Goal: Task Accomplishment & Management: Manage account settings

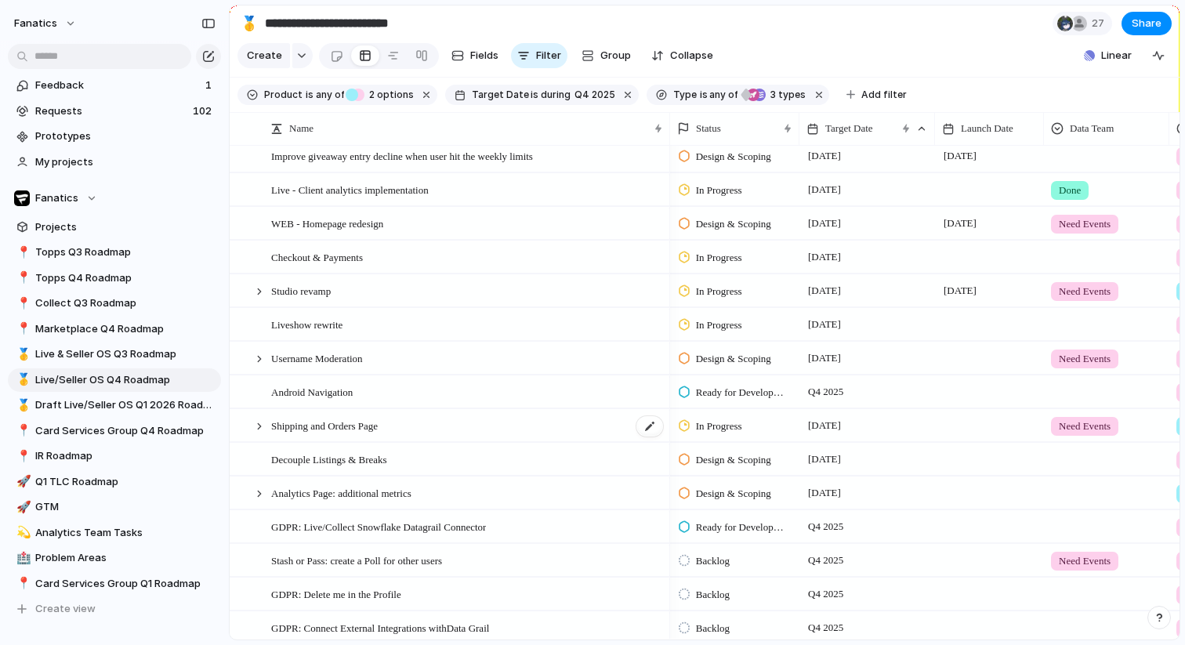
scroll to position [883, 0]
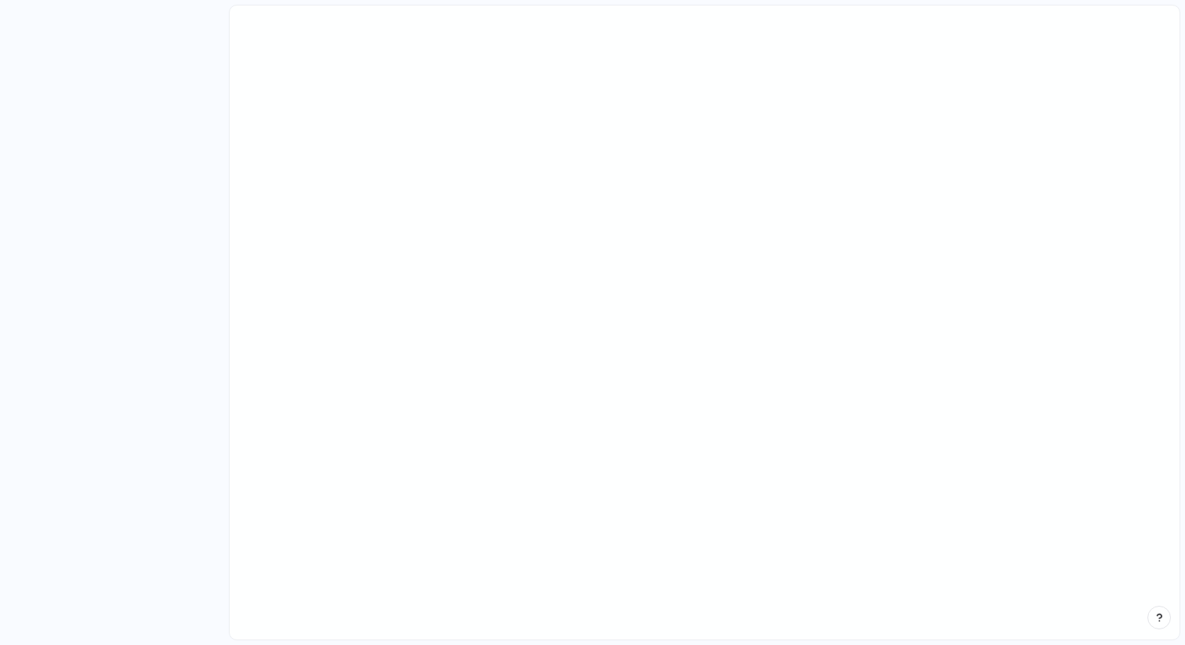
click at [795, 93] on main at bounding box center [704, 322] width 951 height 635
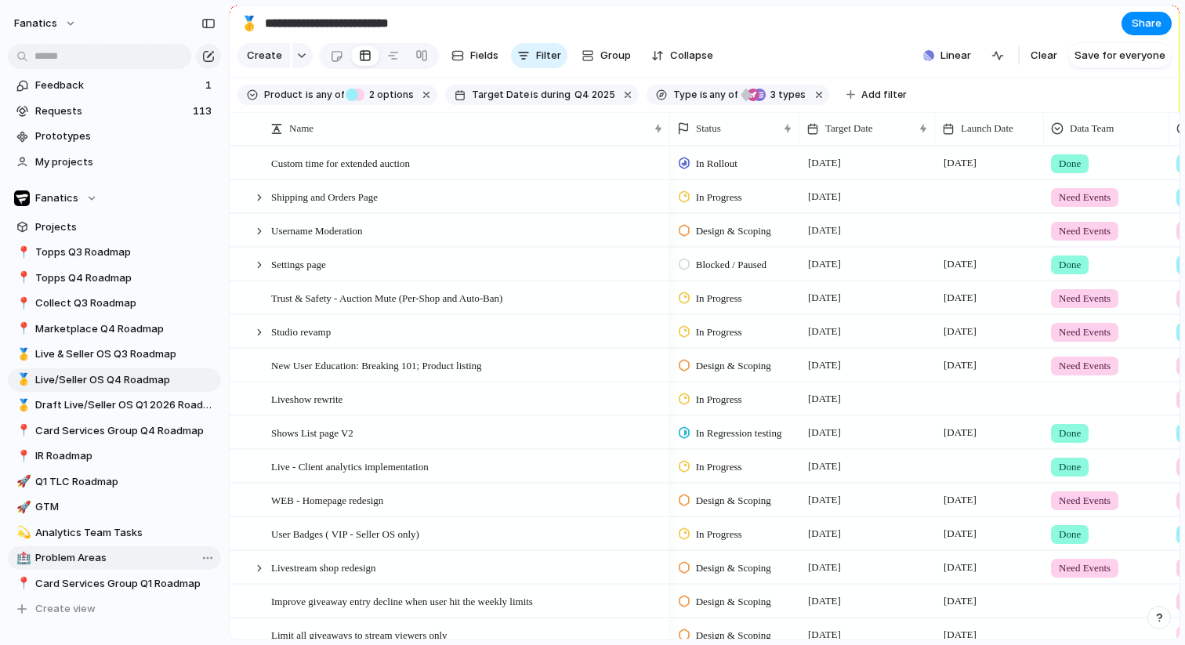
click at [77, 555] on span "Problem Areas" at bounding box center [125, 558] width 180 height 16
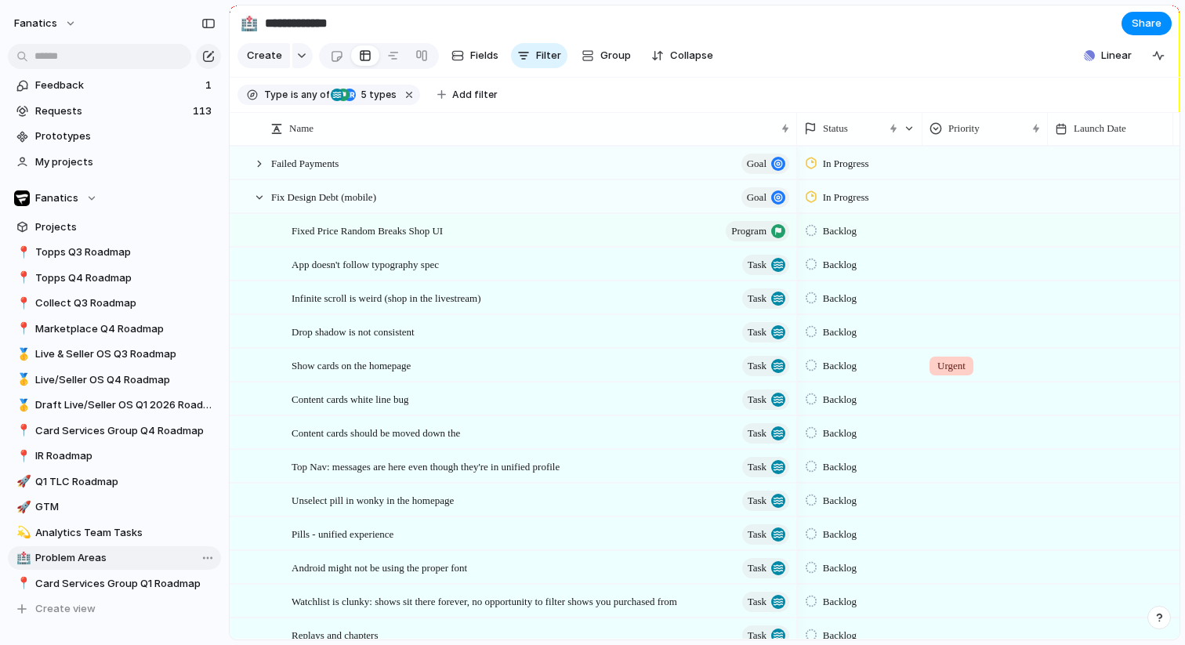
type input "**********"
click at [212, 23] on div "button" at bounding box center [208, 23] width 14 height 11
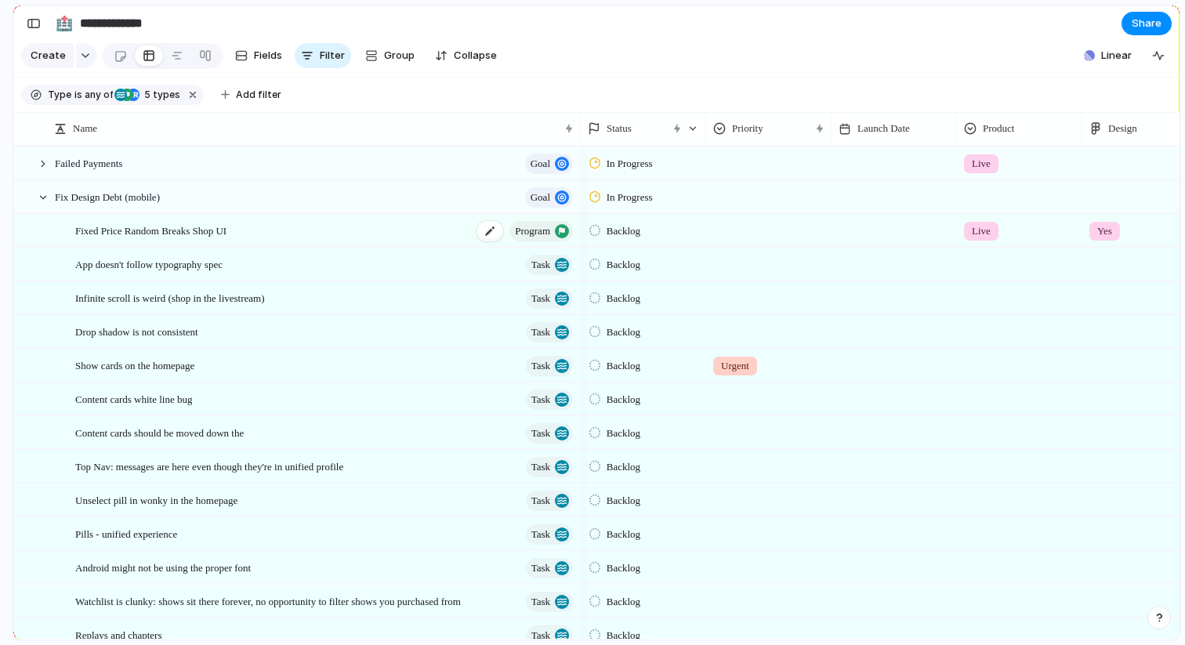
click at [266, 237] on div "Fixed Price Random Breaks Shop UI program" at bounding box center [325, 231] width 500 height 32
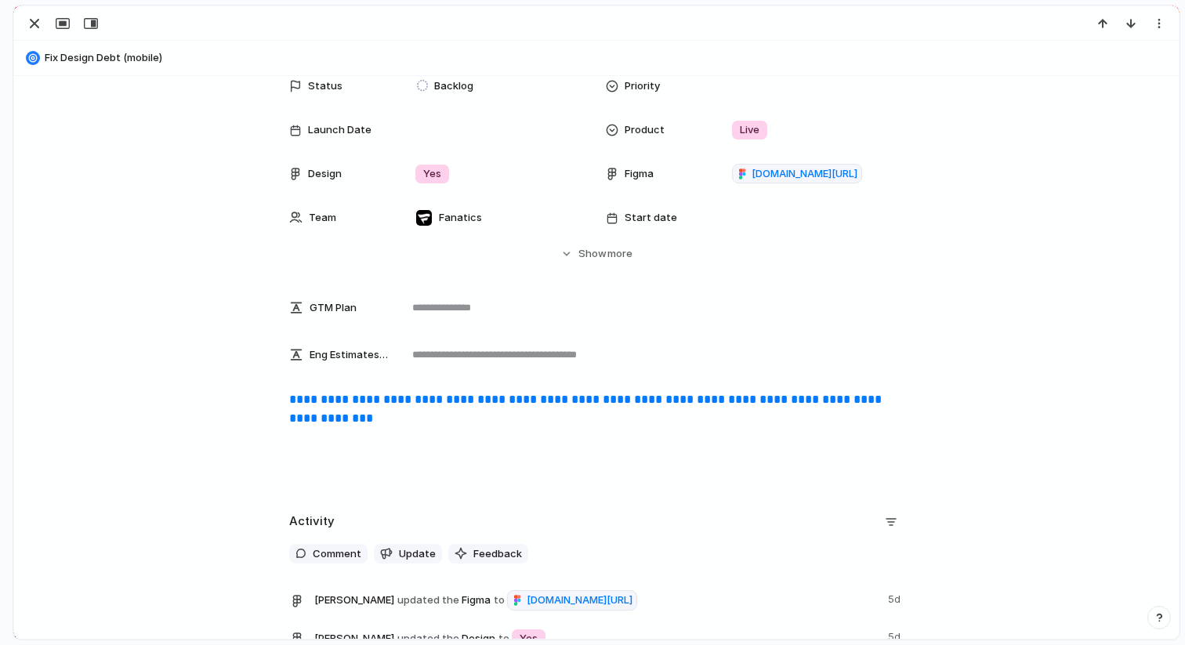
scroll to position [468, 0]
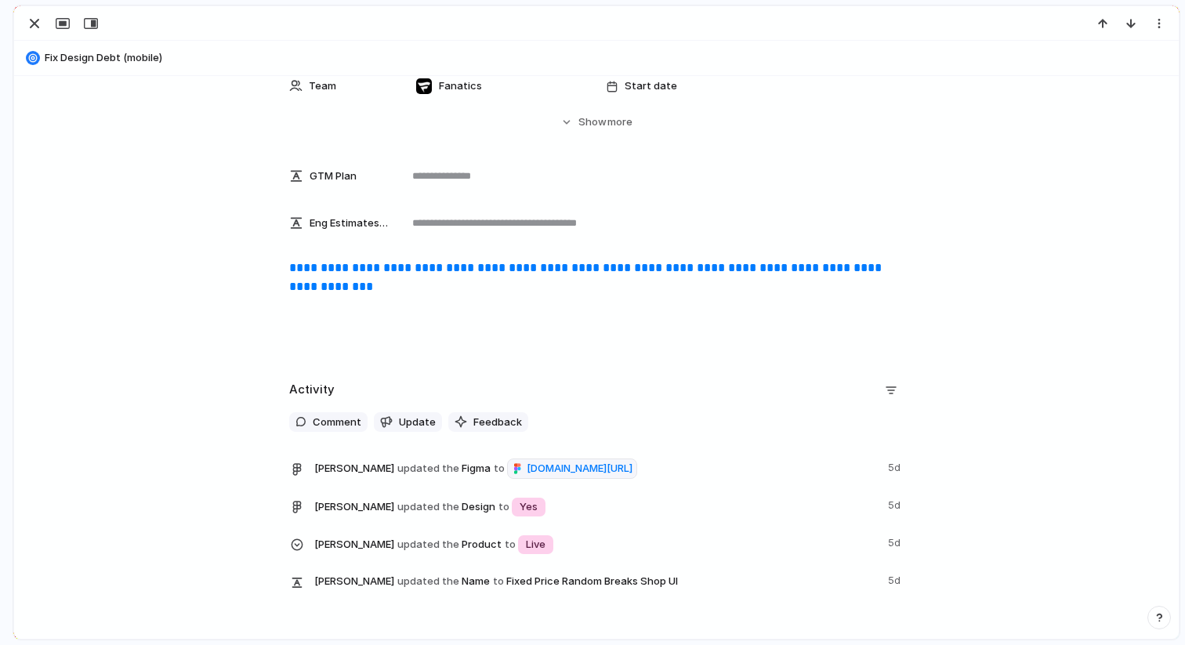
click at [430, 268] on link "**********" at bounding box center [586, 277] width 595 height 31
click at [34, 28] on div "button" at bounding box center [34, 23] width 19 height 19
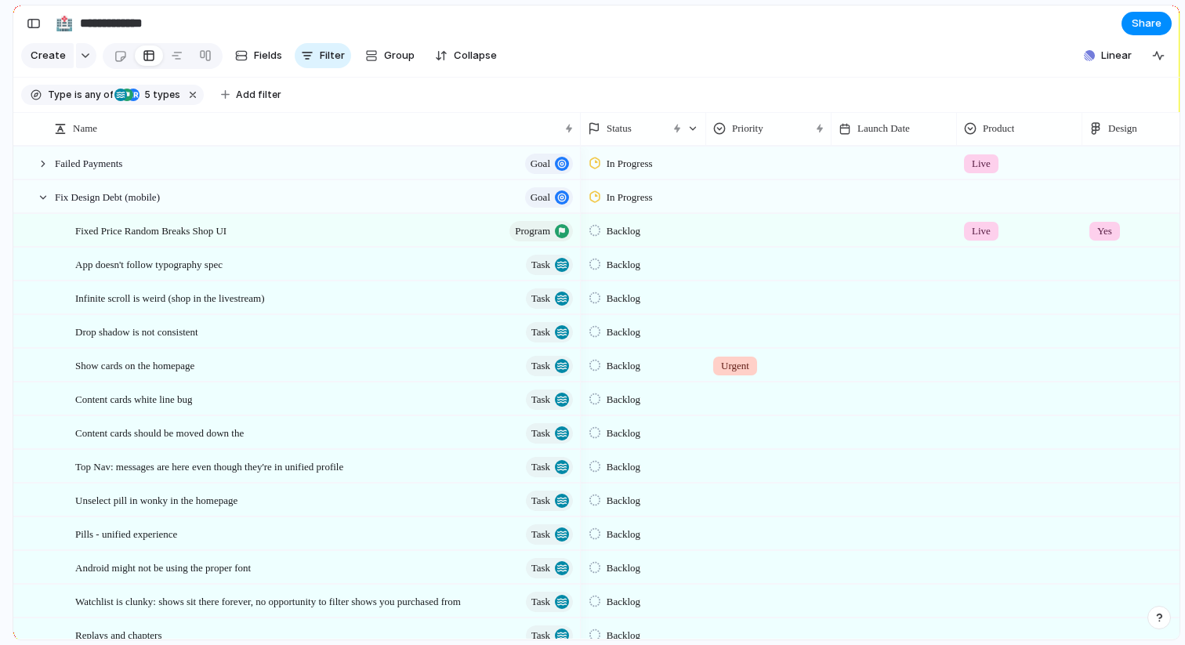
click at [746, 223] on div at bounding box center [769, 228] width 124 height 26
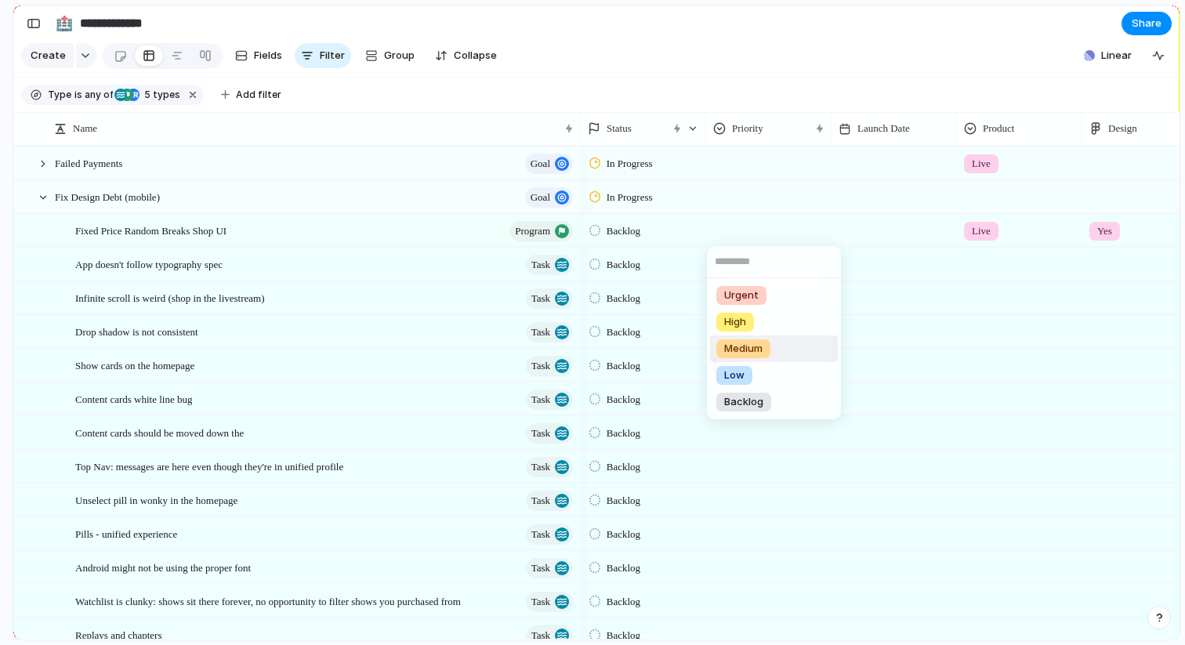
click at [744, 350] on span "Medium" at bounding box center [743, 349] width 38 height 16
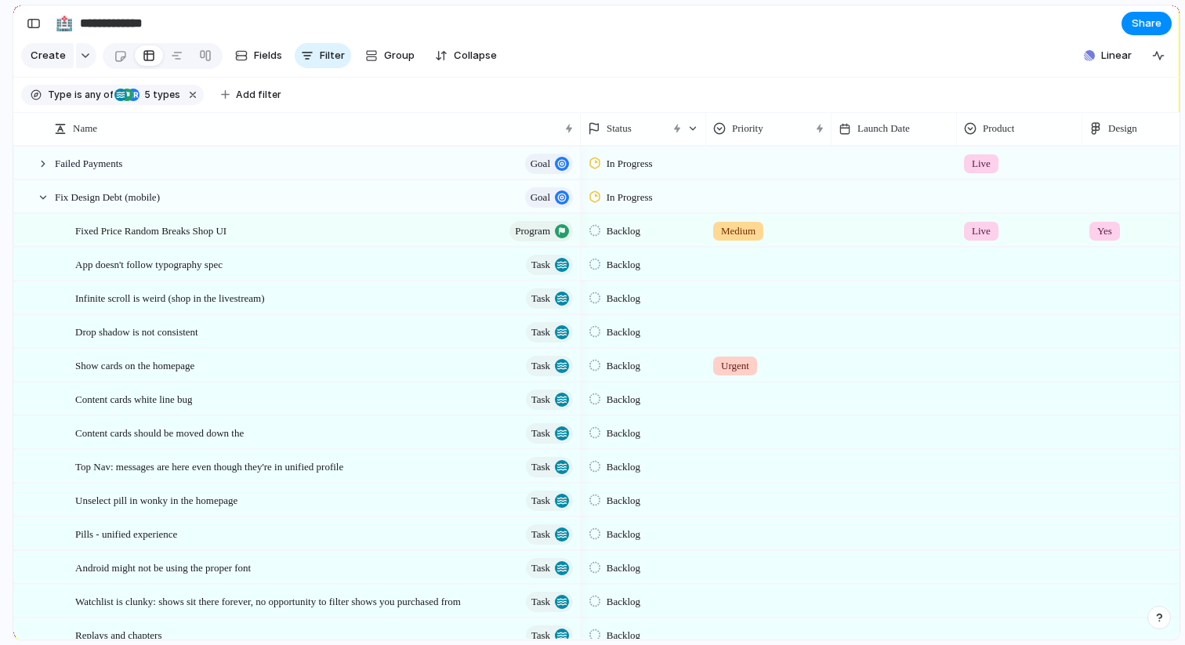
click at [744, 273] on div at bounding box center [768, 264] width 125 height 32
click at [742, 248] on div "Urgent High Medium Low Backlog" at bounding box center [592, 322] width 1185 height 645
click at [682, 27] on section "**********" at bounding box center [596, 22] width 1166 height 35
click at [728, 271] on div at bounding box center [769, 261] width 124 height 26
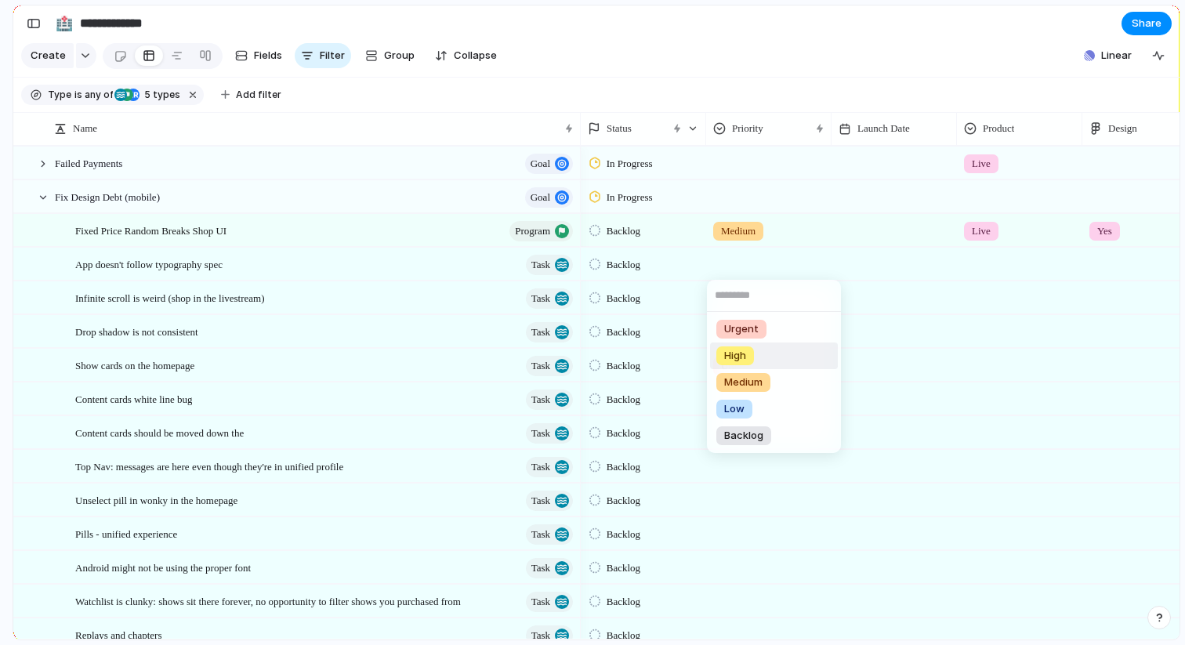
click at [740, 363] on span "High" at bounding box center [735, 356] width 22 height 16
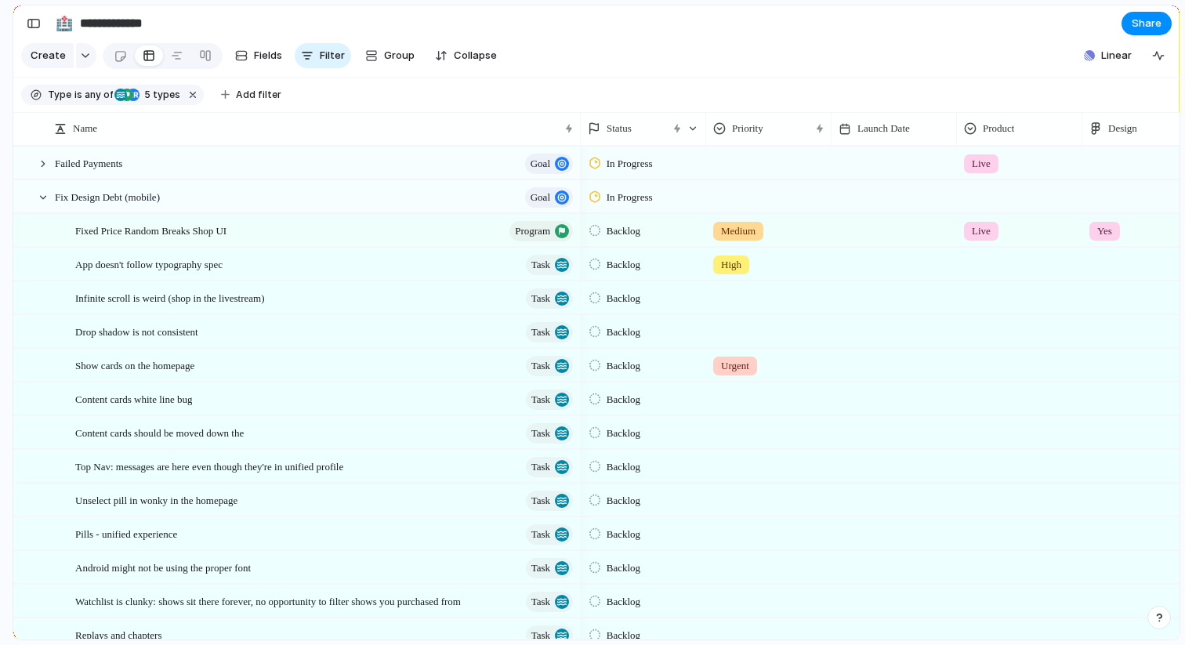
click at [730, 300] on div at bounding box center [769, 295] width 124 height 26
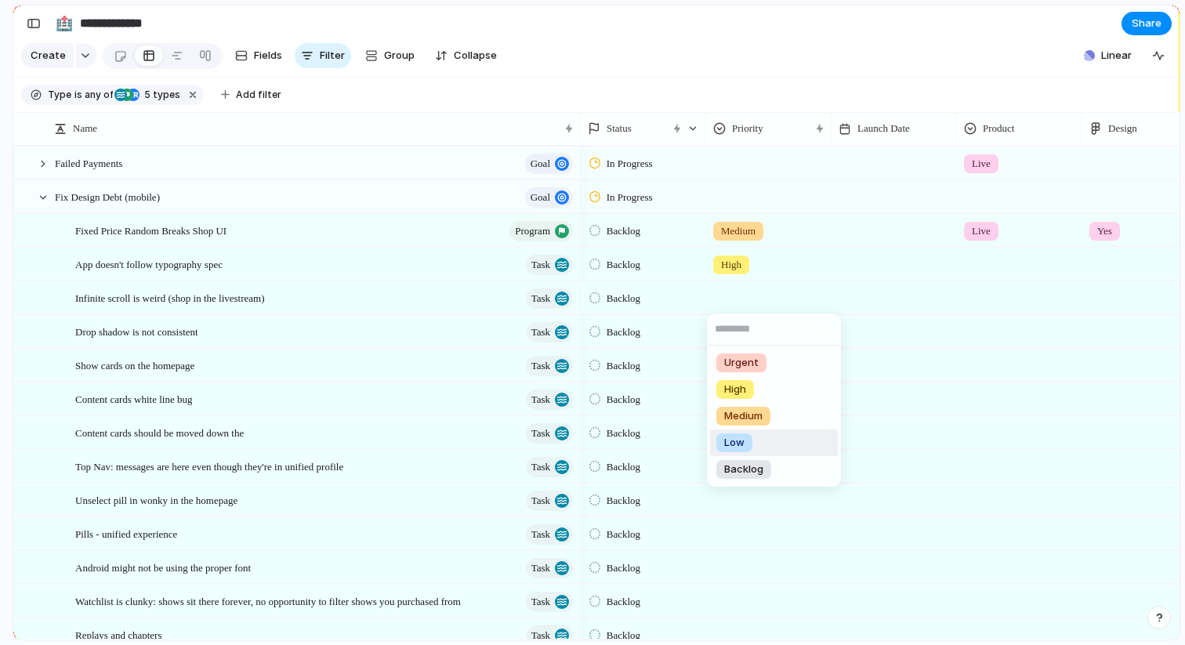
click at [729, 448] on span "Low" at bounding box center [734, 443] width 20 height 16
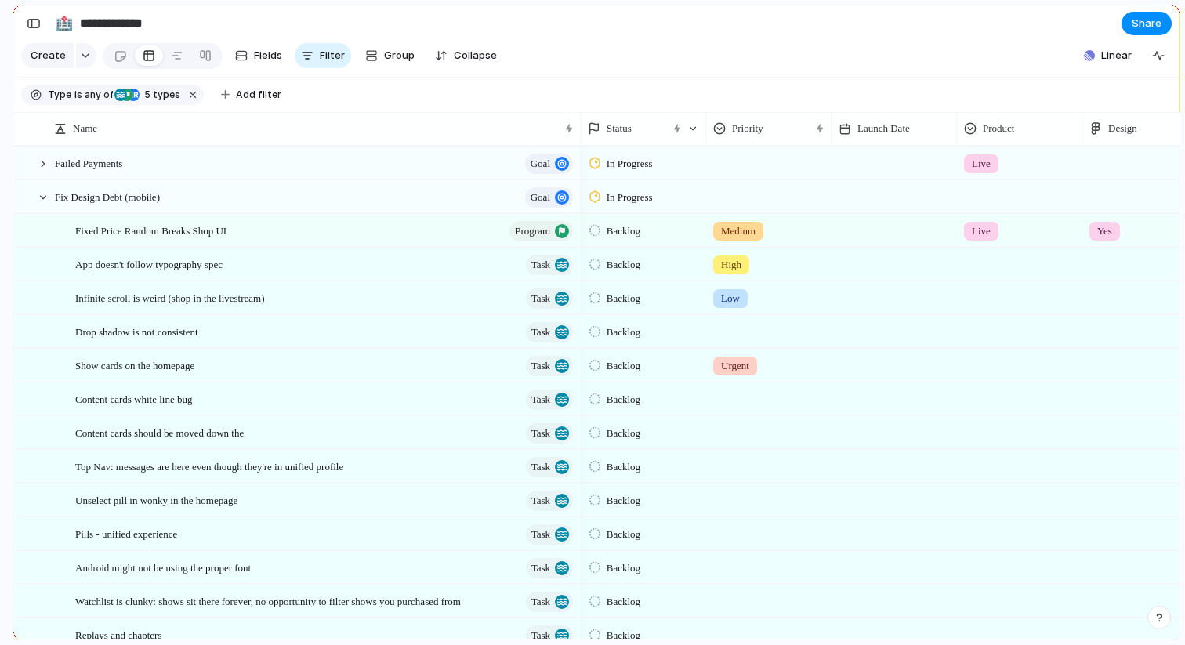
click at [733, 328] on div at bounding box center [769, 329] width 124 height 26
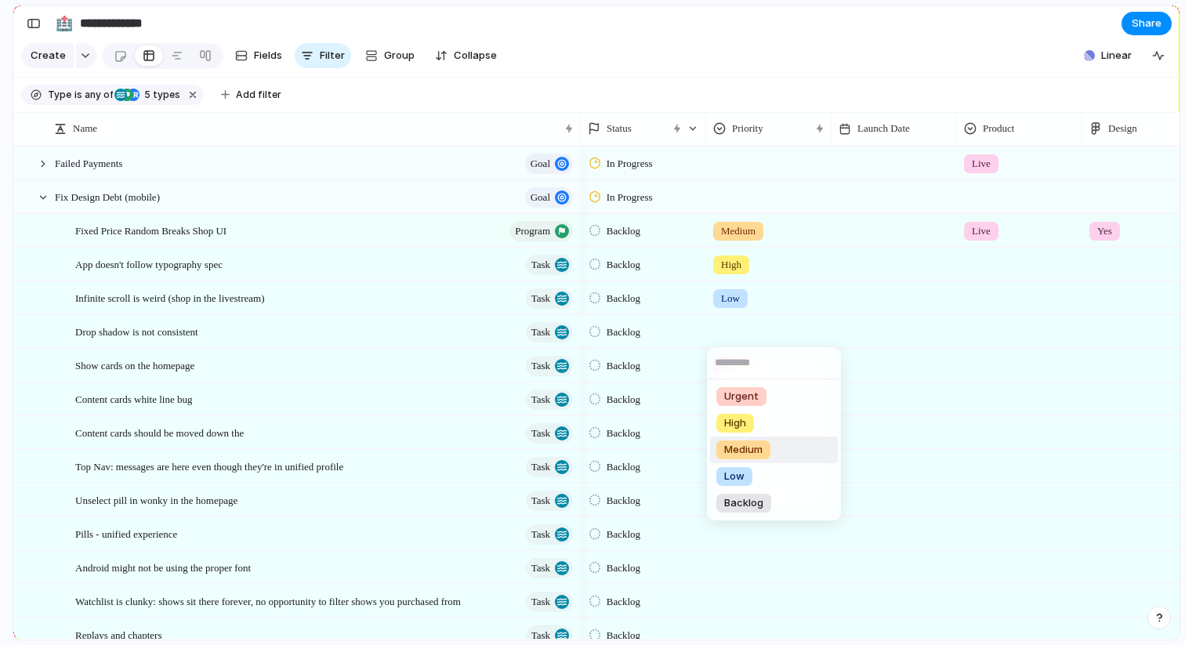
click at [738, 451] on span "Medium" at bounding box center [743, 450] width 38 height 16
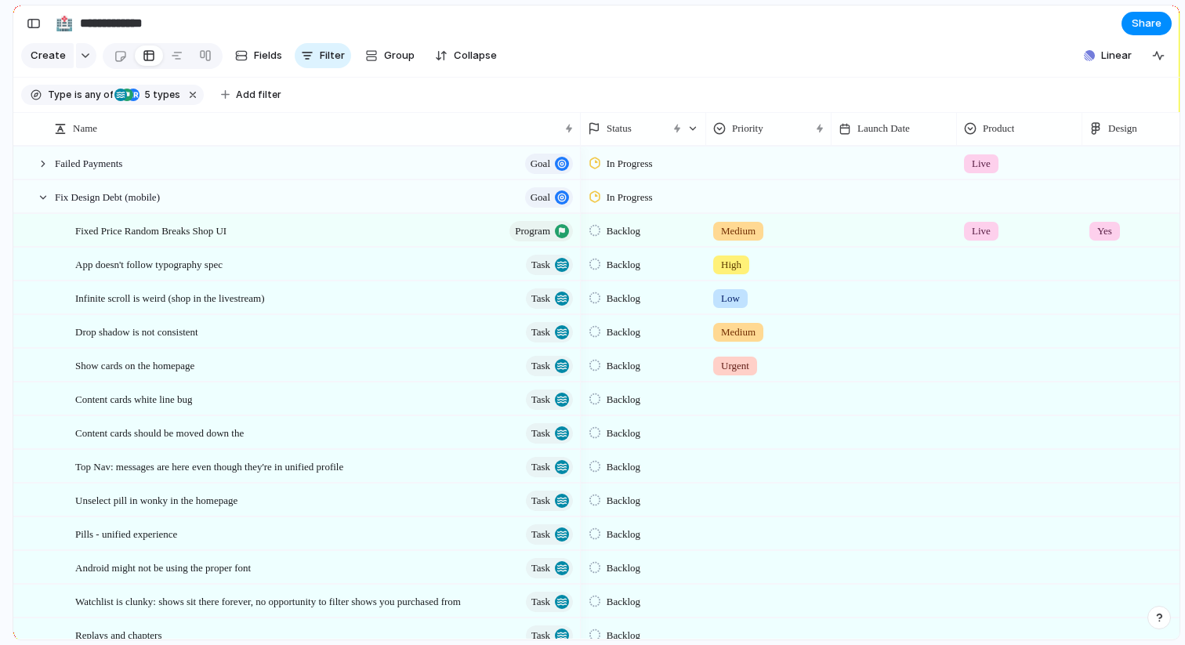
click at [749, 400] on div at bounding box center [769, 396] width 124 height 26
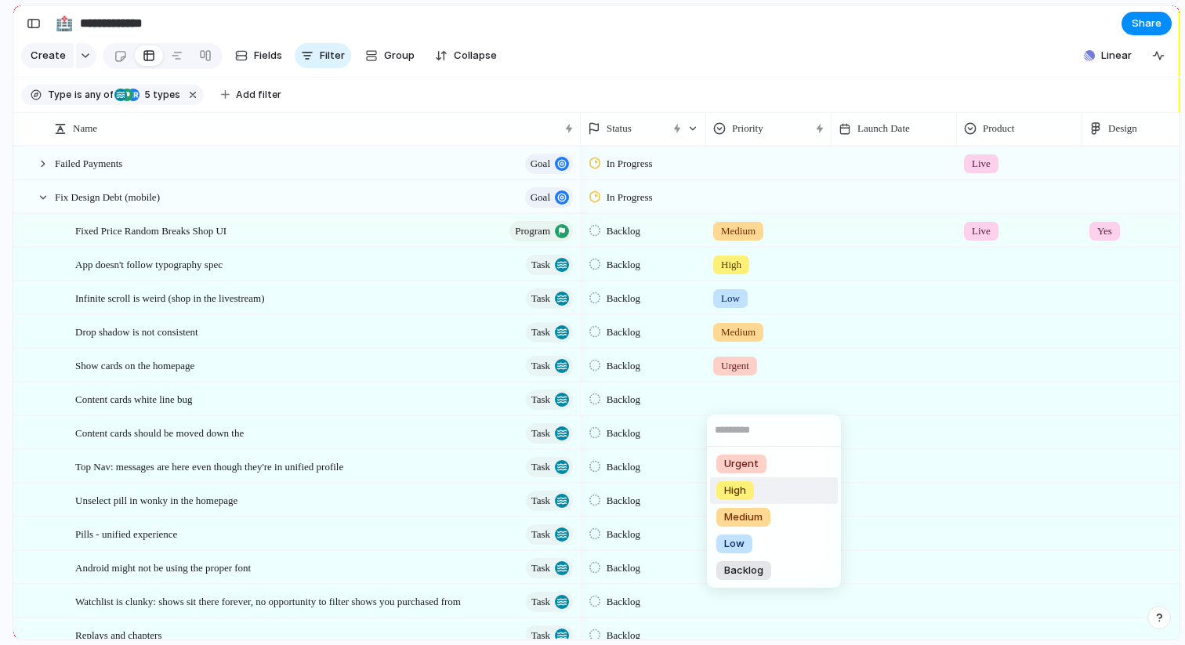
click at [737, 490] on span "High" at bounding box center [735, 491] width 22 height 16
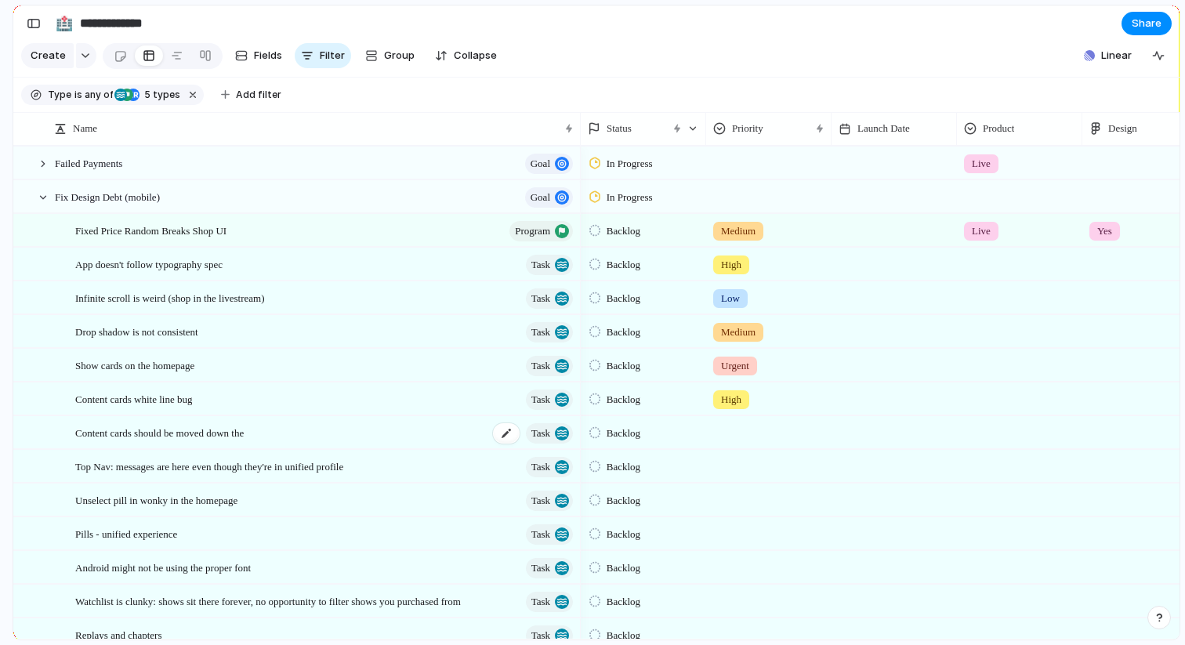
click at [244, 436] on span "Content cards should be moved down the" at bounding box center [159, 432] width 168 height 18
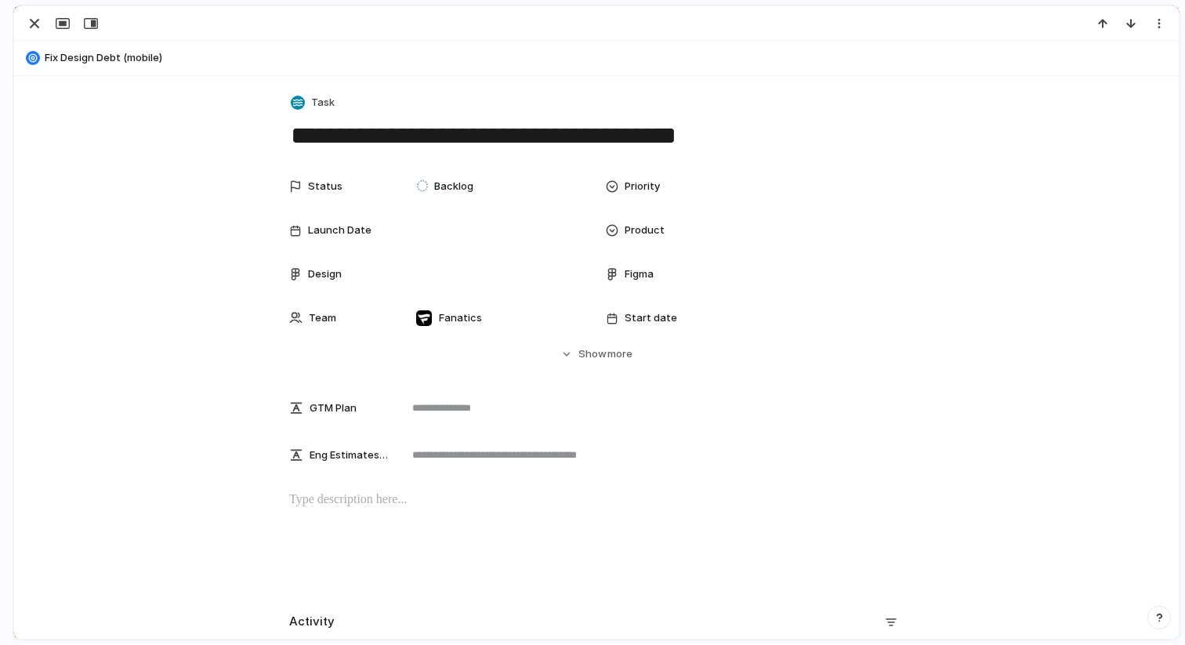
click at [773, 145] on textarea "**********" at bounding box center [596, 135] width 614 height 33
click at [33, 20] on div "button" at bounding box center [34, 23] width 19 height 19
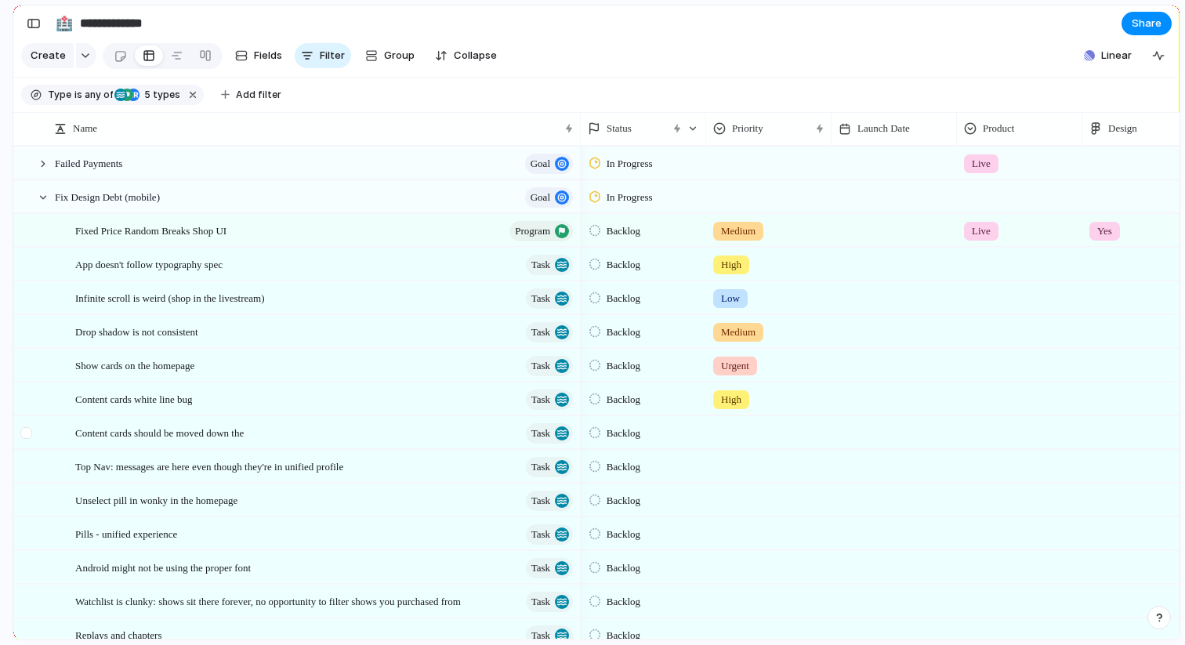
click at [28, 431] on div at bounding box center [26, 433] width 12 height 12
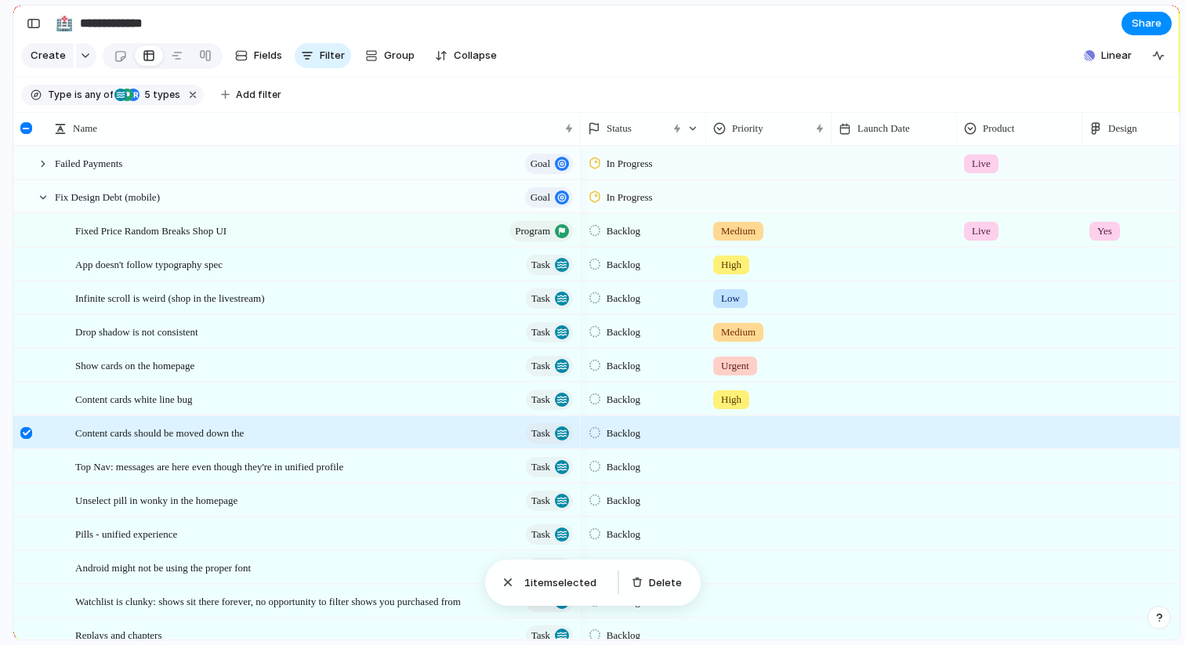
click at [657, 593] on div "Delete" at bounding box center [659, 583] width 69 height 34
click at [664, 583] on span "Delete" at bounding box center [665, 583] width 33 height 16
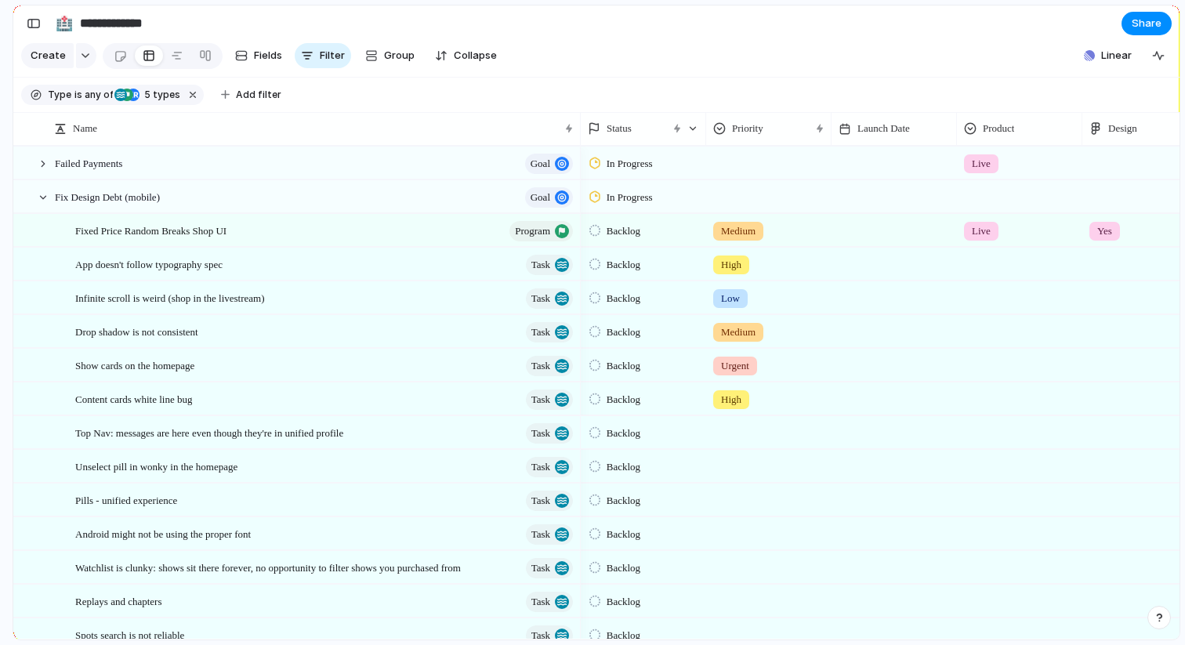
click at [729, 433] on div at bounding box center [769, 430] width 124 height 26
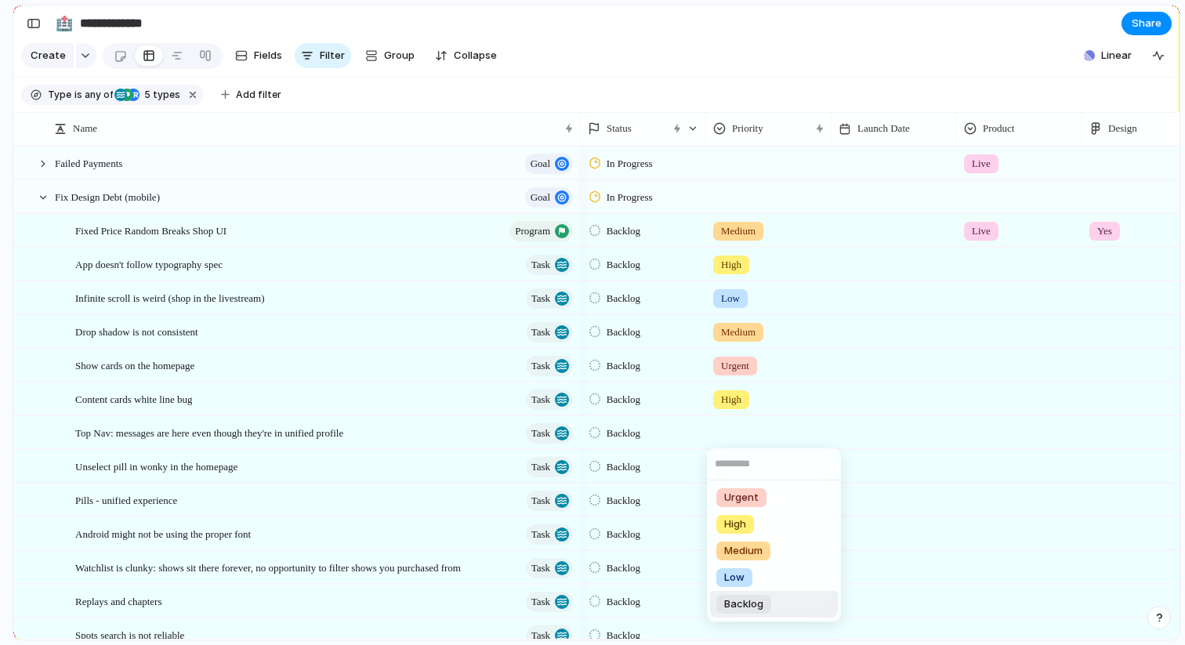
click at [746, 610] on span "Backlog" at bounding box center [743, 604] width 39 height 16
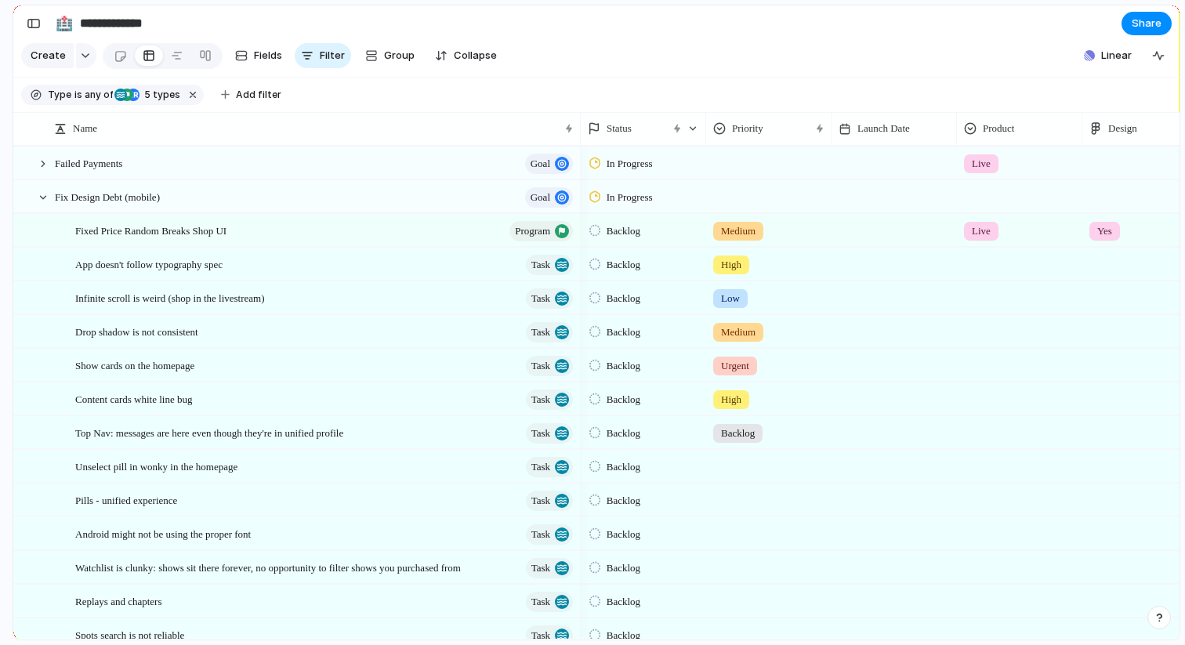
click at [735, 466] on div at bounding box center [769, 464] width 124 height 26
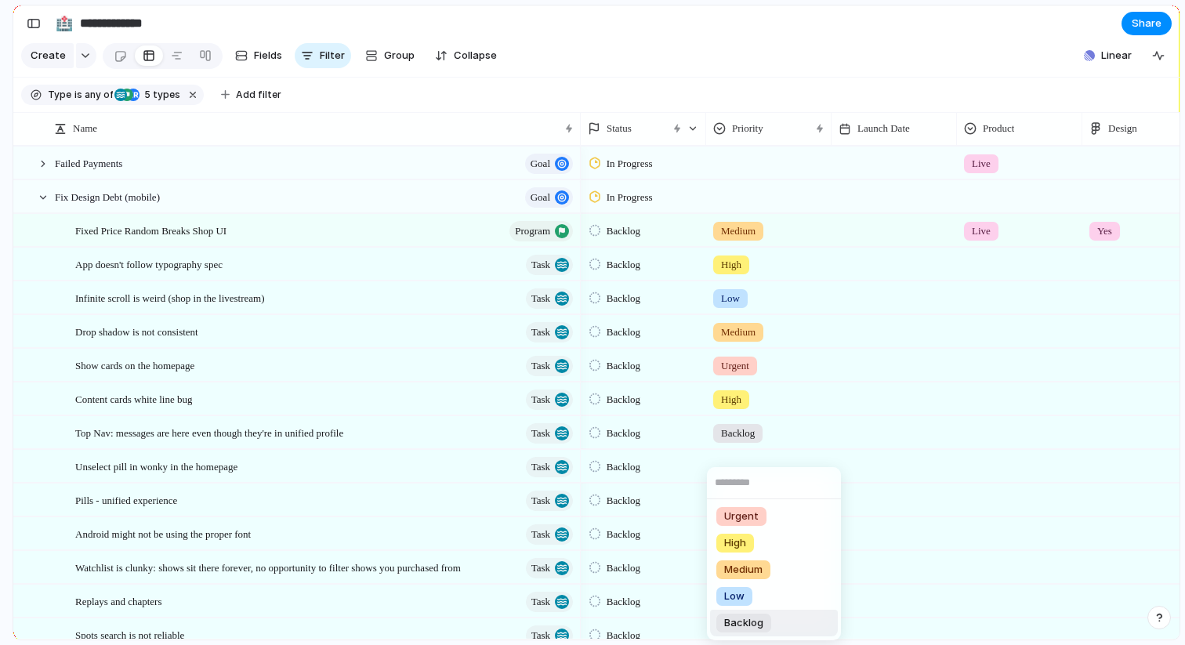
click at [780, 619] on li "Backlog" at bounding box center [774, 623] width 128 height 27
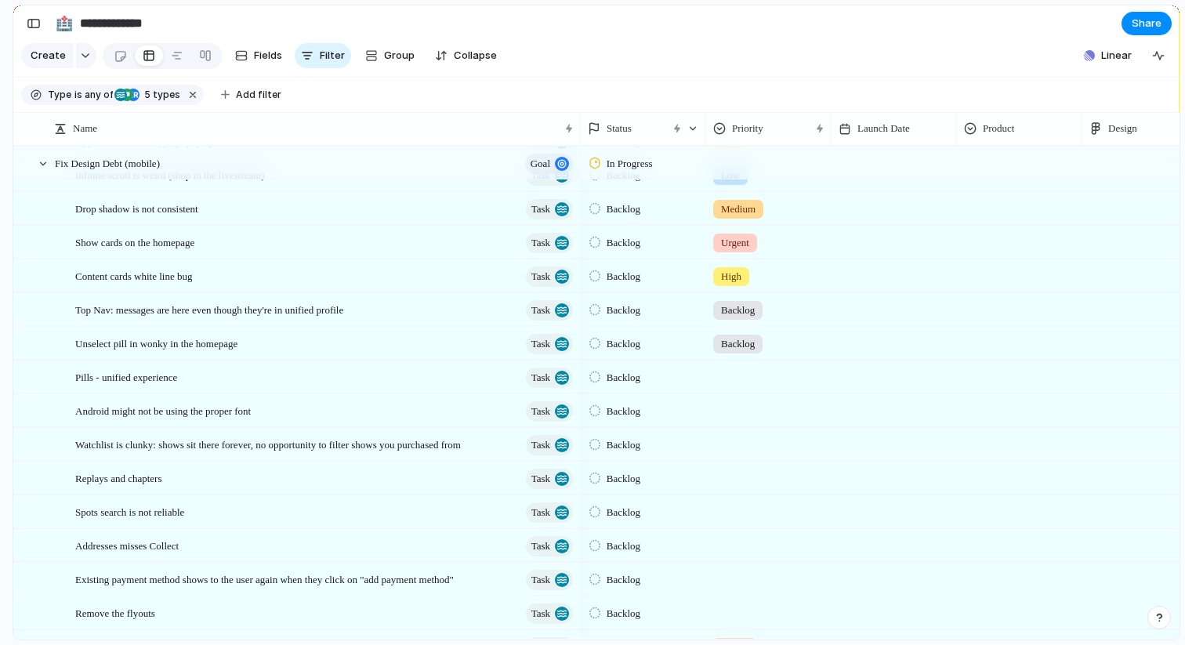
scroll to position [135, 0]
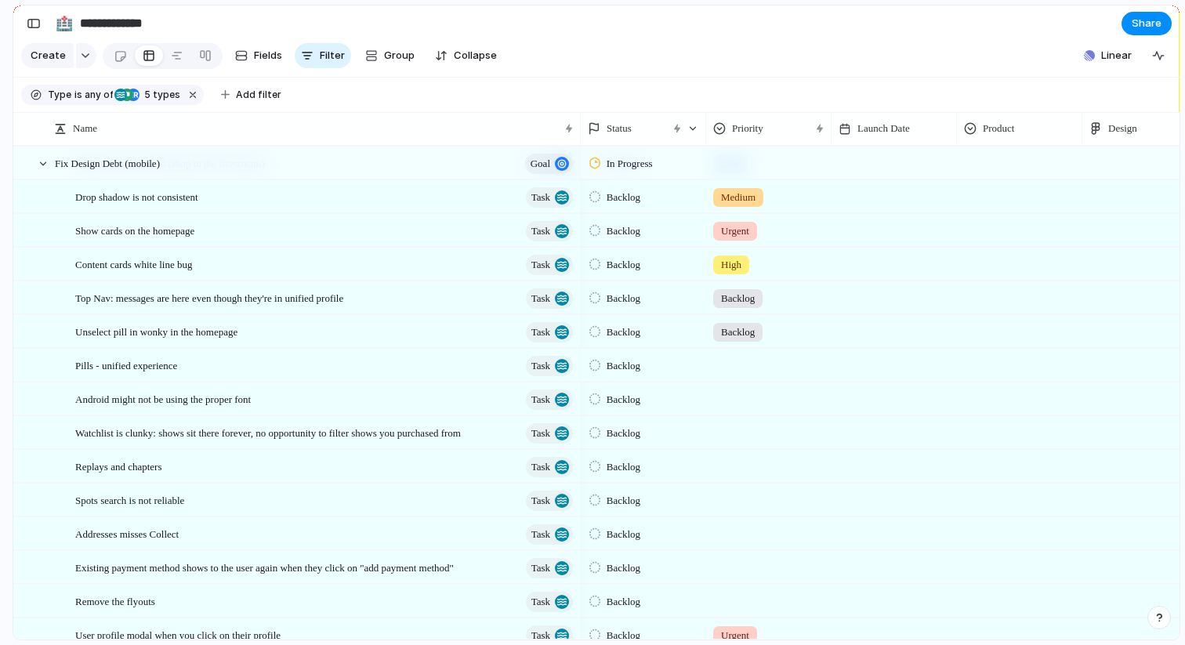
click at [741, 362] on div at bounding box center [769, 362] width 124 height 26
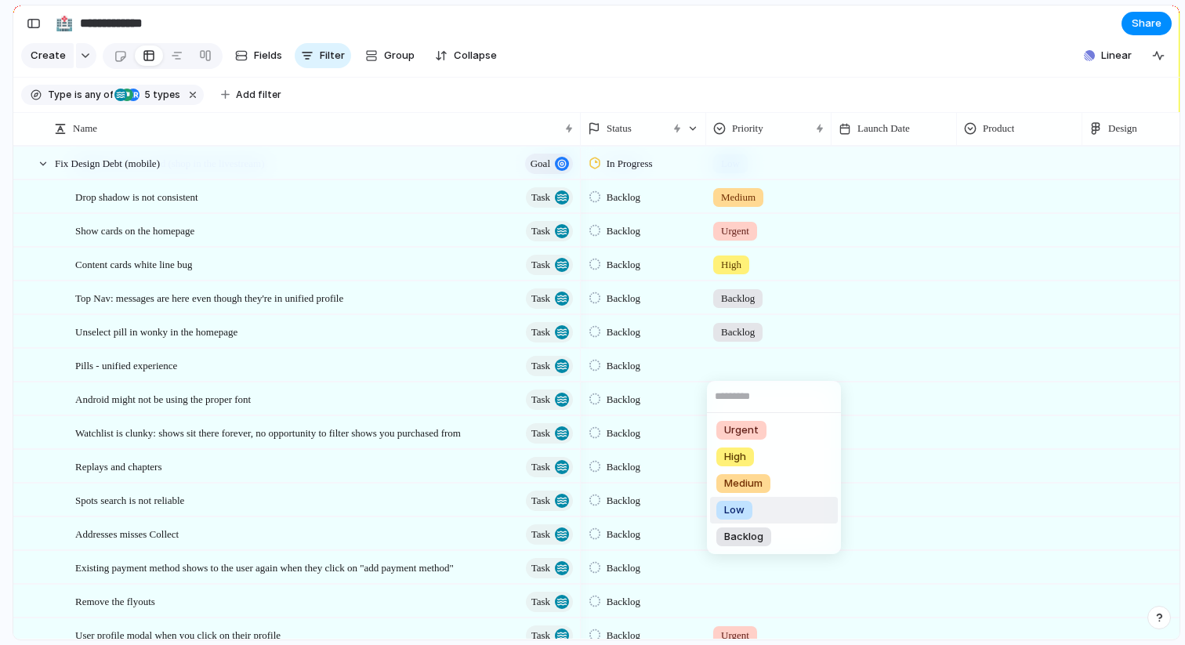
click at [752, 501] on li "Low" at bounding box center [774, 510] width 128 height 27
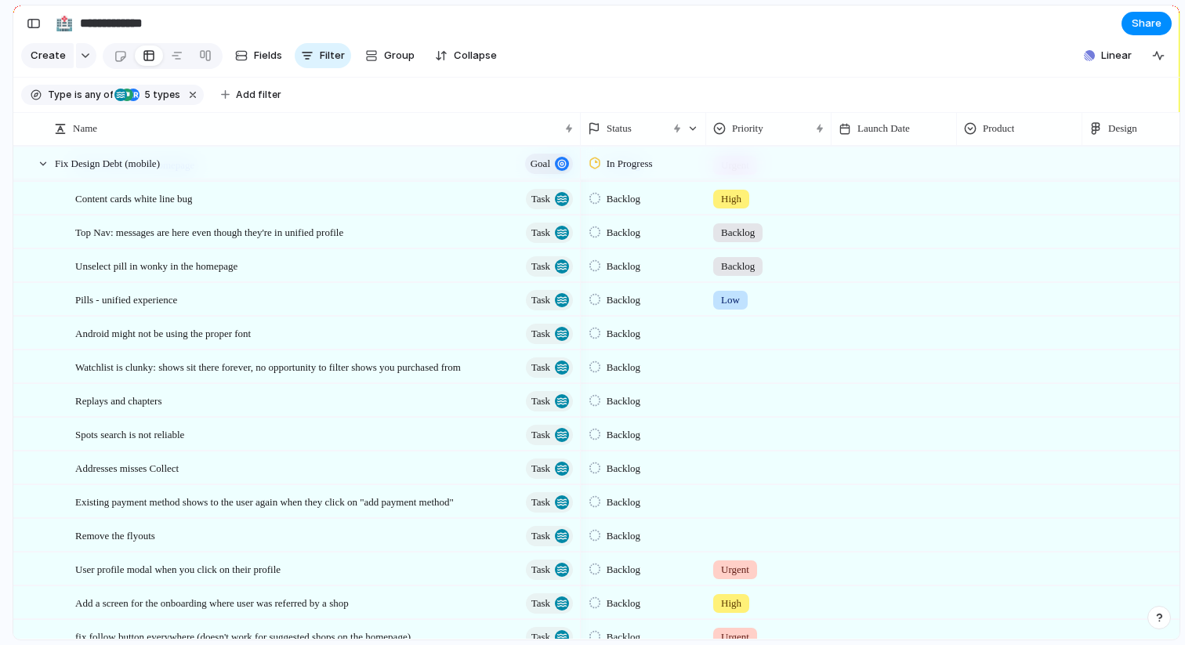
scroll to position [203, 0]
click at [744, 336] on div at bounding box center [769, 328] width 124 height 26
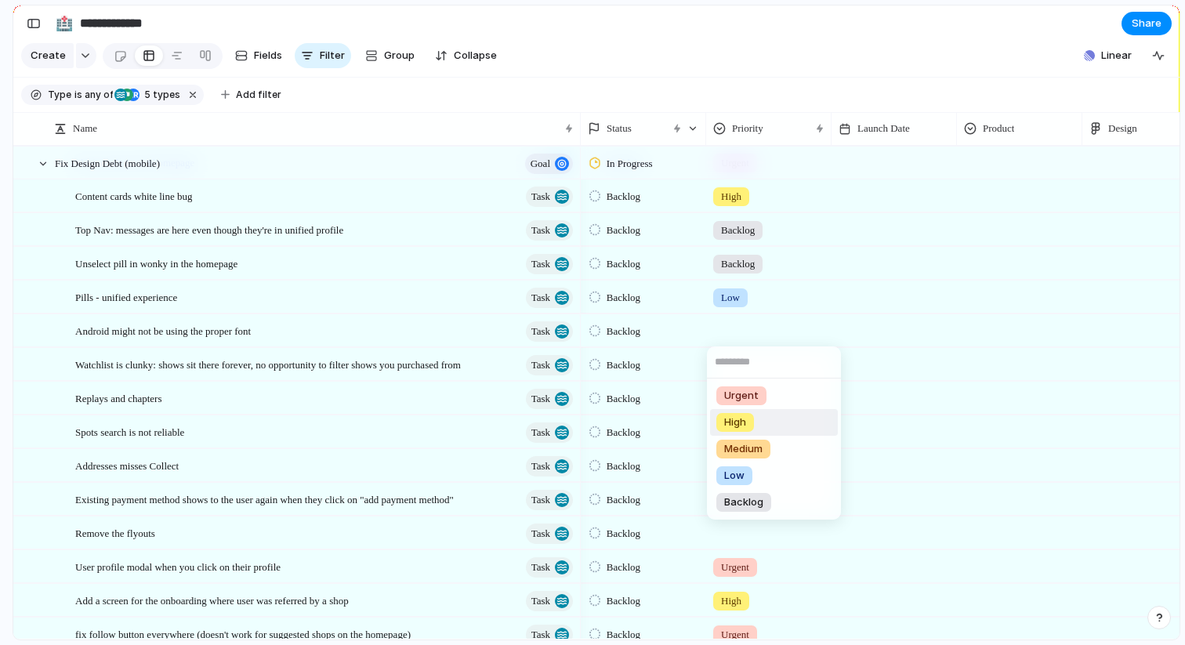
click at [757, 418] on li "High" at bounding box center [774, 422] width 128 height 27
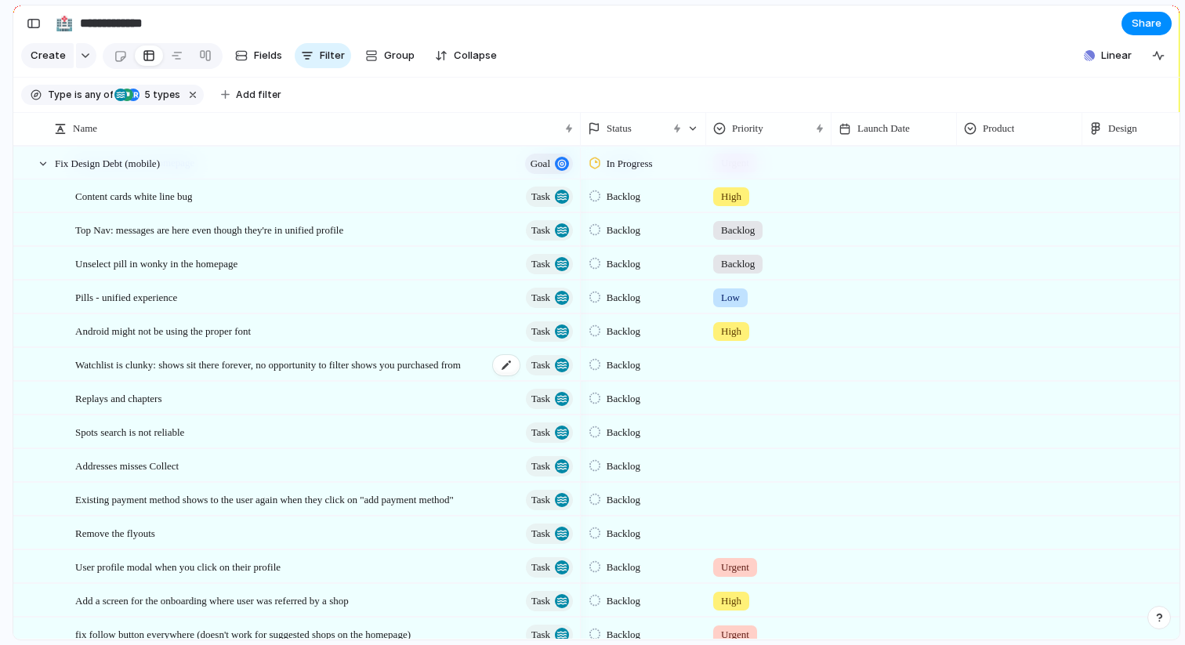
click at [335, 367] on span "Watchlist is clunky: shows sit there forever, no opportunity to filter shows yo…" at bounding box center [268, 364] width 386 height 18
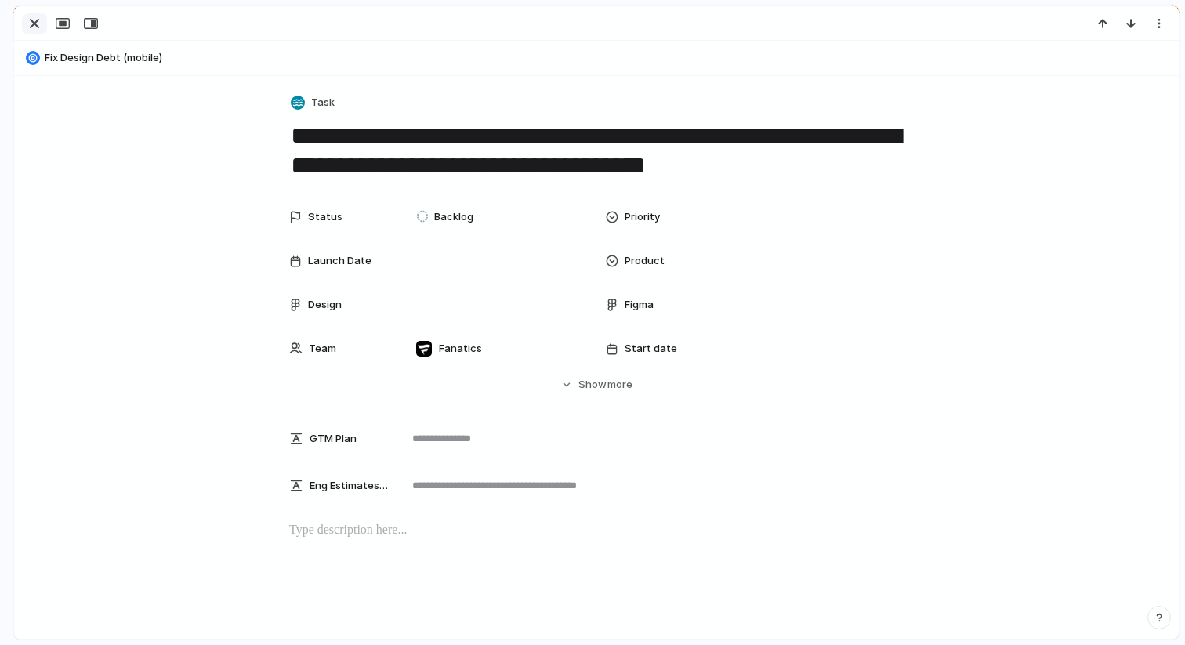
click at [26, 24] on div "button" at bounding box center [34, 23] width 19 height 19
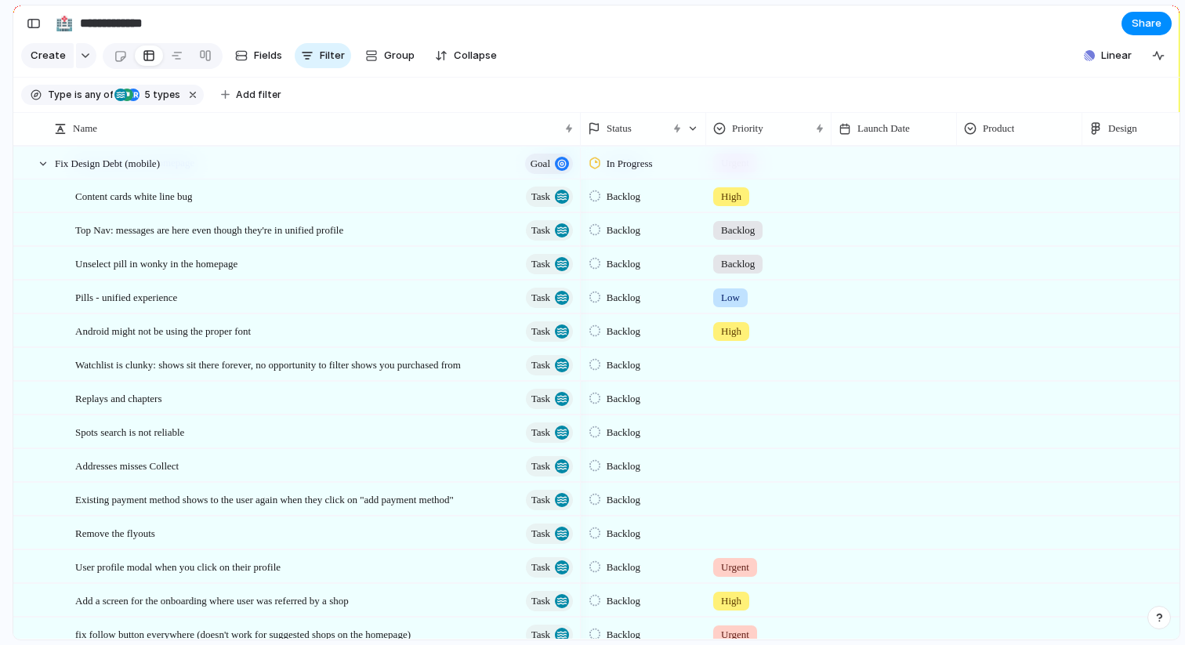
click at [726, 364] on div at bounding box center [769, 362] width 124 height 26
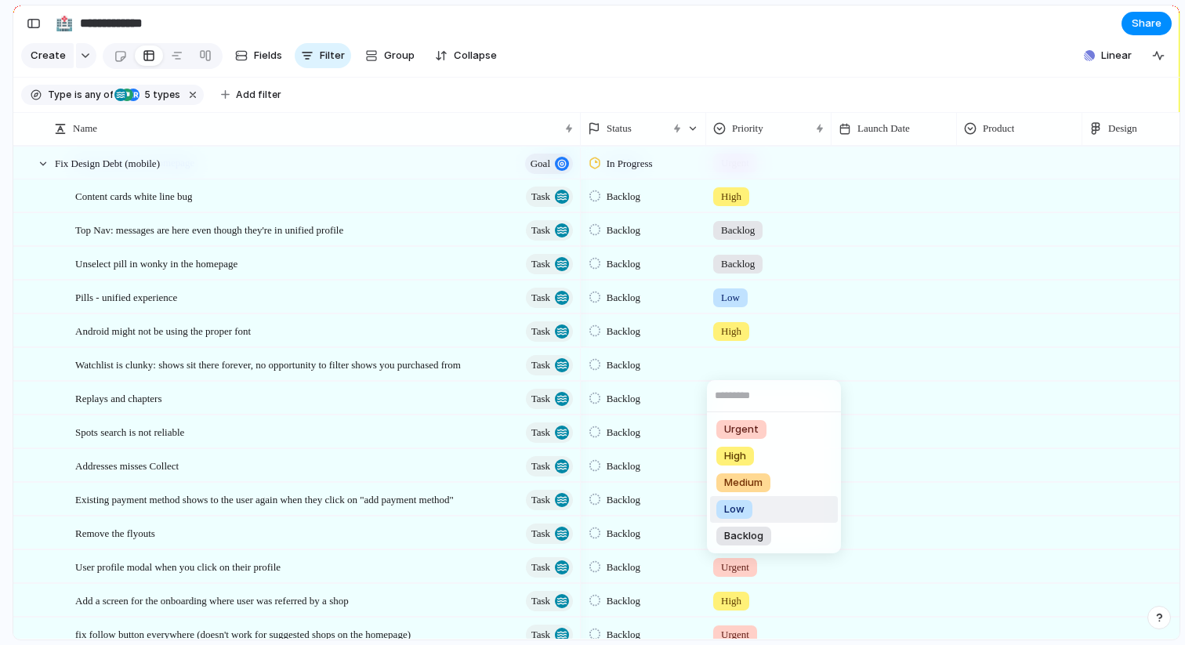
click at [741, 507] on span "Low" at bounding box center [734, 509] width 20 height 16
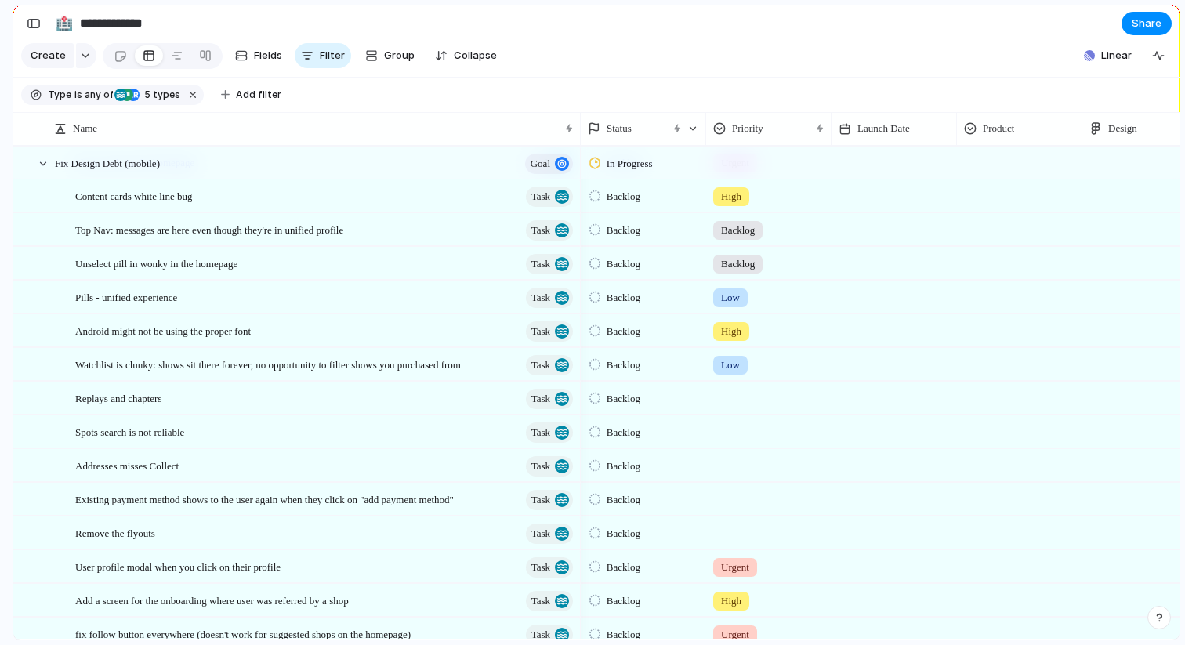
click at [738, 357] on span "Low" at bounding box center [730, 365] width 19 height 16
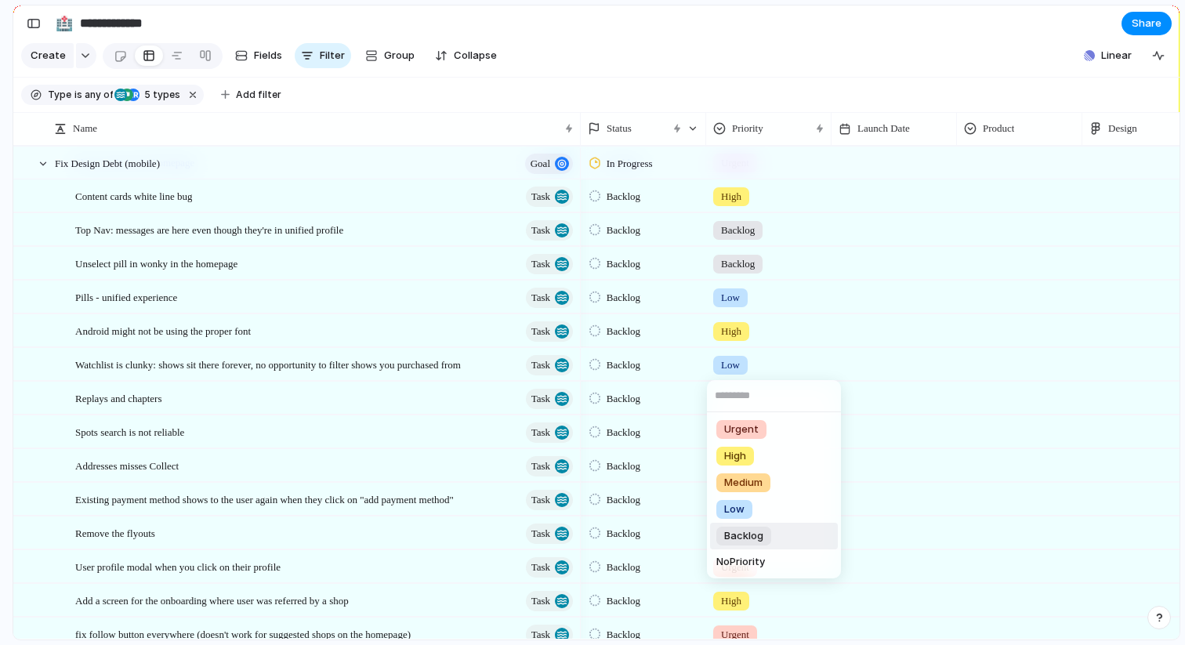
click at [738, 537] on span "Backlog" at bounding box center [743, 536] width 39 height 16
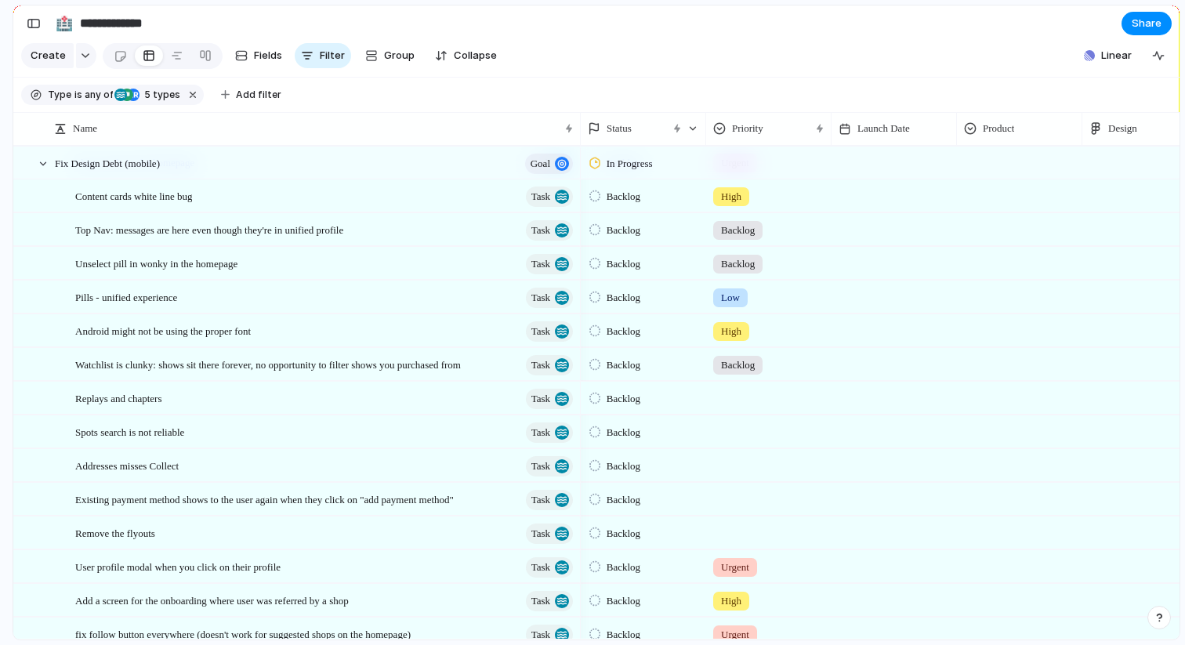
click at [729, 398] on div at bounding box center [769, 395] width 124 height 26
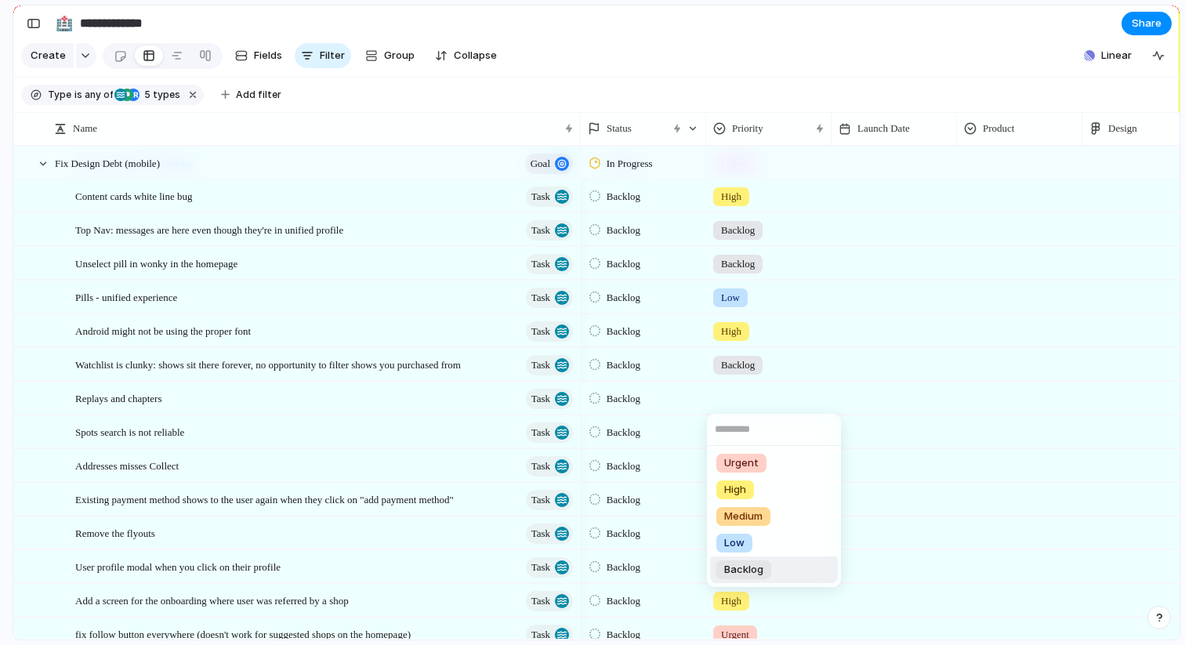
click at [737, 573] on span "Backlog" at bounding box center [743, 570] width 39 height 16
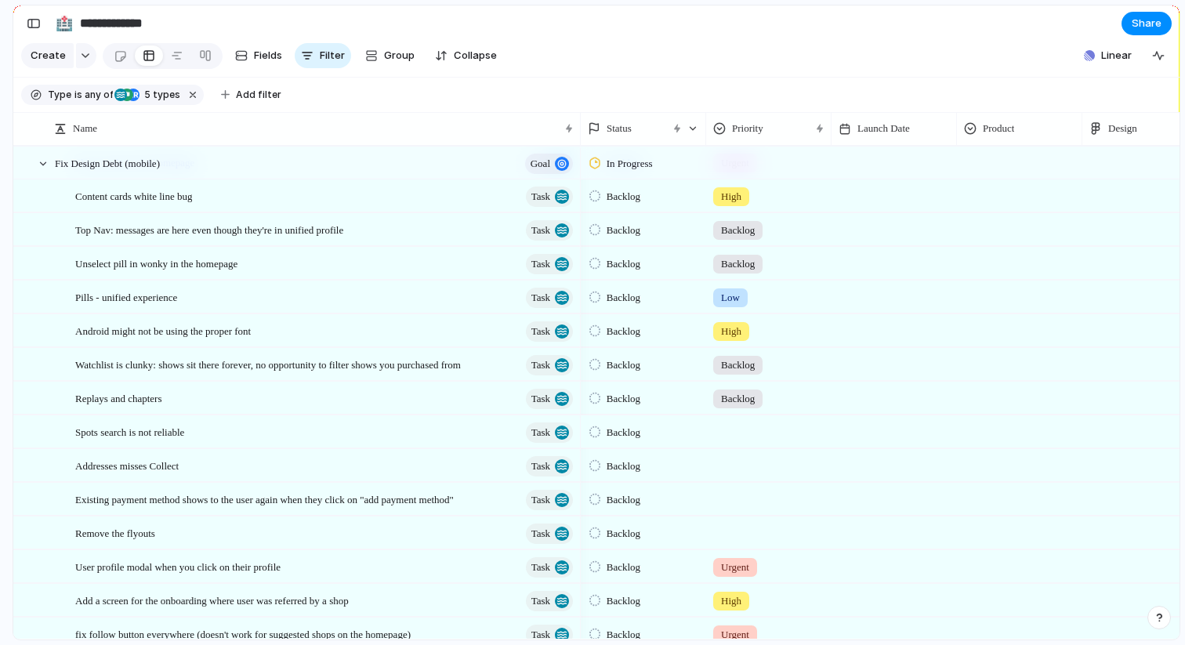
click at [757, 434] on div at bounding box center [769, 429] width 124 height 26
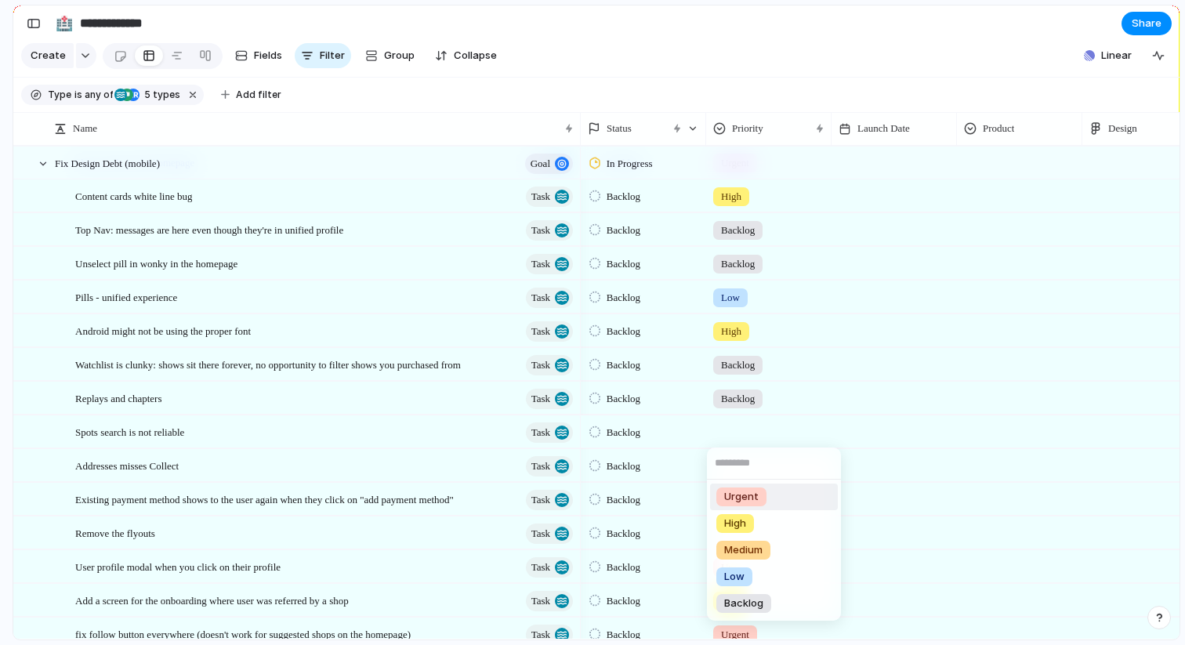
click at [738, 505] on div "Urgent" at bounding box center [741, 496] width 50 height 19
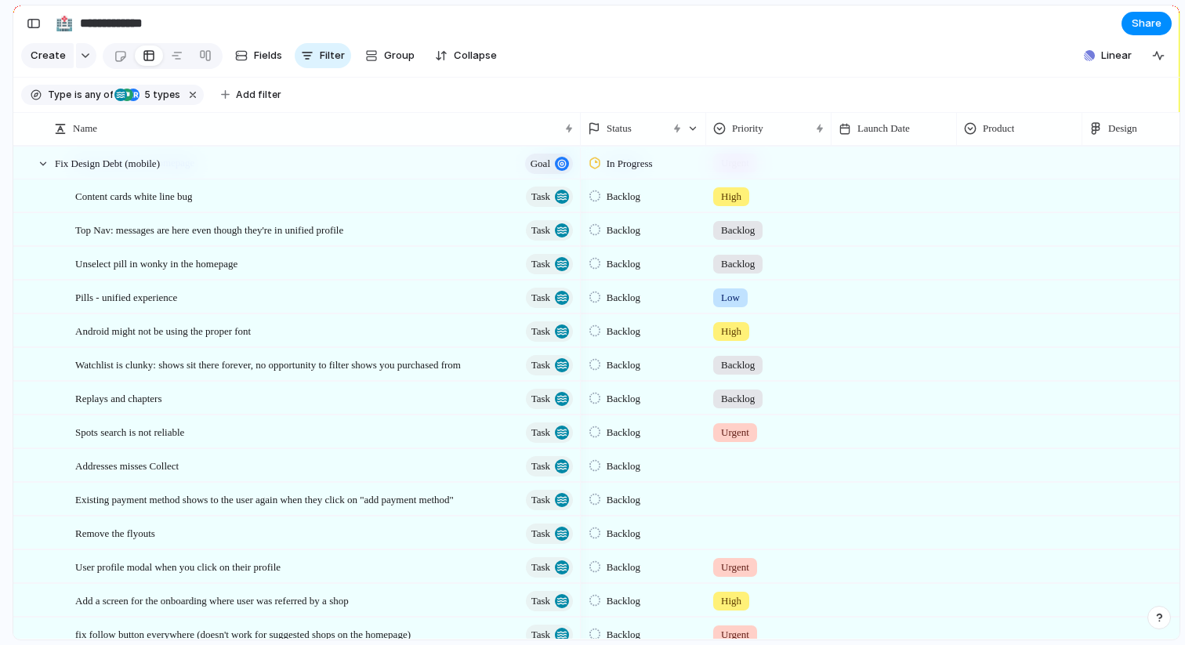
click at [729, 466] on div at bounding box center [769, 463] width 124 height 26
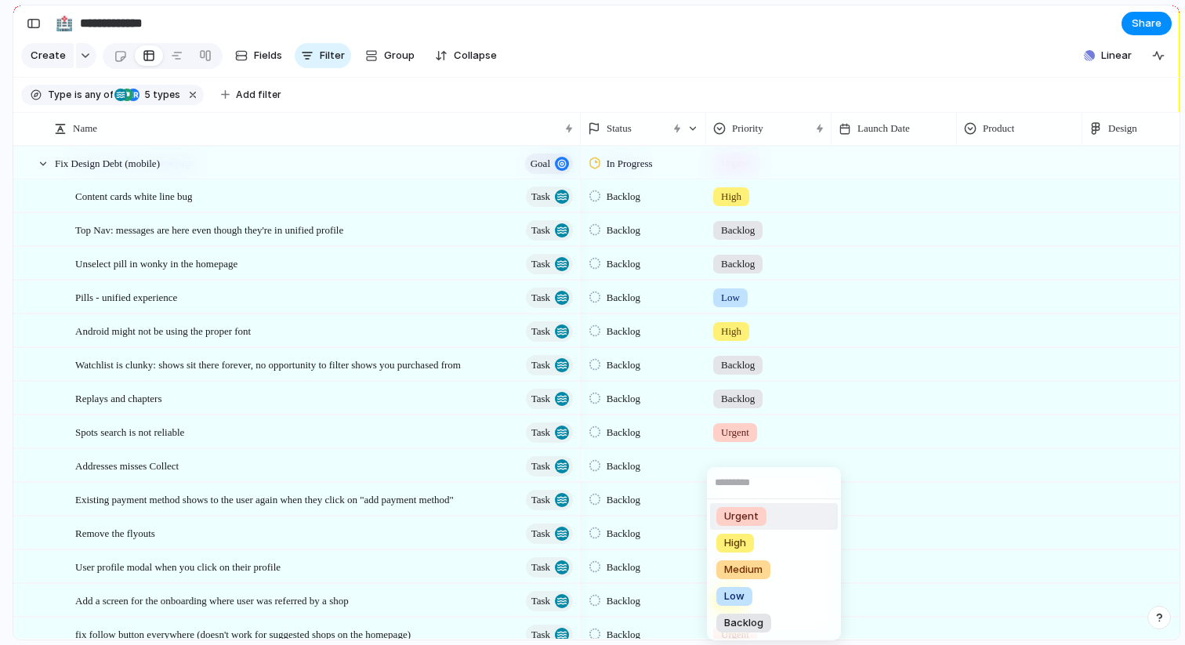
click at [733, 514] on span "Urgent" at bounding box center [741, 517] width 34 height 16
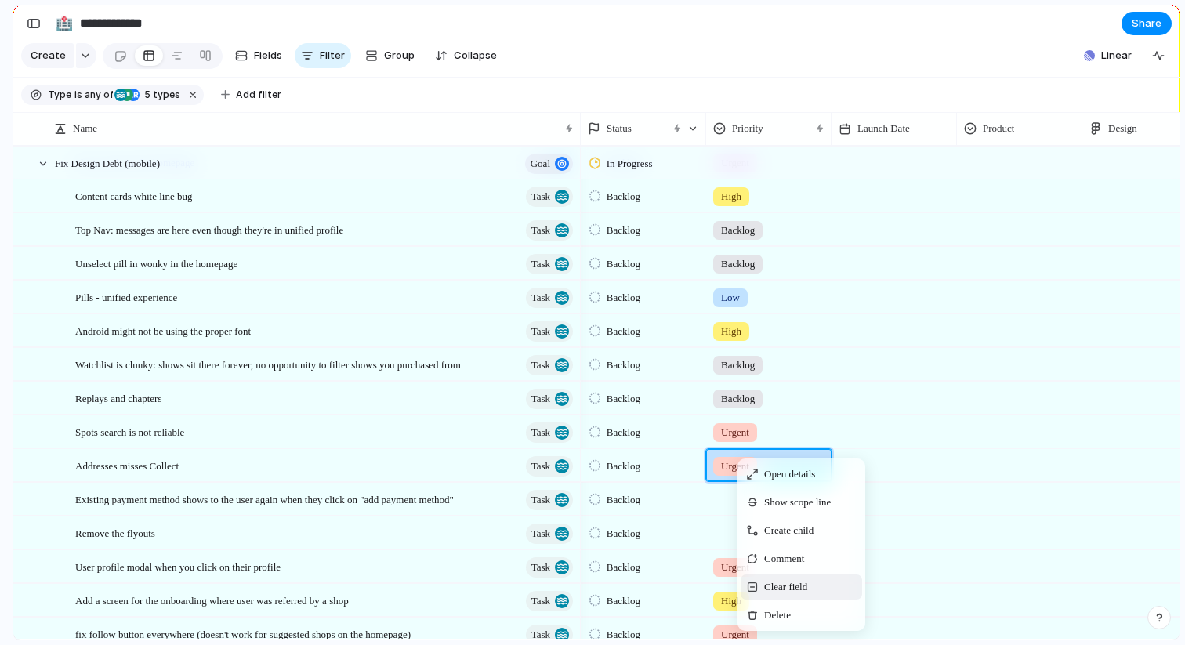
click at [773, 588] on span "Clear field" at bounding box center [785, 587] width 43 height 16
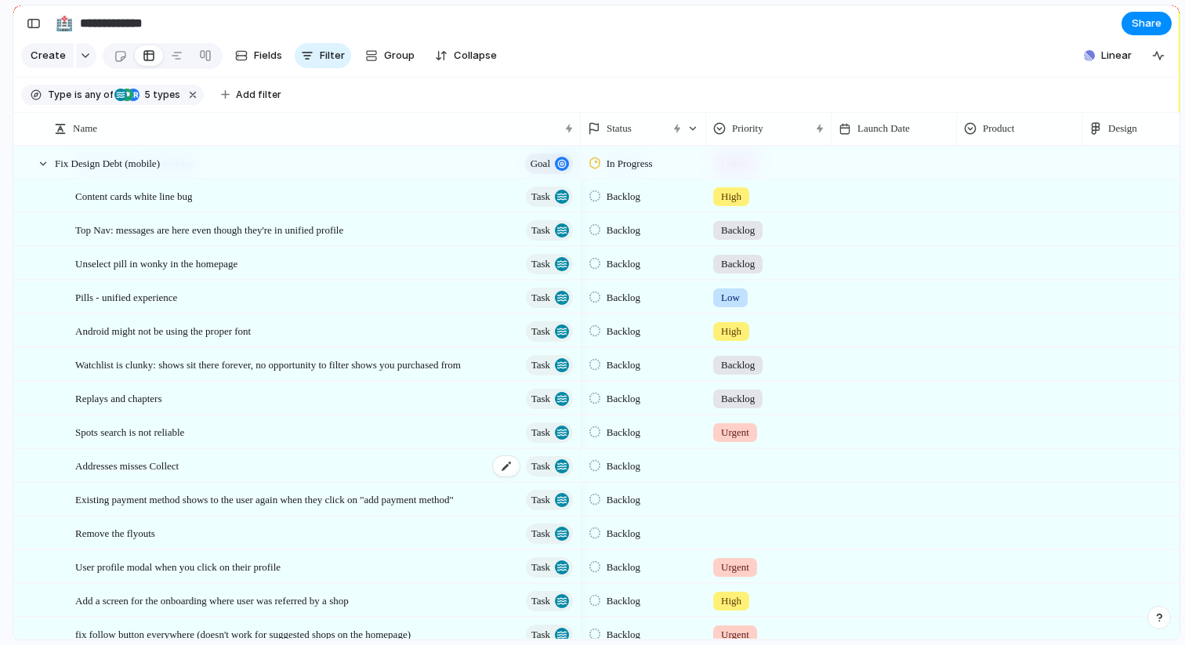
click at [202, 465] on div "Addresses misses Collect Task" at bounding box center [325, 466] width 500 height 32
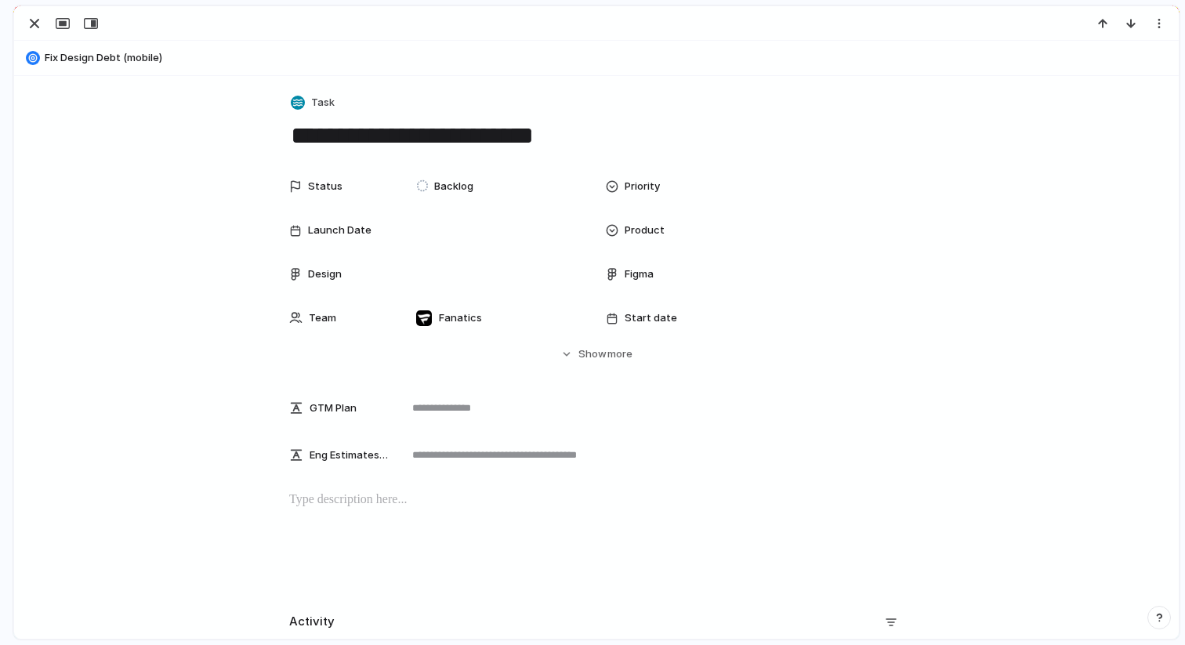
click at [601, 139] on textarea "**********" at bounding box center [596, 135] width 614 height 33
type textarea "**********"
click at [25, 22] on div "button" at bounding box center [34, 23] width 19 height 19
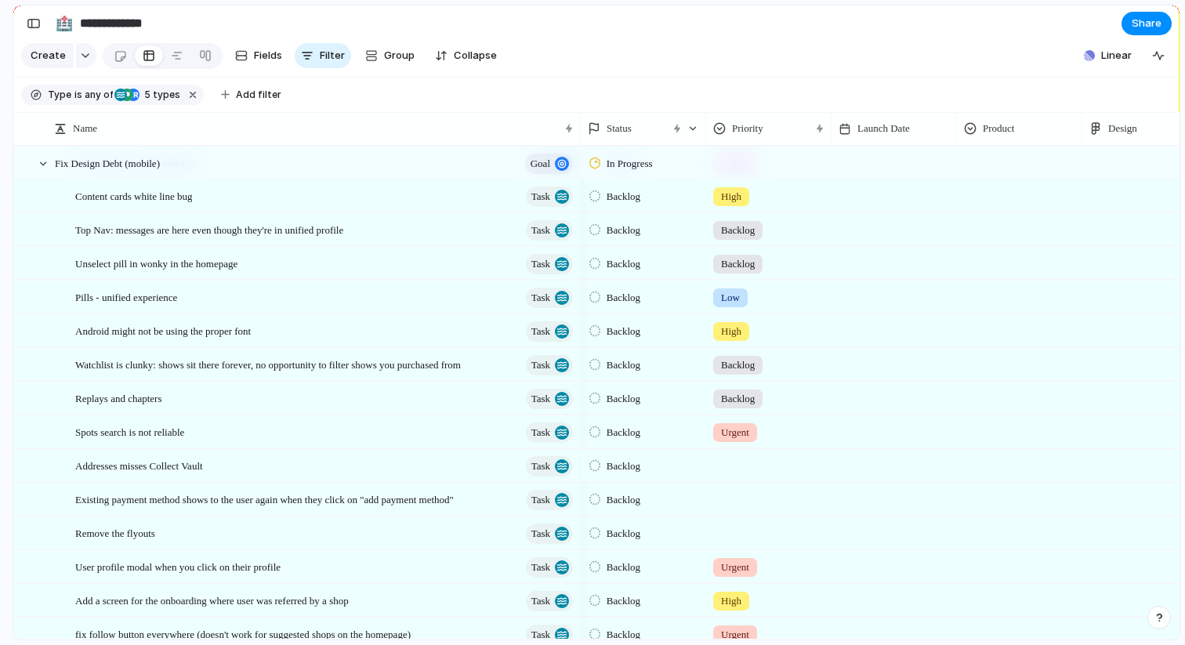
click at [763, 465] on div at bounding box center [769, 463] width 124 height 26
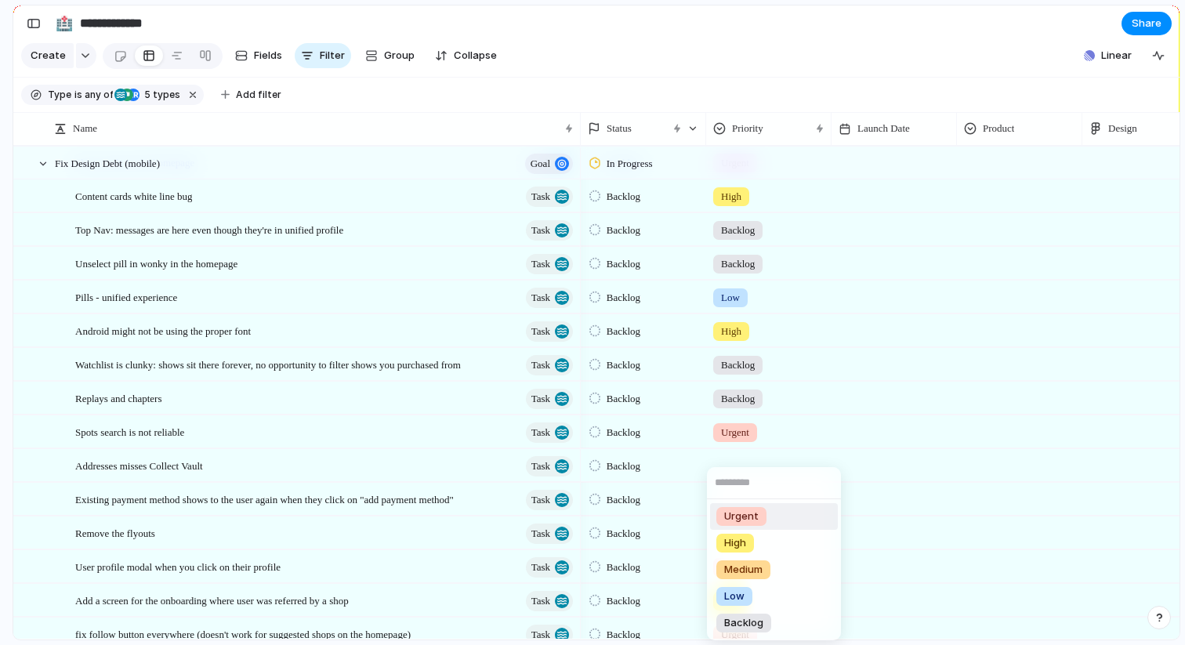
click at [753, 514] on span "Urgent" at bounding box center [741, 517] width 34 height 16
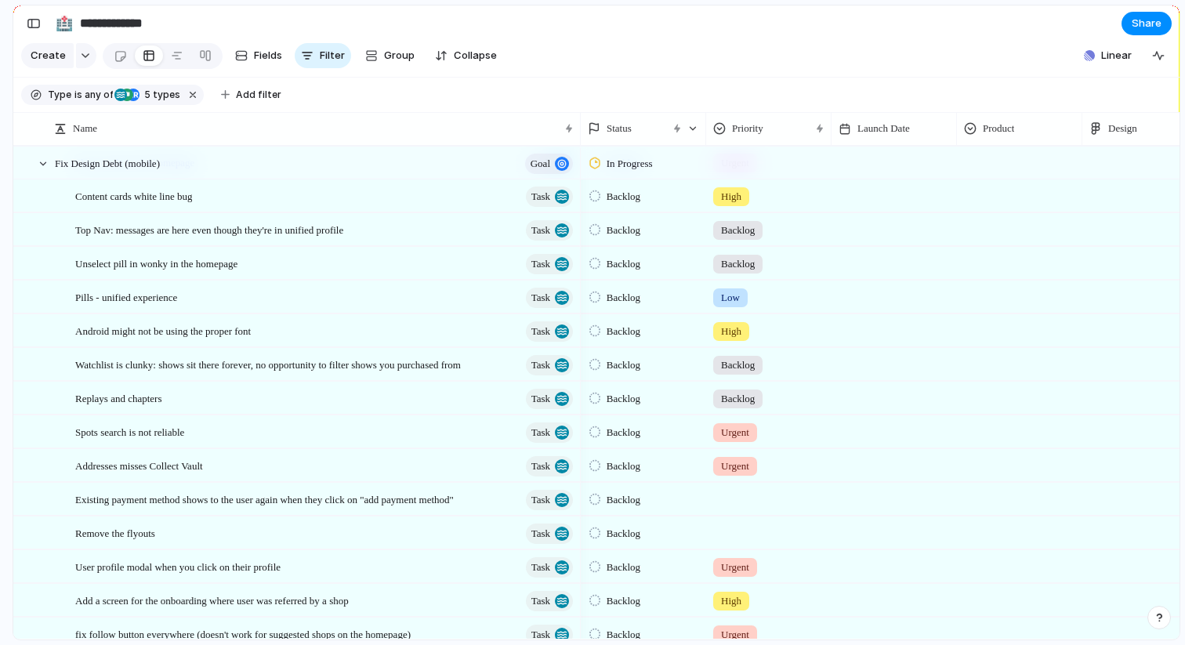
click at [1121, 499] on div at bounding box center [1145, 496] width 124 height 26
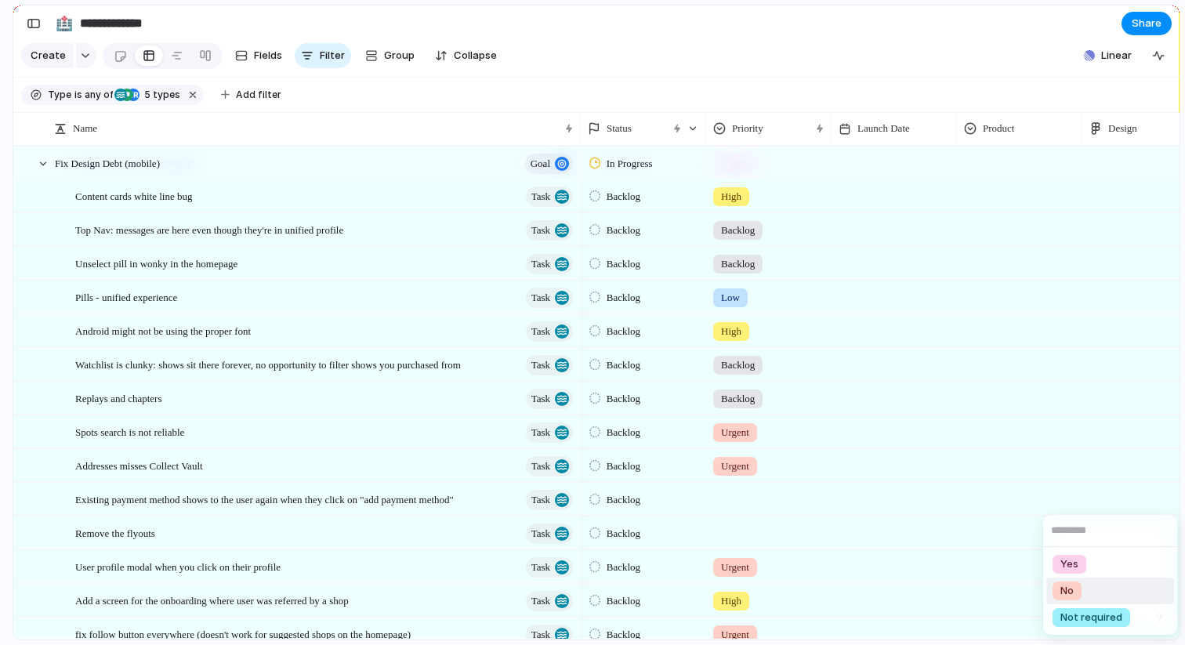
click at [1082, 586] on li "No" at bounding box center [1110, 590] width 128 height 27
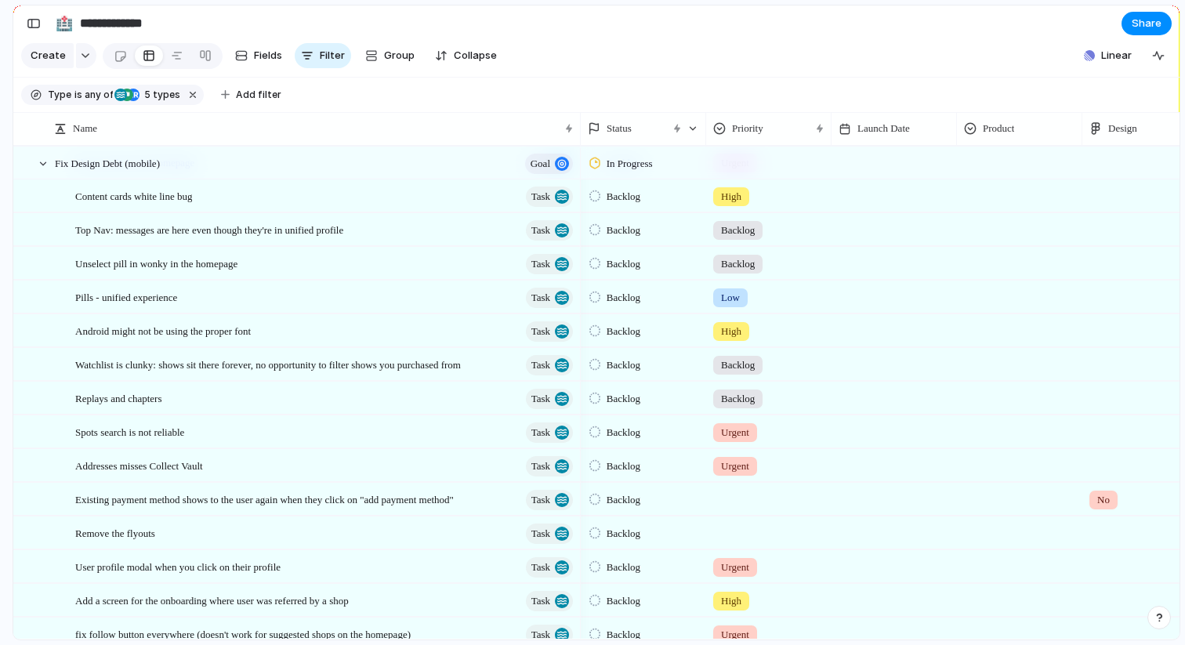
click at [751, 498] on div at bounding box center [769, 496] width 124 height 26
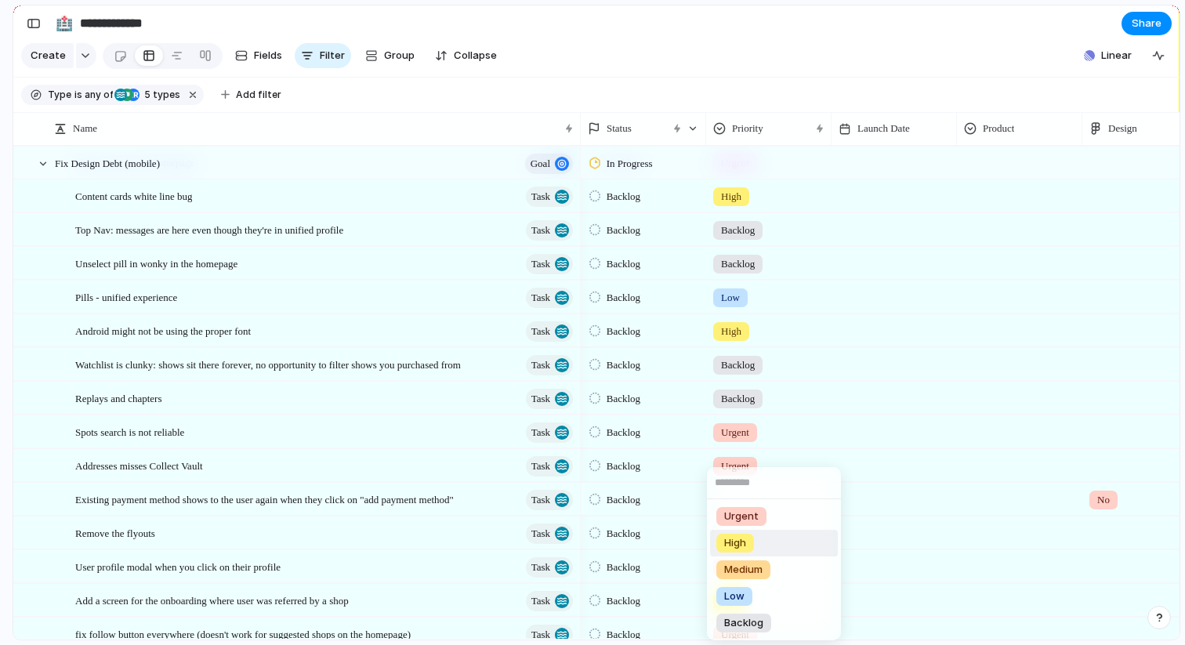
click at [756, 551] on li "High" at bounding box center [774, 543] width 128 height 27
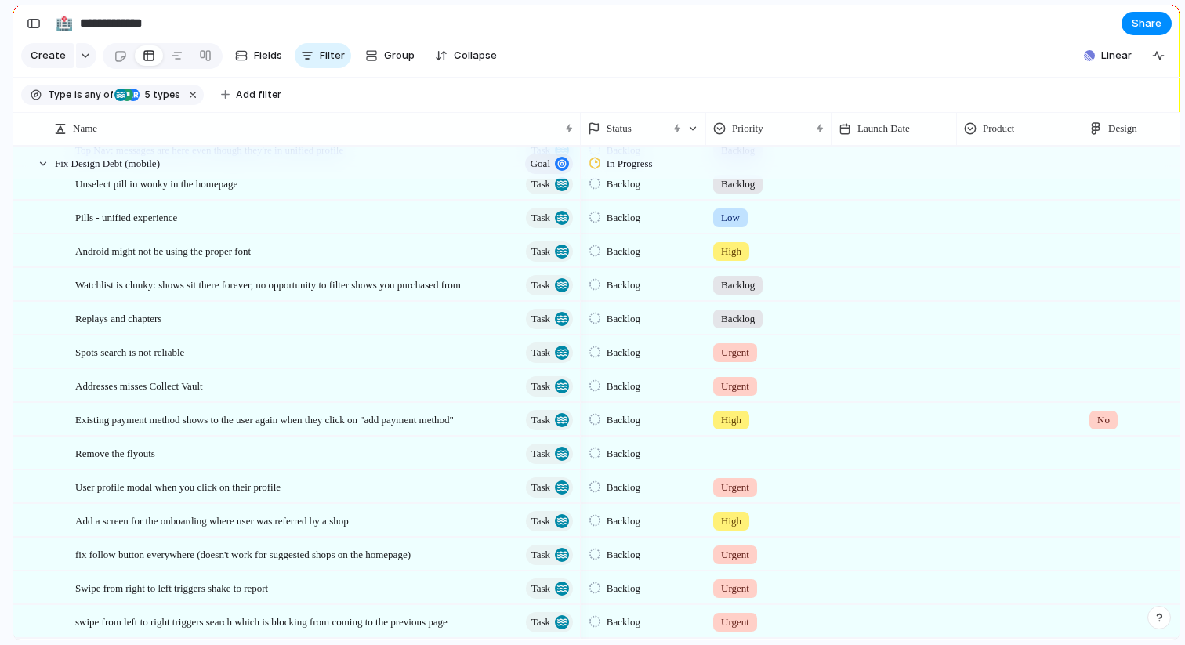
scroll to position [284, 0]
click at [737, 451] on div at bounding box center [769, 449] width 124 height 26
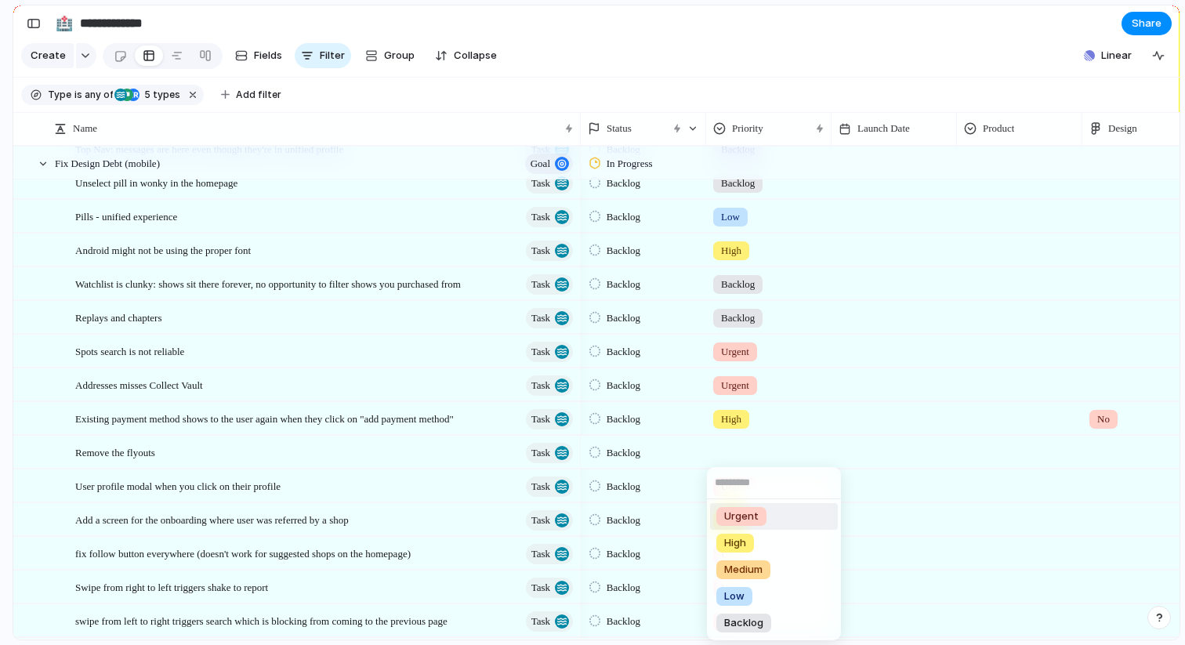
click at [741, 522] on span "Urgent" at bounding box center [741, 517] width 34 height 16
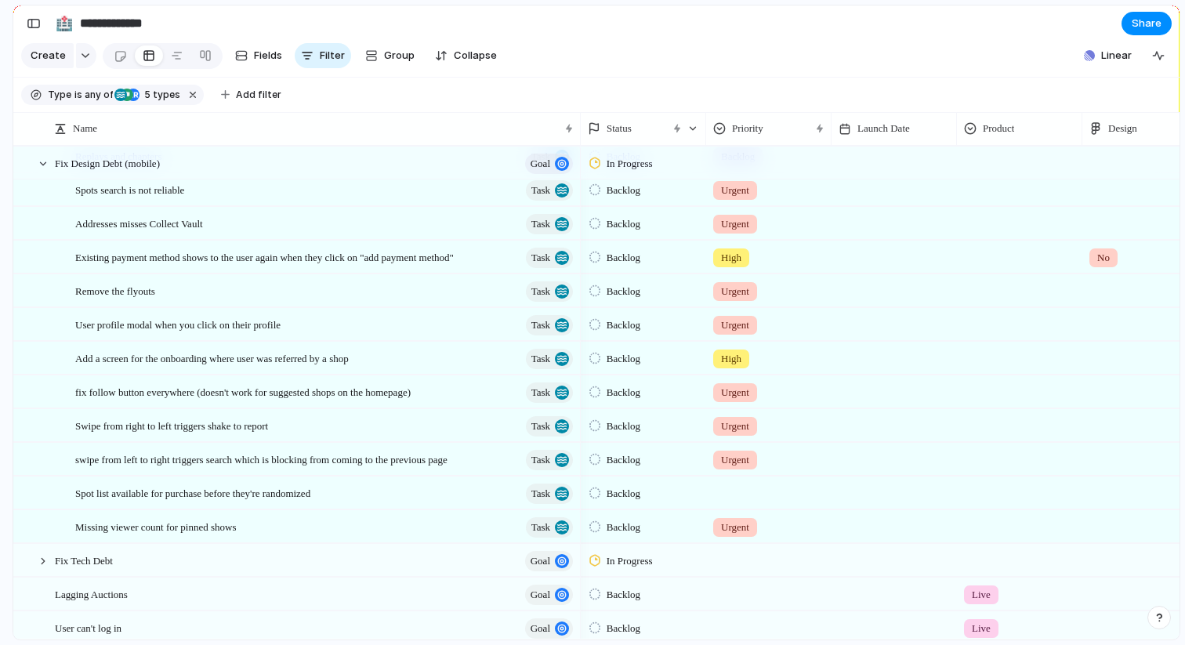
scroll to position [447, 0]
click at [747, 357] on div "High" at bounding box center [731, 357] width 36 height 19
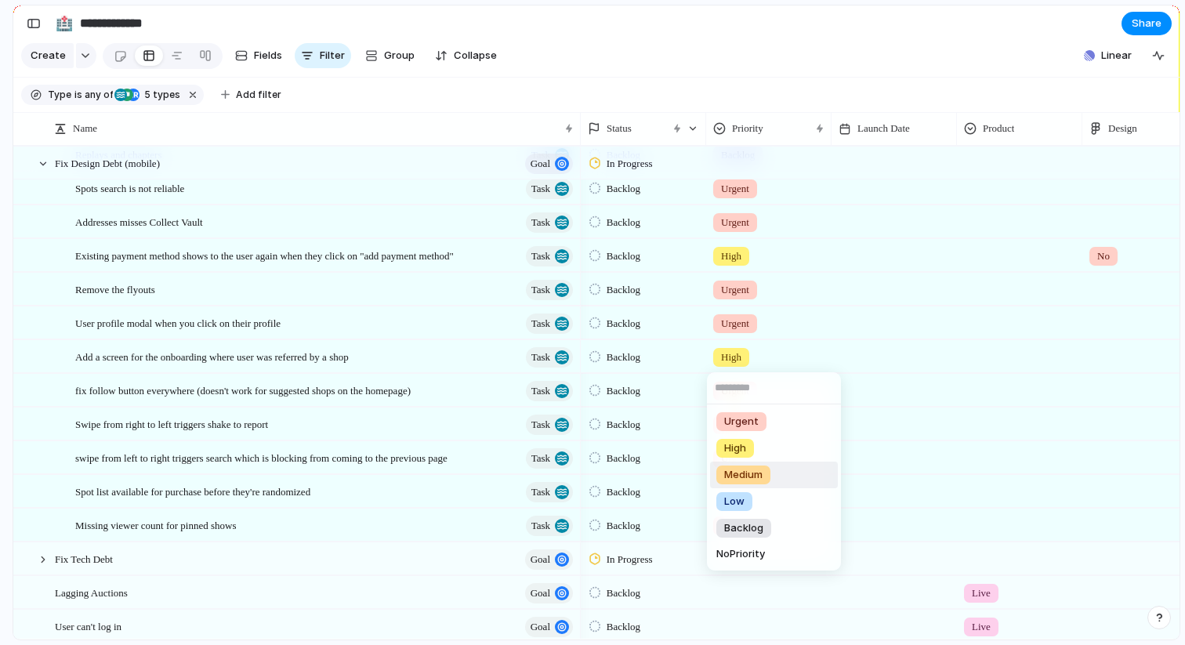
click at [738, 483] on div "Medium" at bounding box center [743, 474] width 54 height 19
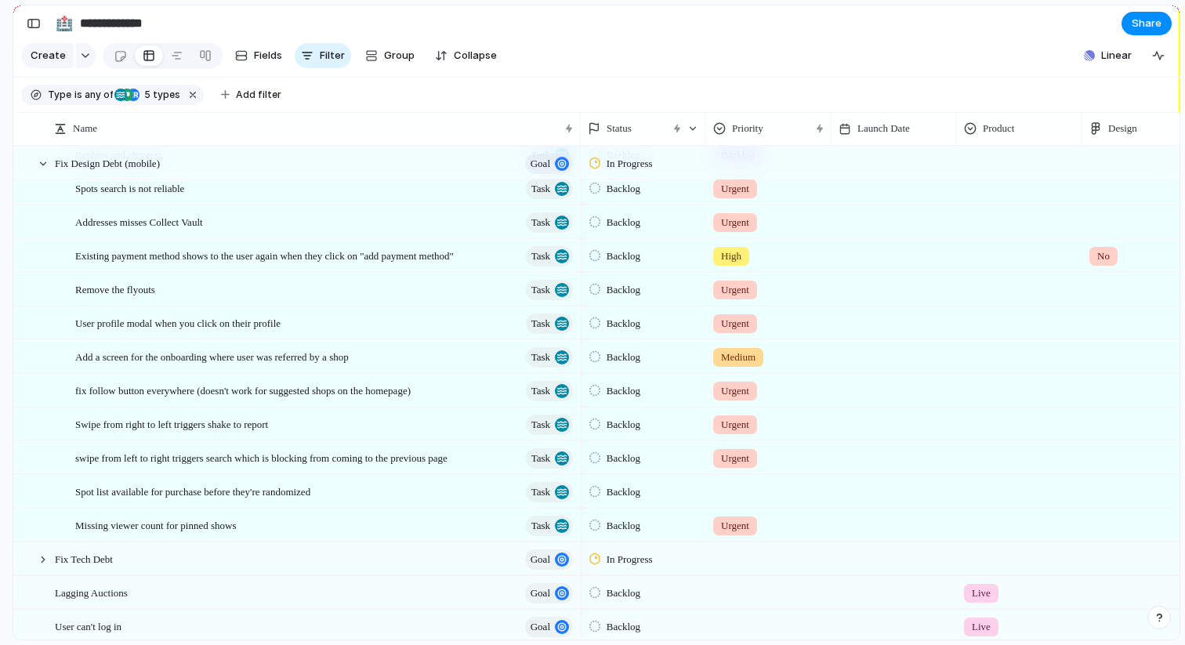
click at [737, 360] on span "Medium" at bounding box center [738, 357] width 34 height 16
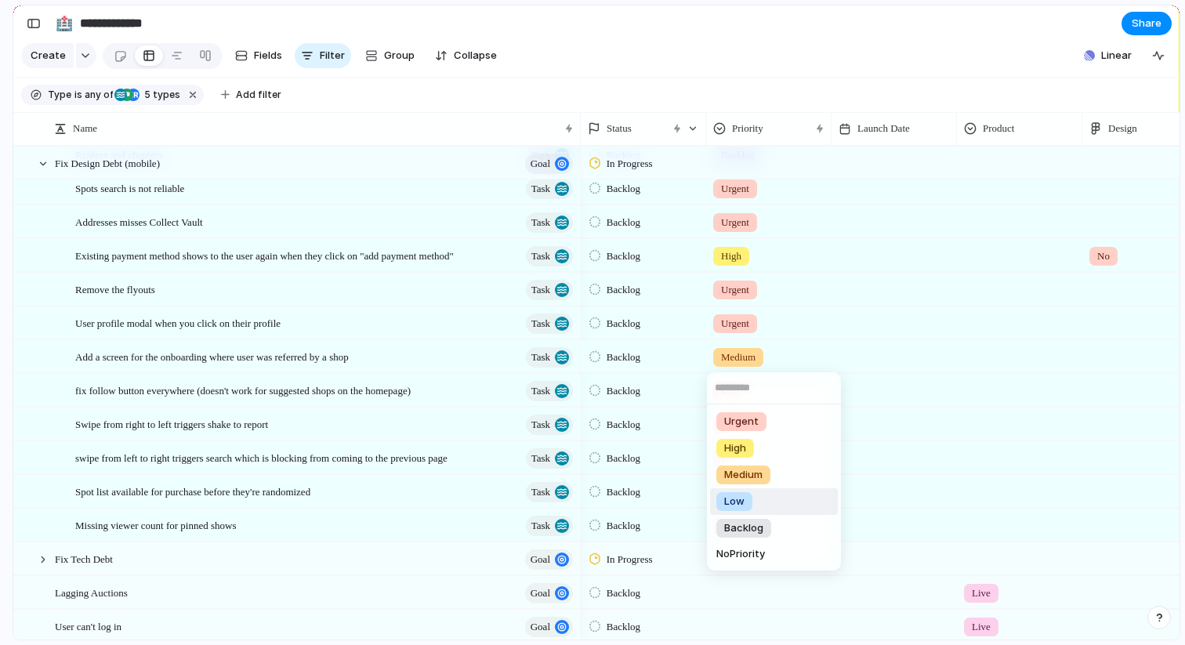
click at [741, 495] on span "Low" at bounding box center [734, 502] width 20 height 16
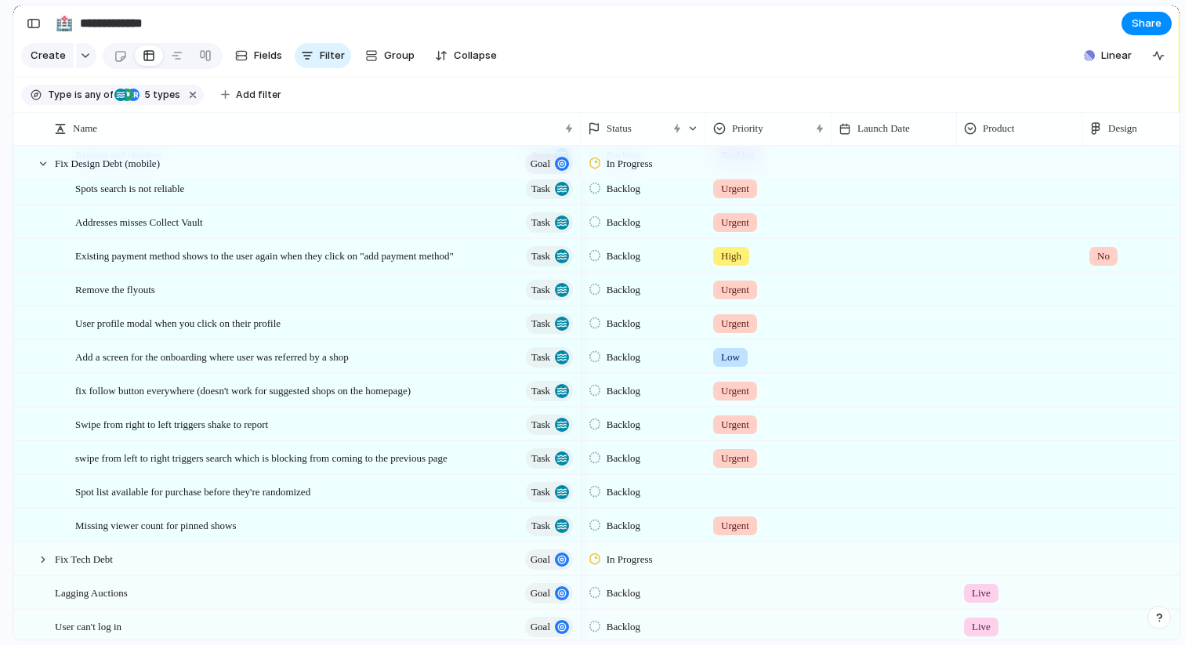
click at [842, 356] on div at bounding box center [893, 356] width 125 height 32
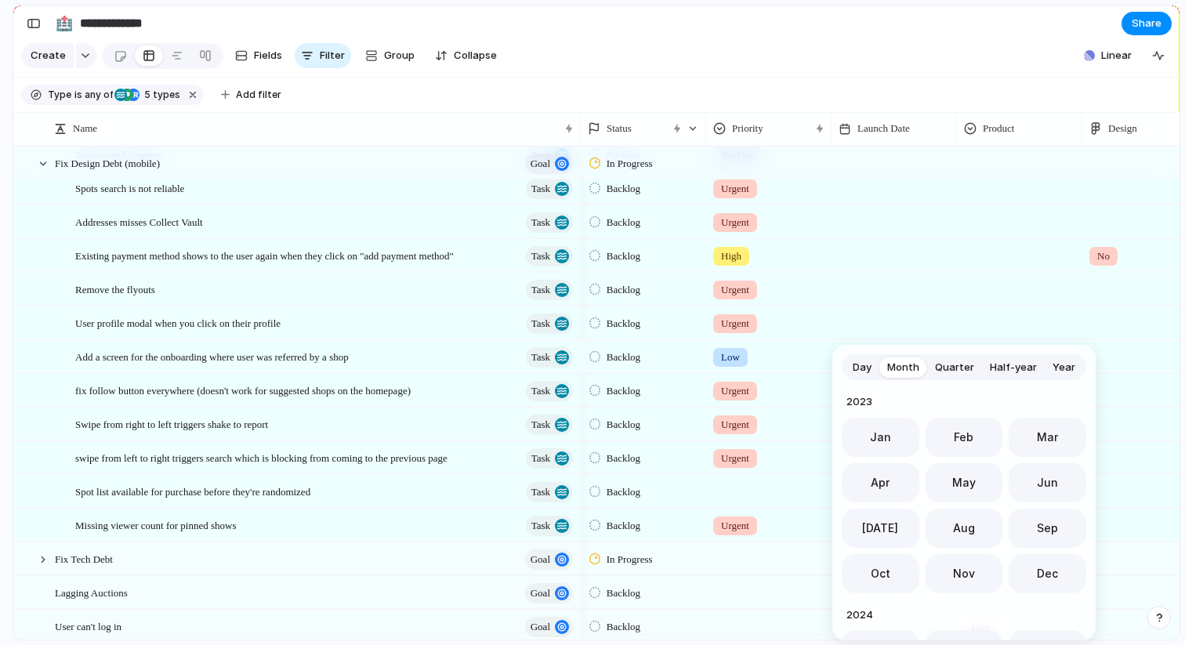
scroll to position [430, 0]
click at [953, 366] on span "Quarter" at bounding box center [954, 368] width 39 height 16
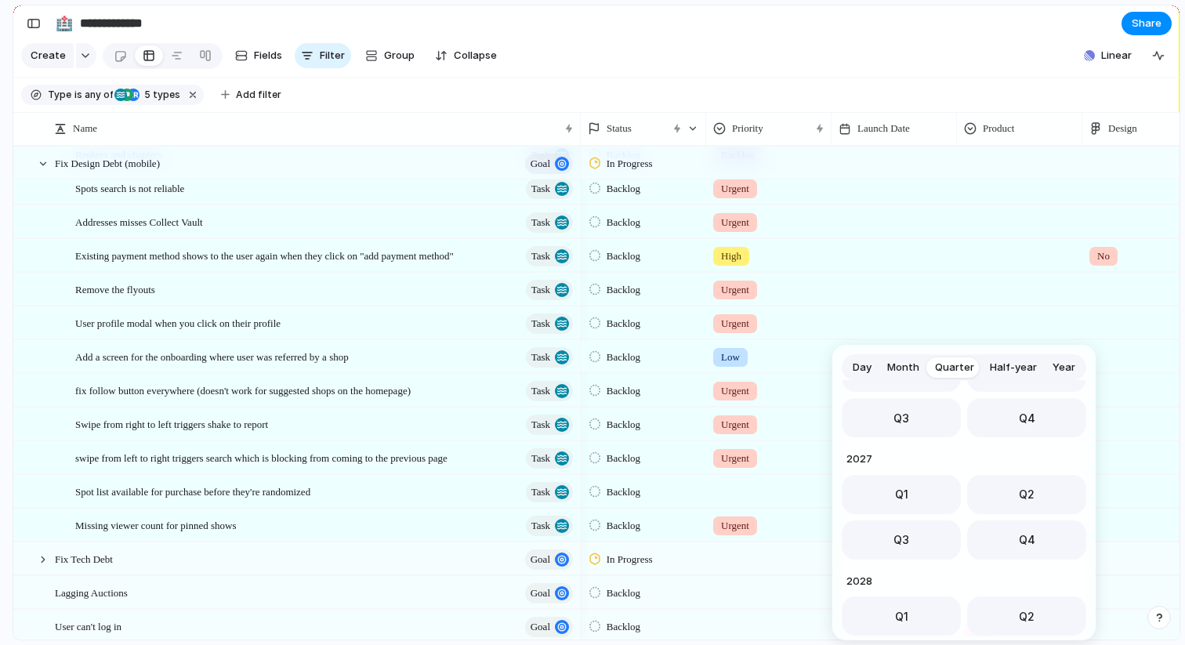
scroll to position [248, 0]
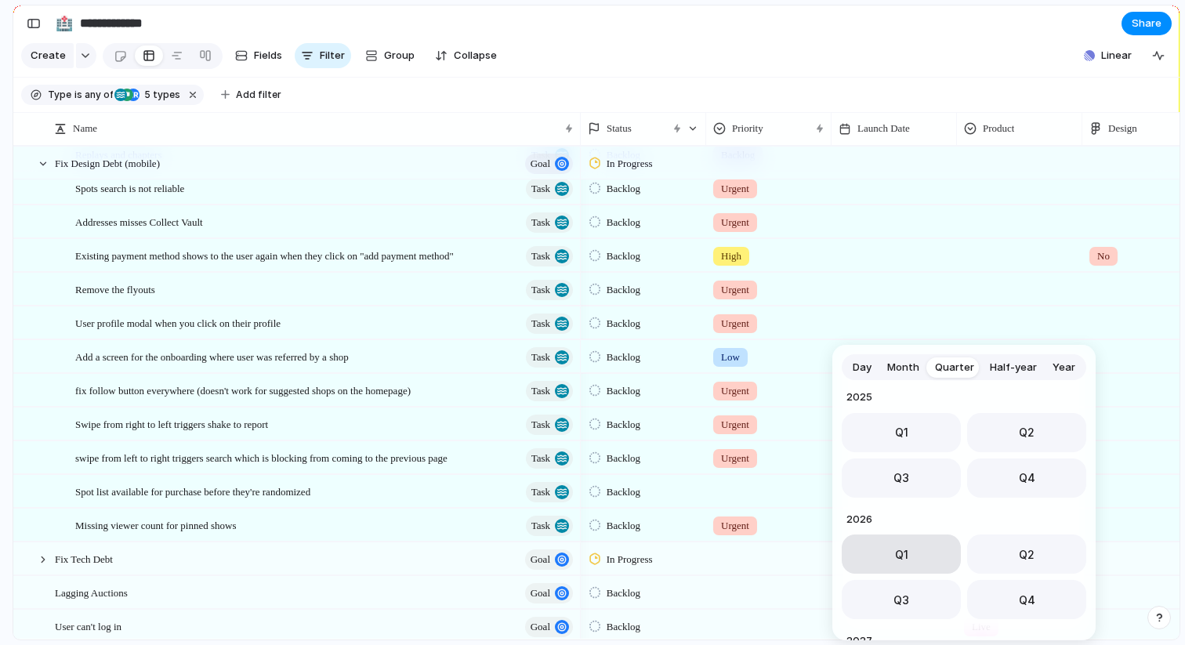
click at [896, 557] on span "Q1" at bounding box center [901, 554] width 13 height 16
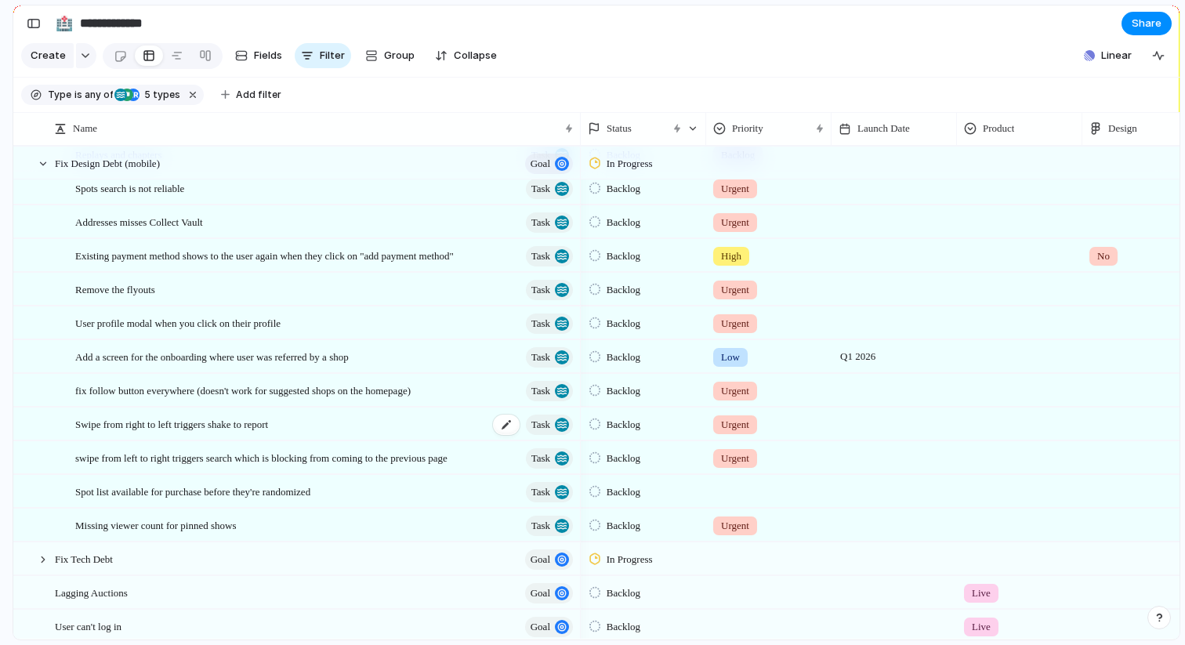
click at [289, 435] on div "Swipe from right to left triggers shake to report Task" at bounding box center [325, 424] width 500 height 32
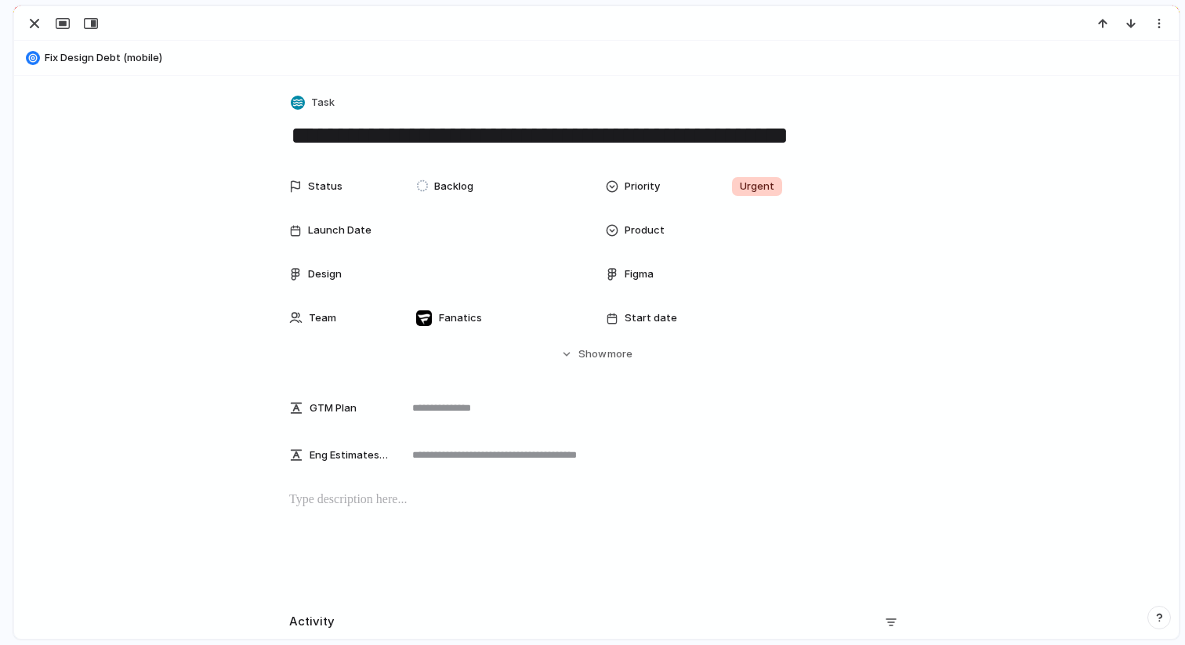
click at [828, 148] on textarea "**********" at bounding box center [596, 135] width 614 height 33
type textarea "**********"
click at [25, 16] on div "button" at bounding box center [34, 23] width 19 height 19
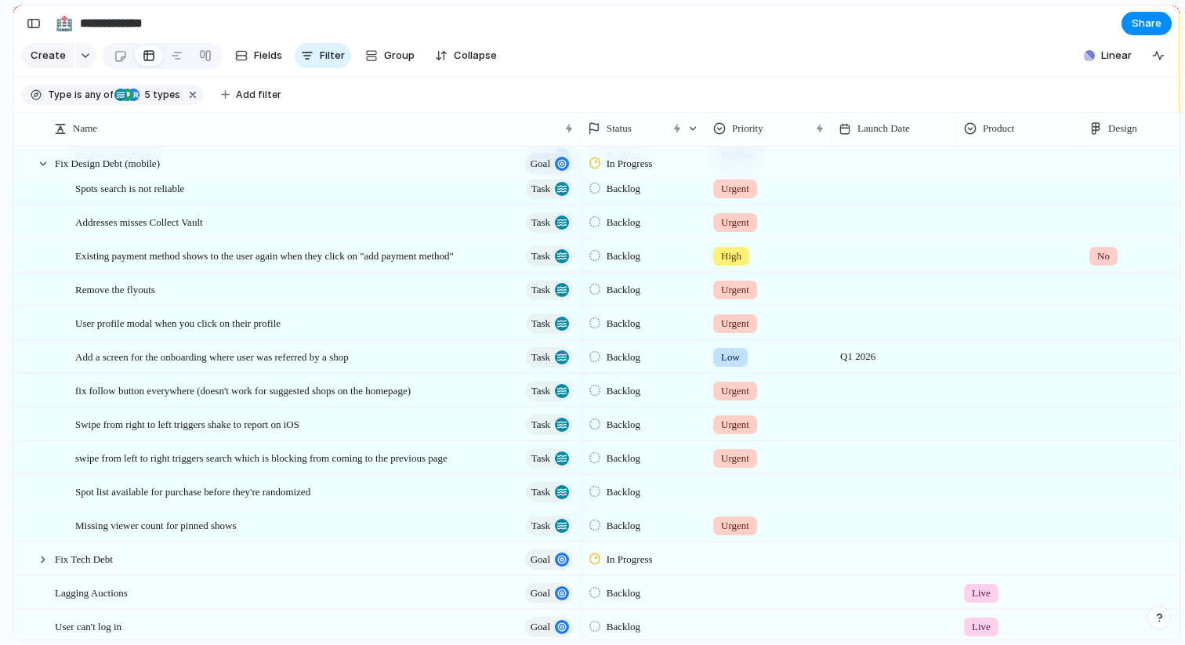
click at [747, 451] on span "Urgent" at bounding box center [735, 459] width 28 height 16
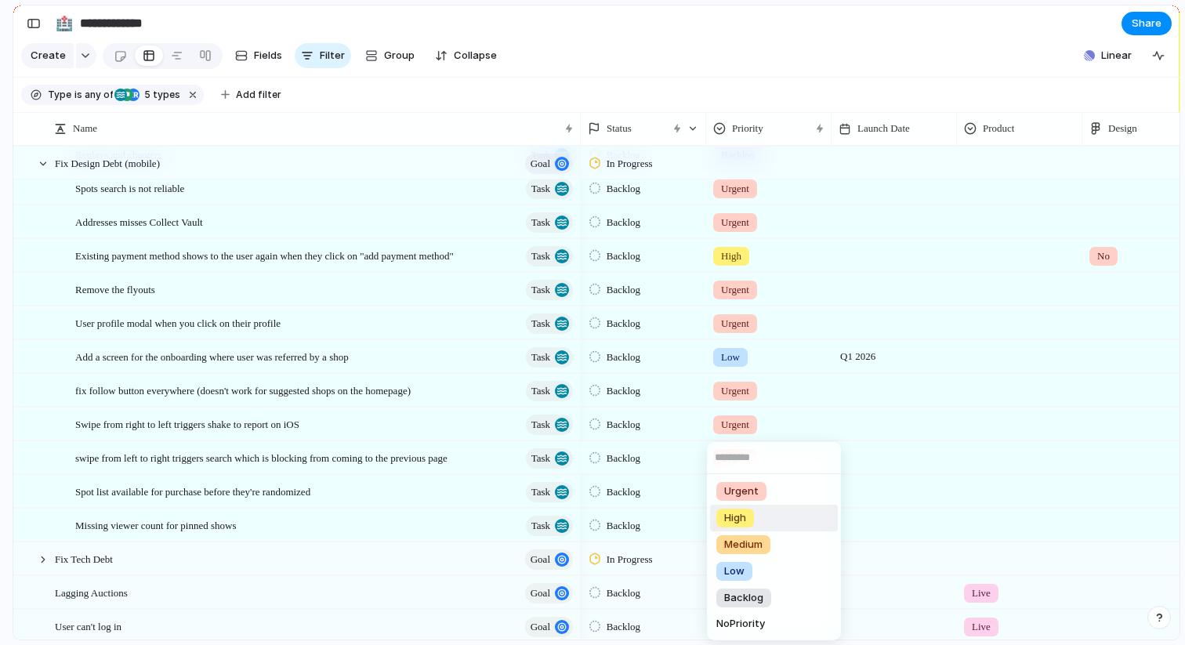
click at [751, 516] on div "High" at bounding box center [735, 518] width 38 height 19
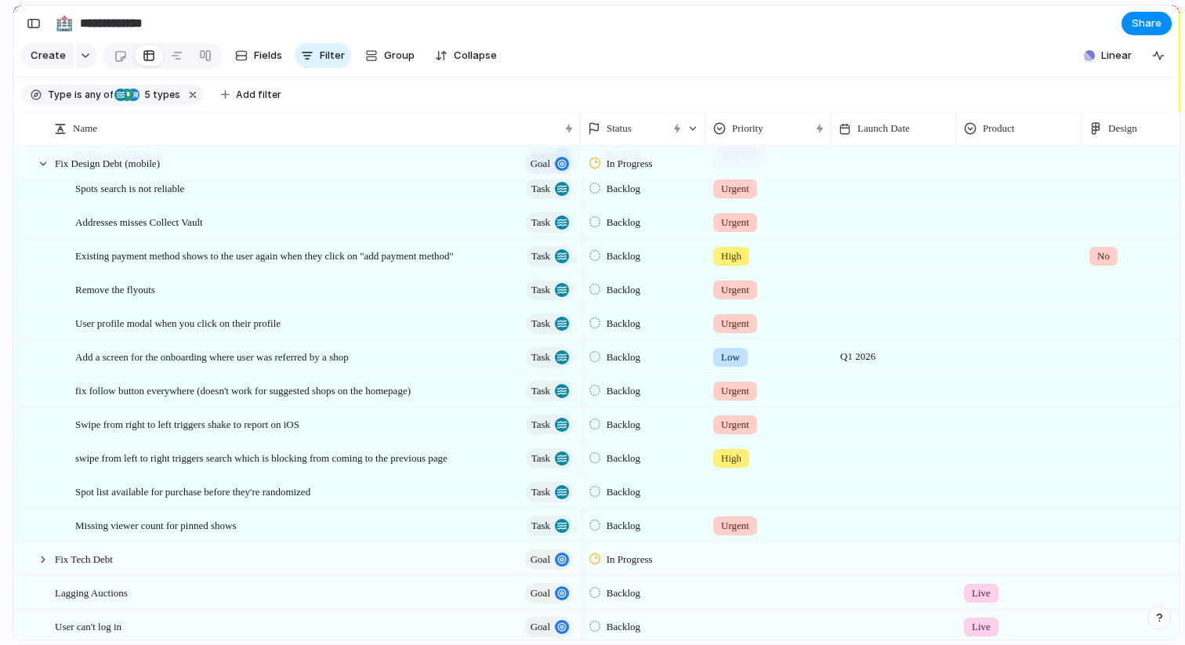
click at [731, 490] on div at bounding box center [769, 489] width 124 height 26
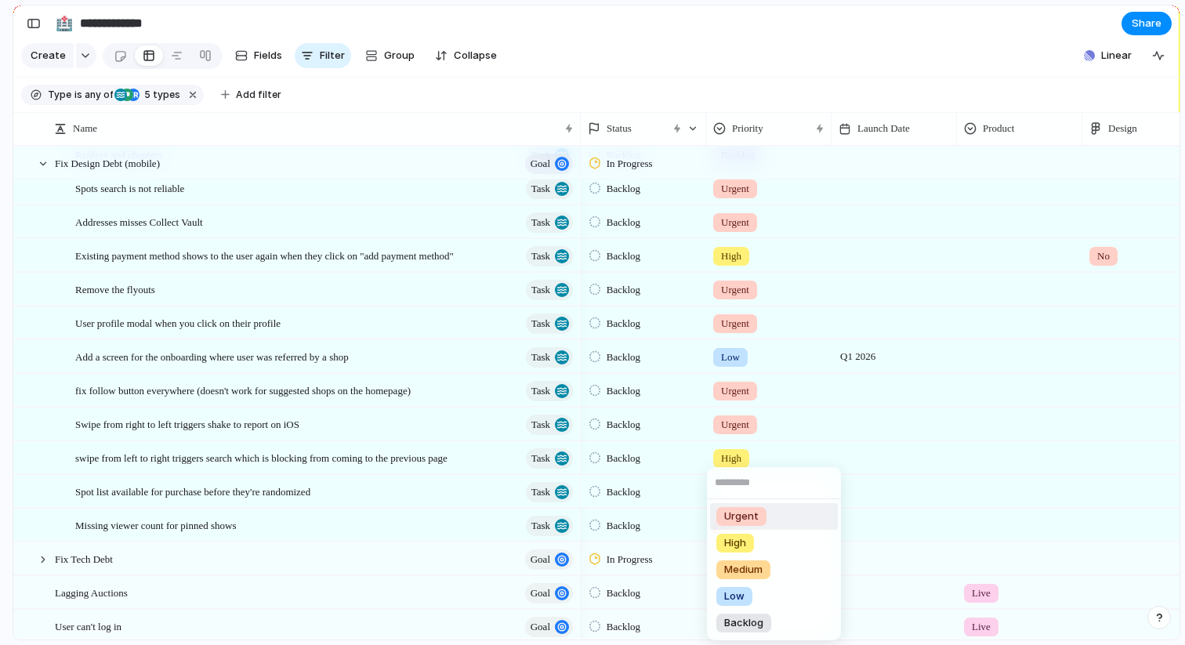
click at [484, 501] on div "Urgent High Medium Low Backlog" at bounding box center [592, 322] width 1185 height 645
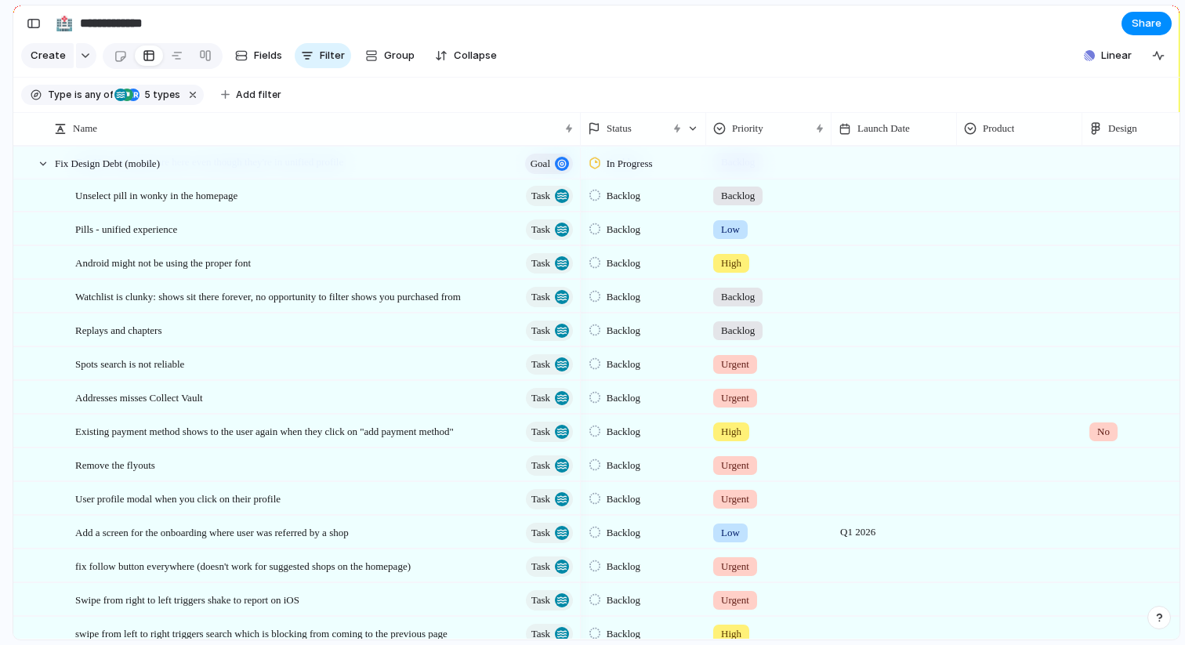
scroll to position [326, 0]
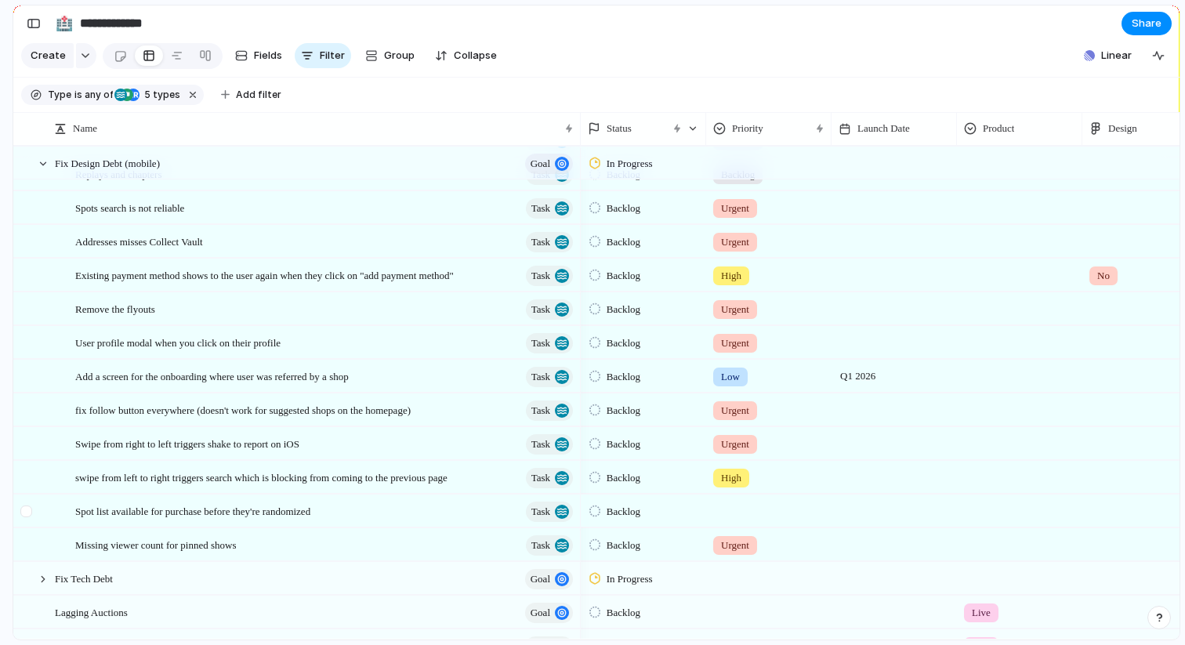
click at [24, 506] on div at bounding box center [26, 511] width 12 height 12
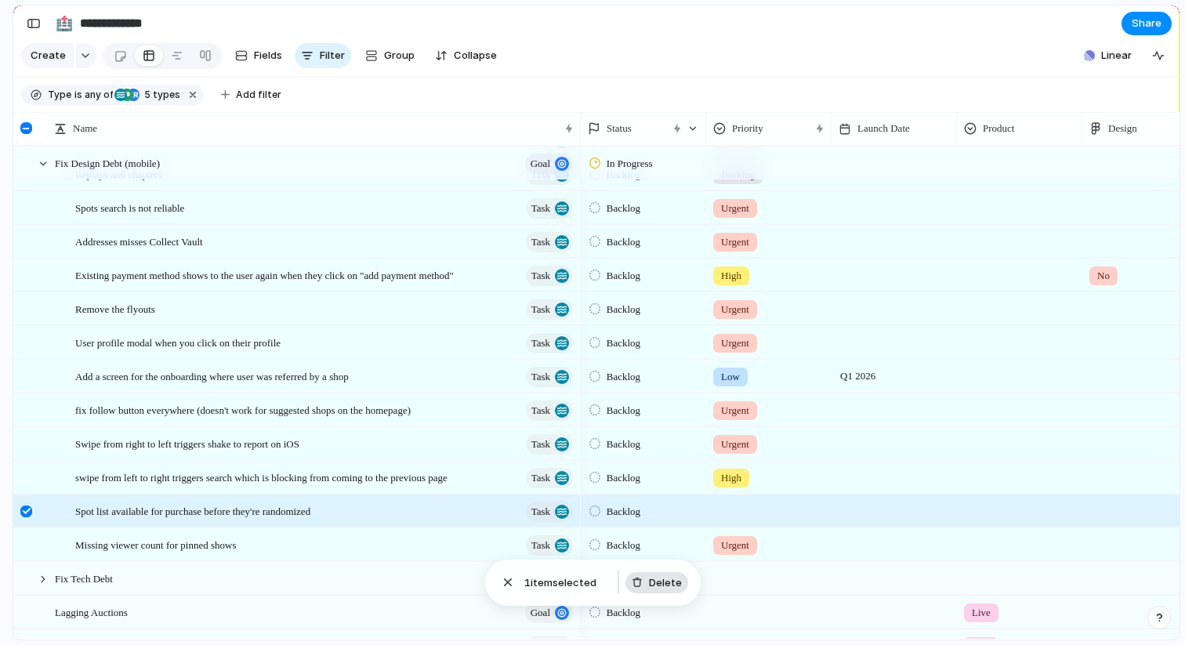
click at [643, 588] on button "Delete" at bounding box center [656, 583] width 63 height 22
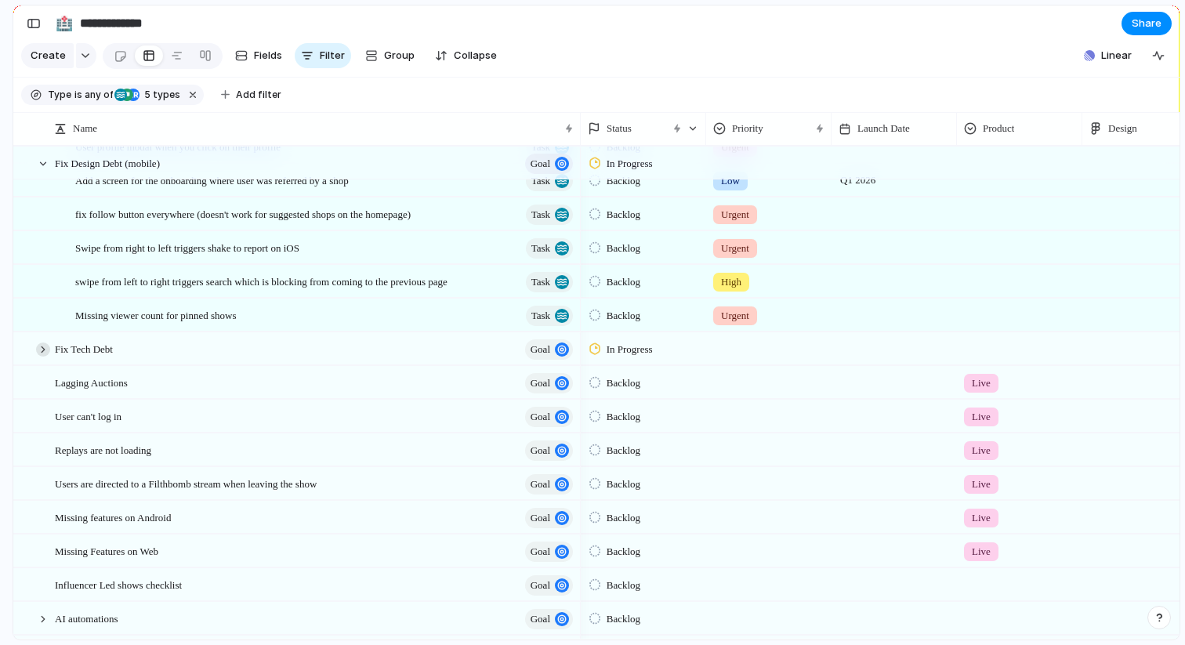
click at [43, 347] on div at bounding box center [43, 349] width 14 height 14
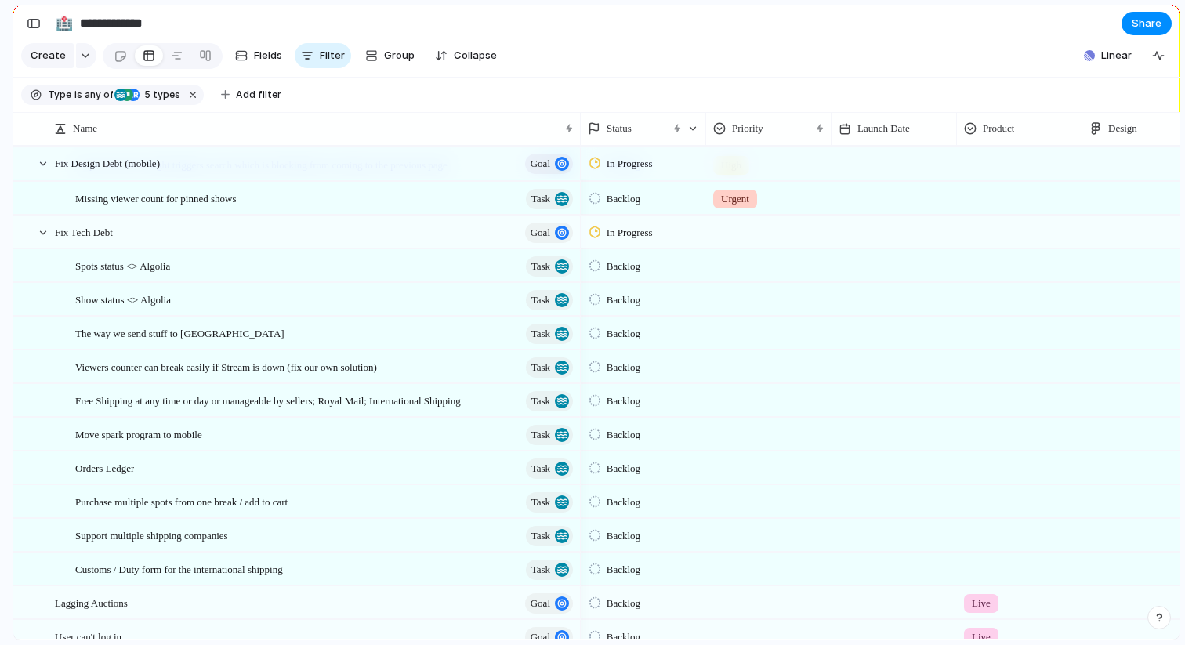
click at [737, 261] on div at bounding box center [769, 263] width 124 height 26
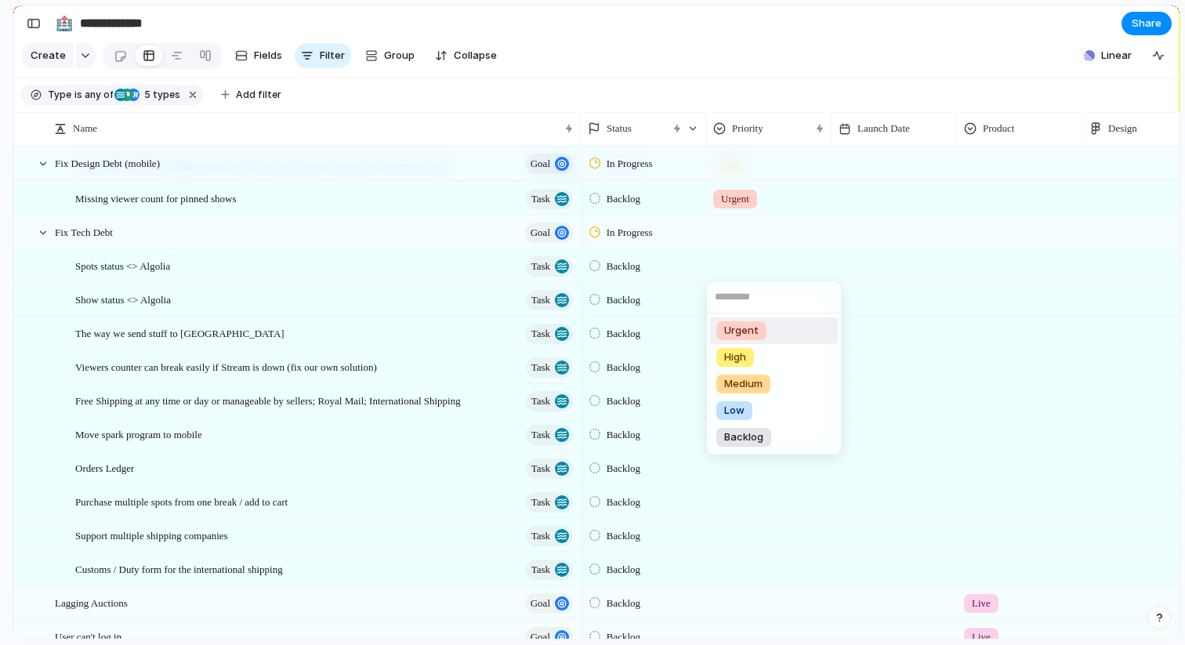
click at [755, 333] on span "Urgent" at bounding box center [741, 331] width 34 height 16
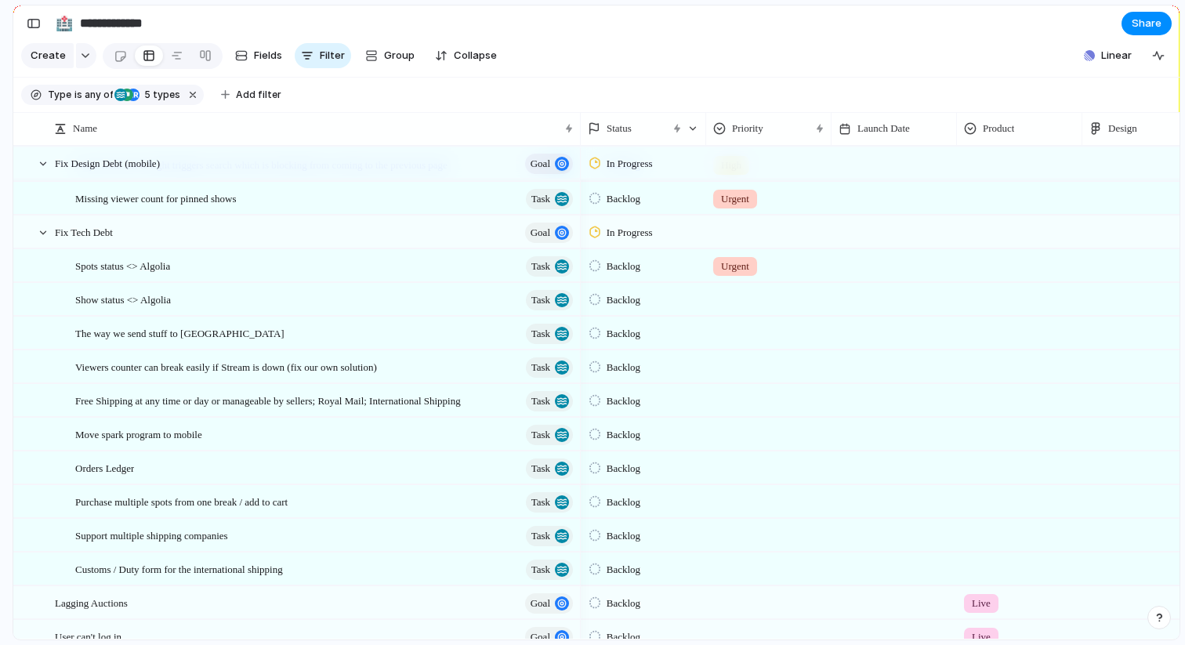
click at [747, 290] on div at bounding box center [769, 297] width 124 height 26
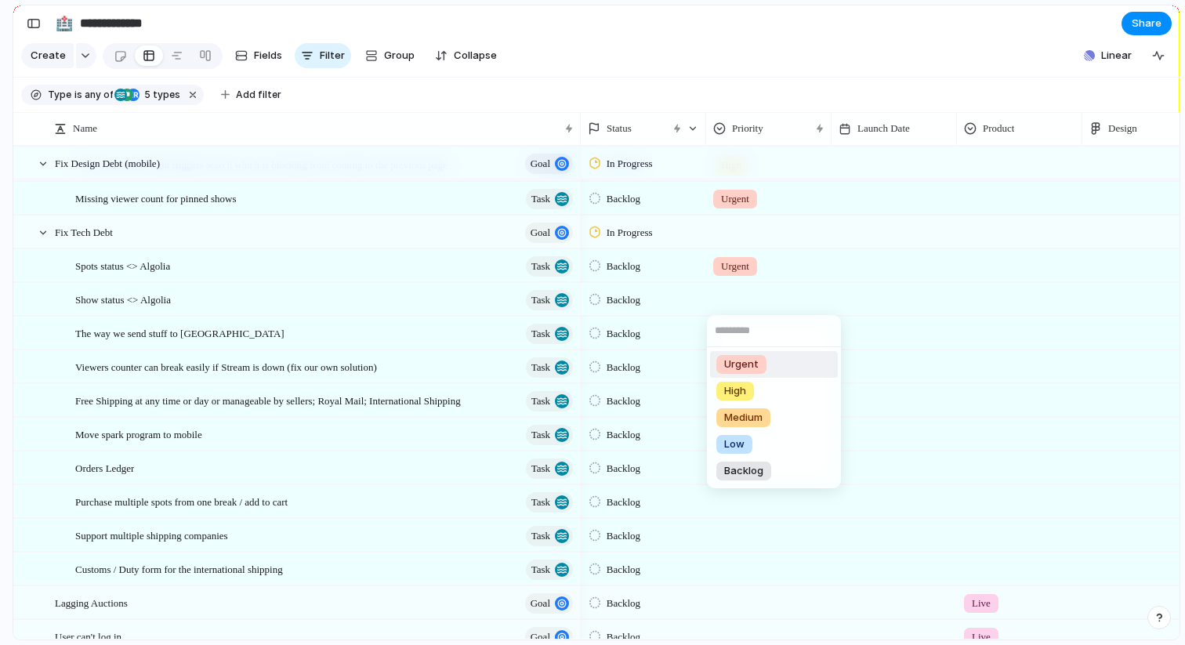
click at [747, 363] on span "Urgent" at bounding box center [741, 365] width 34 height 16
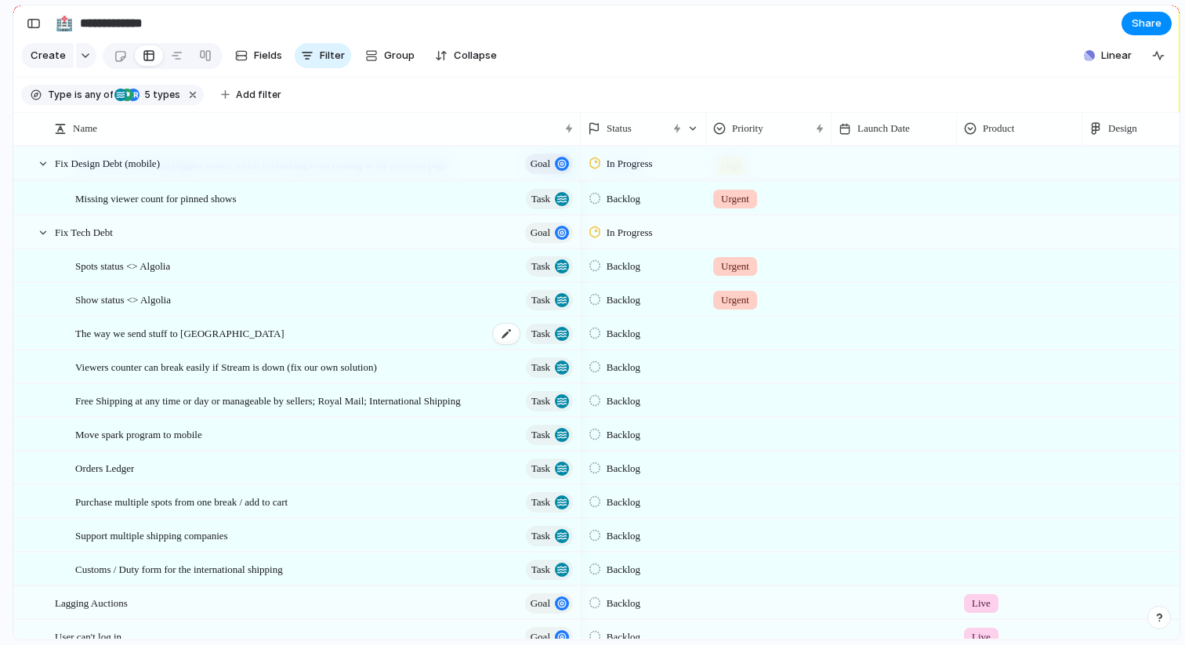
click at [242, 334] on div "The way we send stuff to Braze Task" at bounding box center [325, 333] width 500 height 32
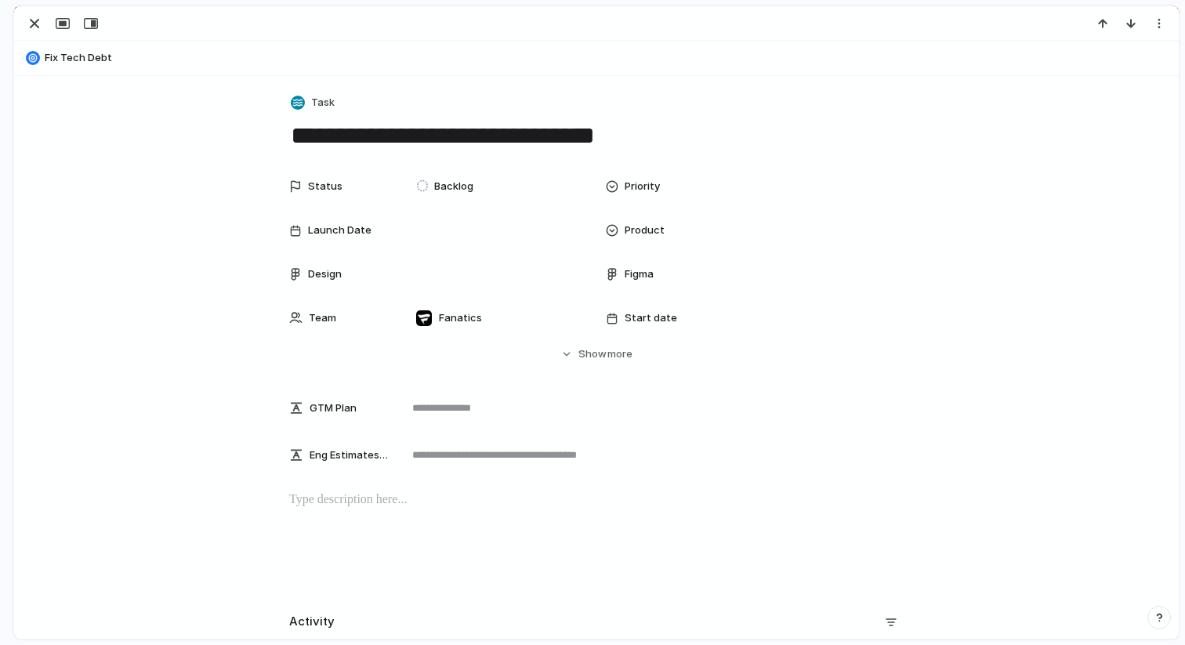
click at [656, 144] on textarea "**********" at bounding box center [596, 135] width 614 height 33
type textarea "**********"
click at [29, 29] on div "button" at bounding box center [34, 23] width 19 height 19
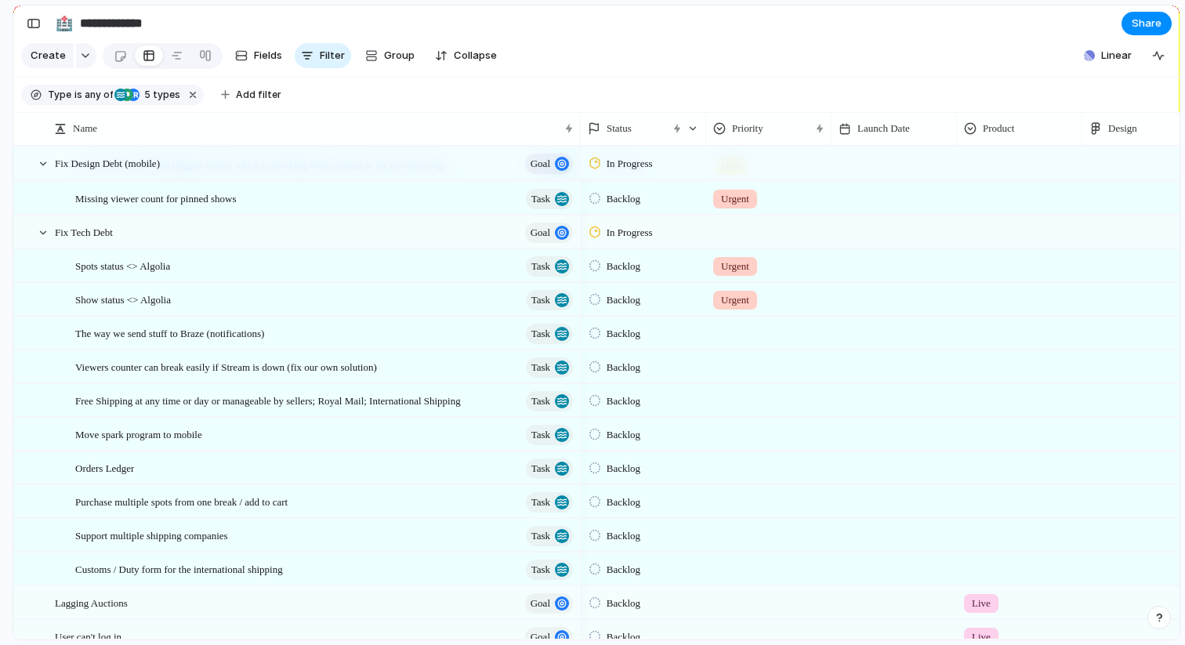
click at [751, 336] on div at bounding box center [769, 330] width 124 height 26
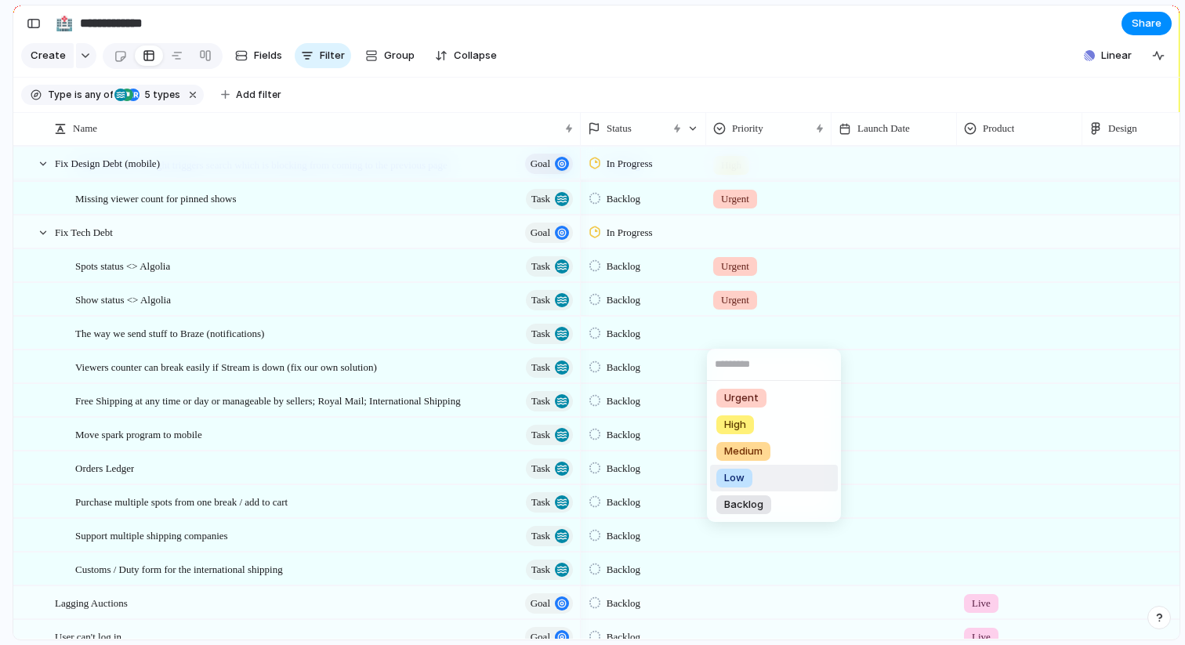
click at [733, 476] on span "Low" at bounding box center [734, 478] width 20 height 16
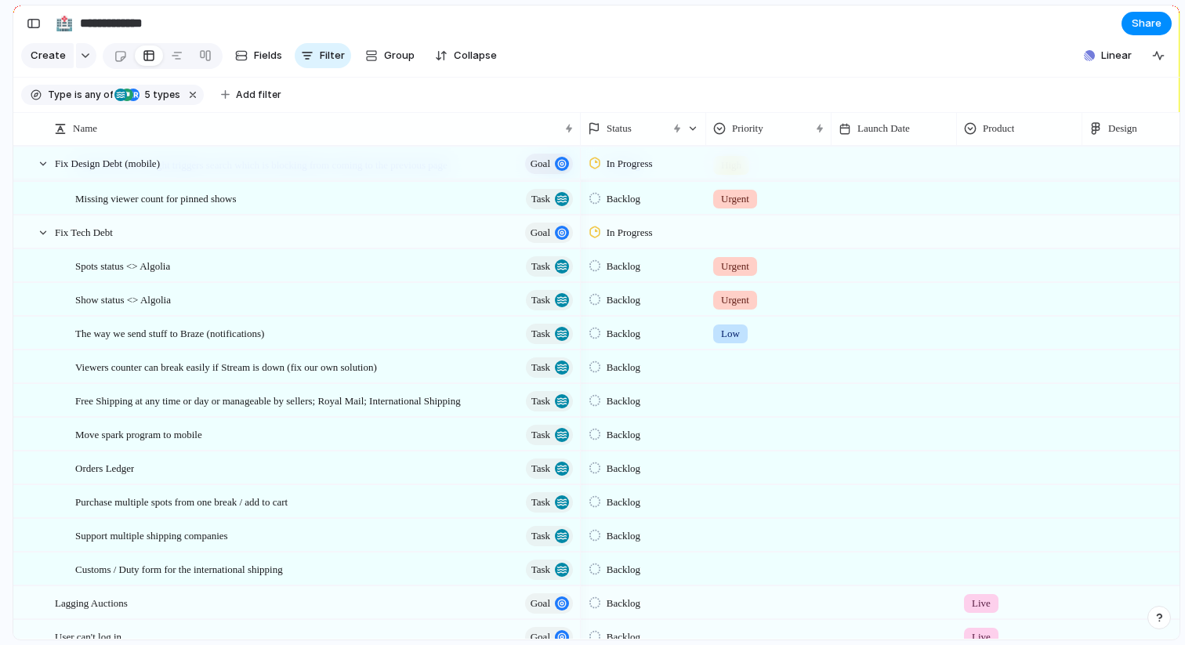
click at [856, 332] on div at bounding box center [893, 333] width 125 height 32
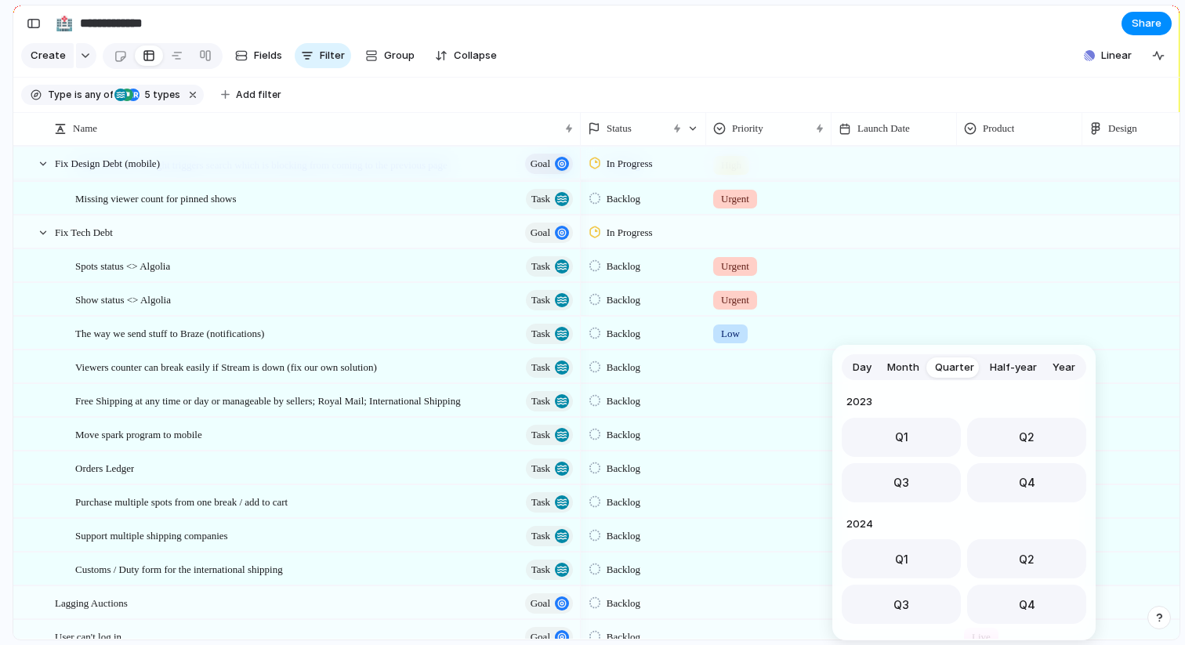
scroll to position [248, 0]
click at [892, 557] on button "Q1" at bounding box center [901, 553] width 119 height 39
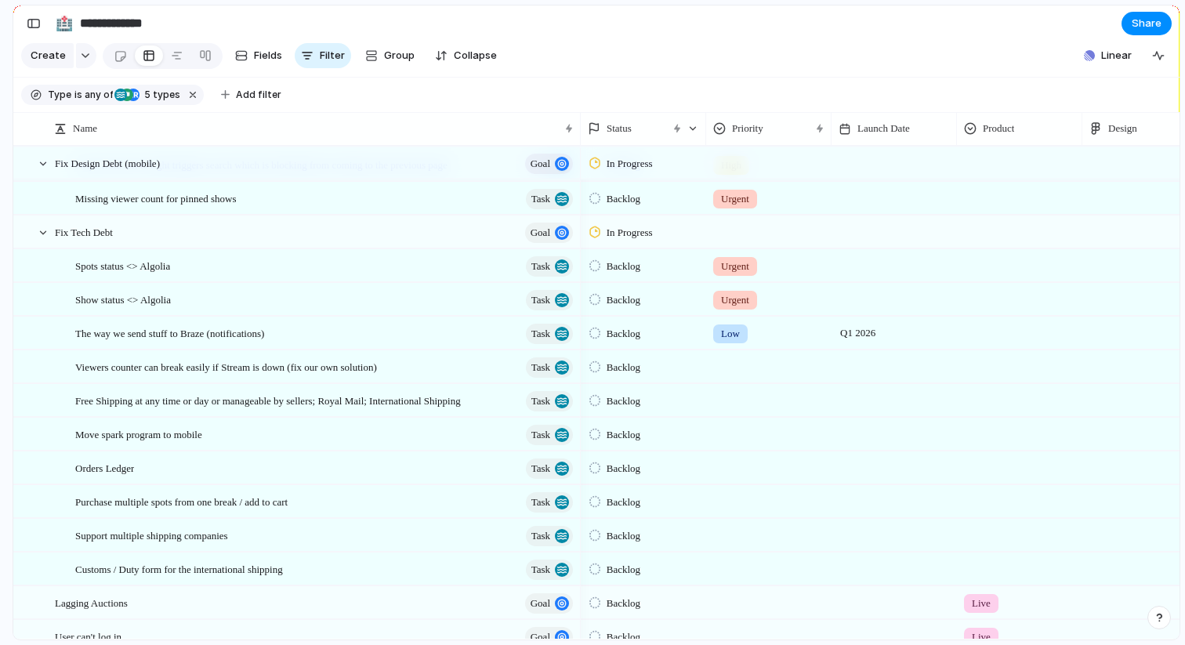
click at [739, 371] on div at bounding box center [769, 364] width 124 height 26
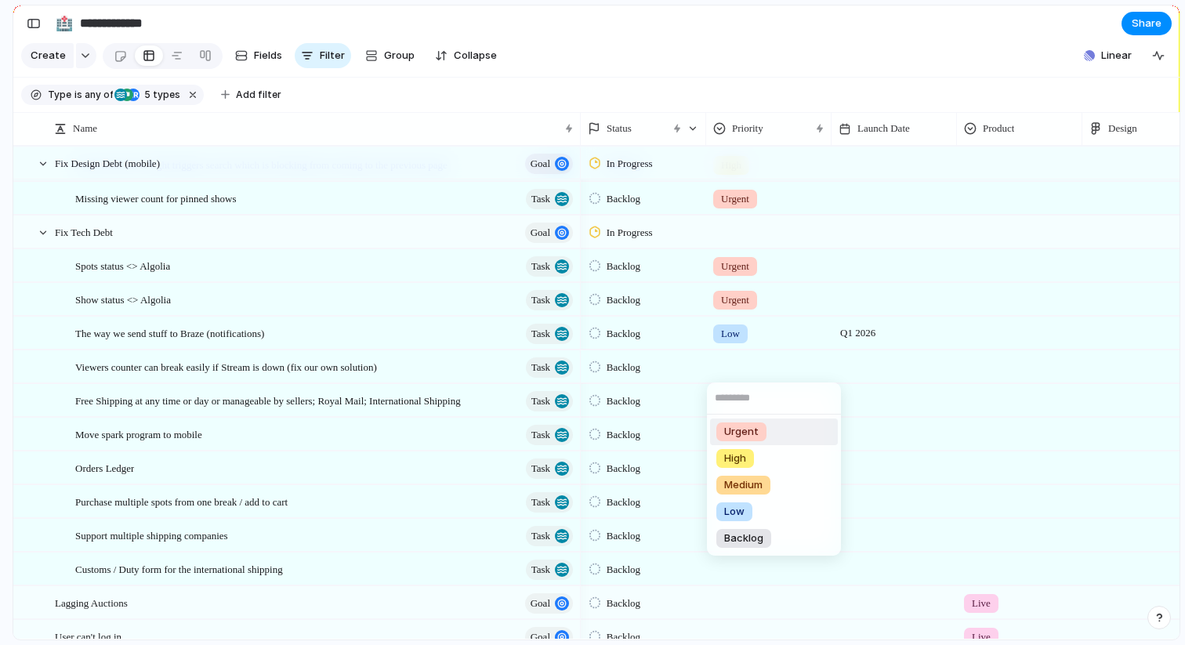
click at [735, 332] on div "Urgent High Medium Low Backlog" at bounding box center [592, 322] width 1185 height 645
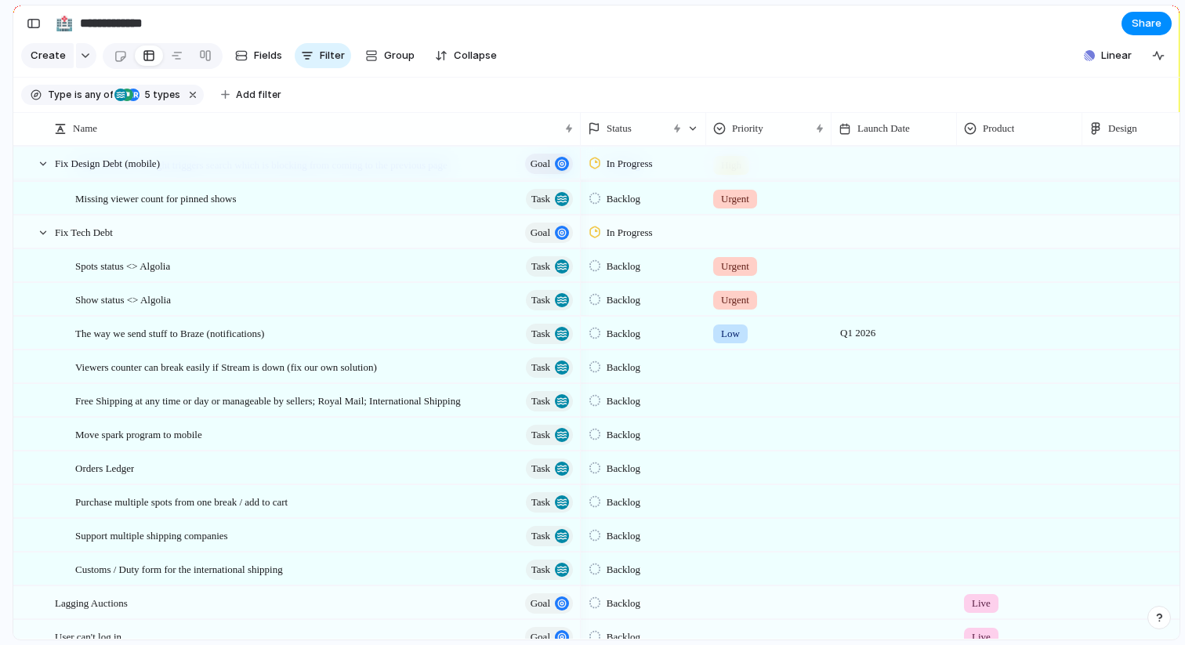
click at [735, 332] on span "Low" at bounding box center [730, 334] width 19 height 16
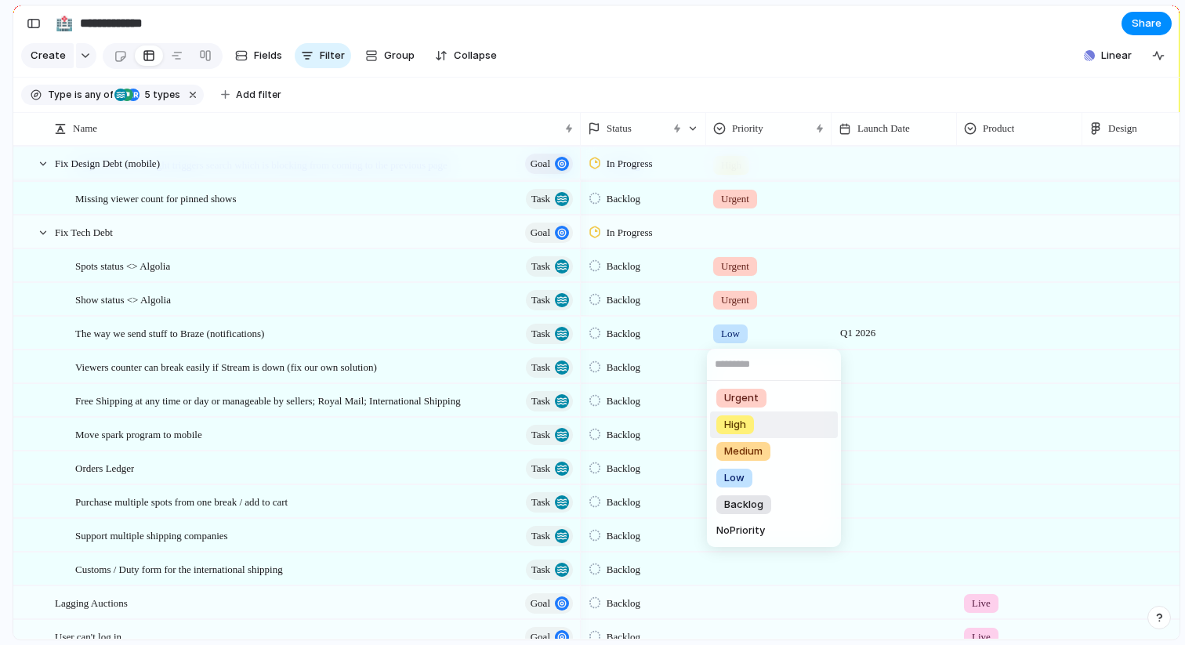
click at [737, 429] on span "High" at bounding box center [735, 425] width 22 height 16
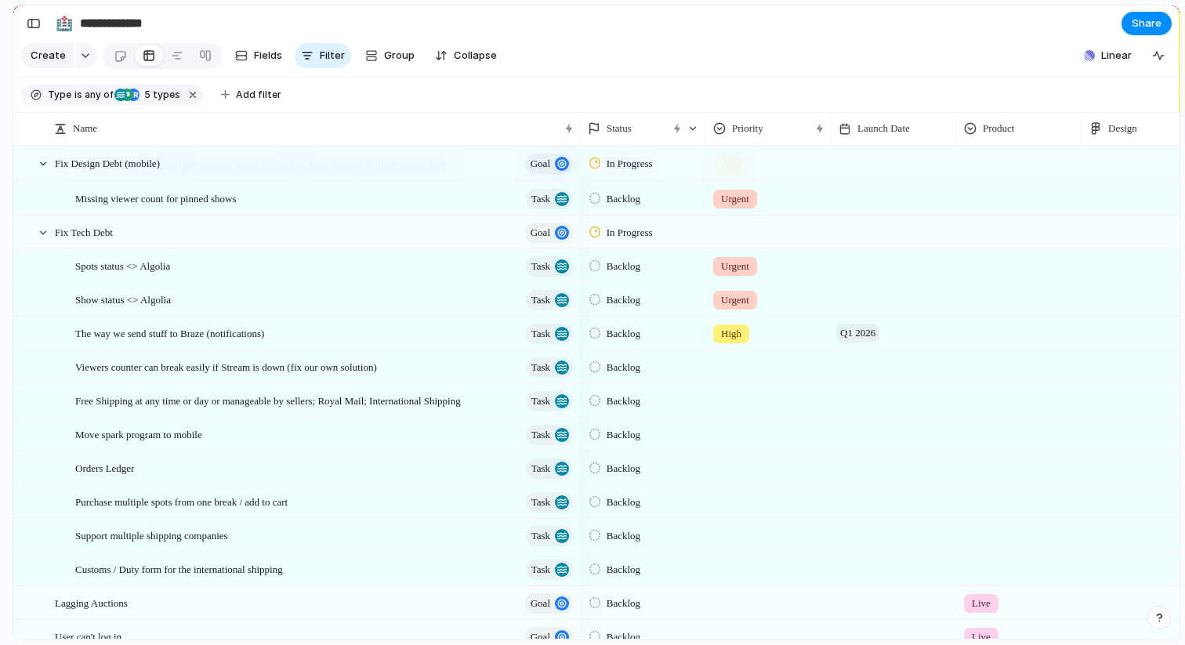
click at [854, 328] on span "Q1 2026" at bounding box center [857, 333] width 43 height 19
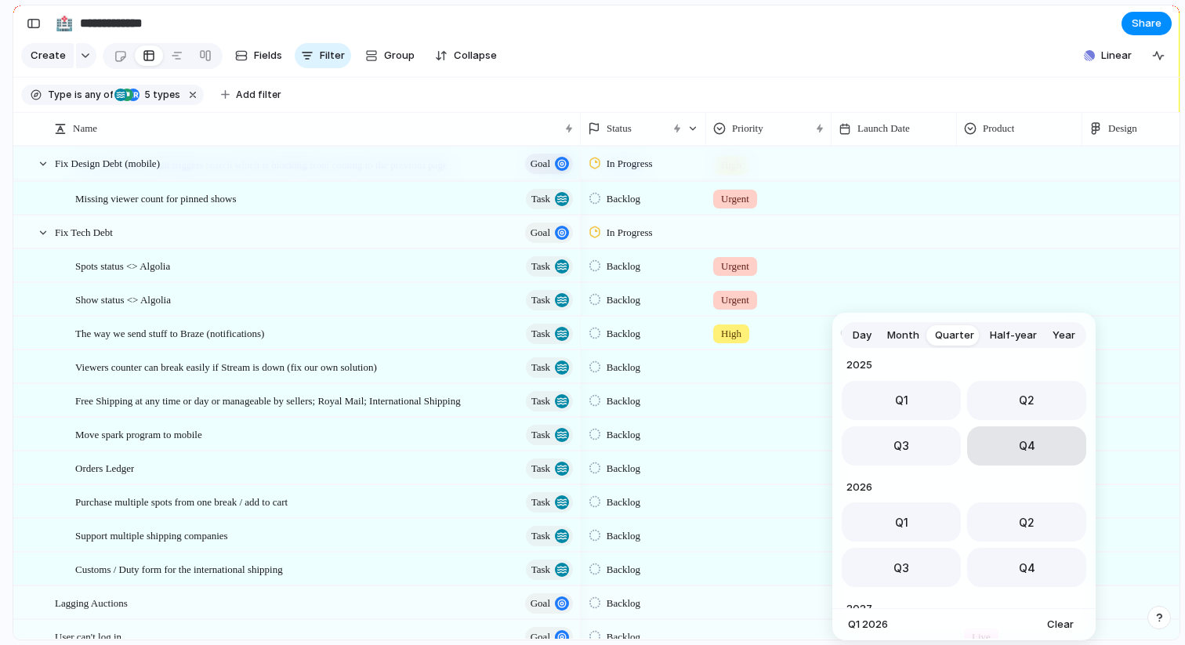
click at [1008, 443] on button "Q4" at bounding box center [1026, 445] width 119 height 39
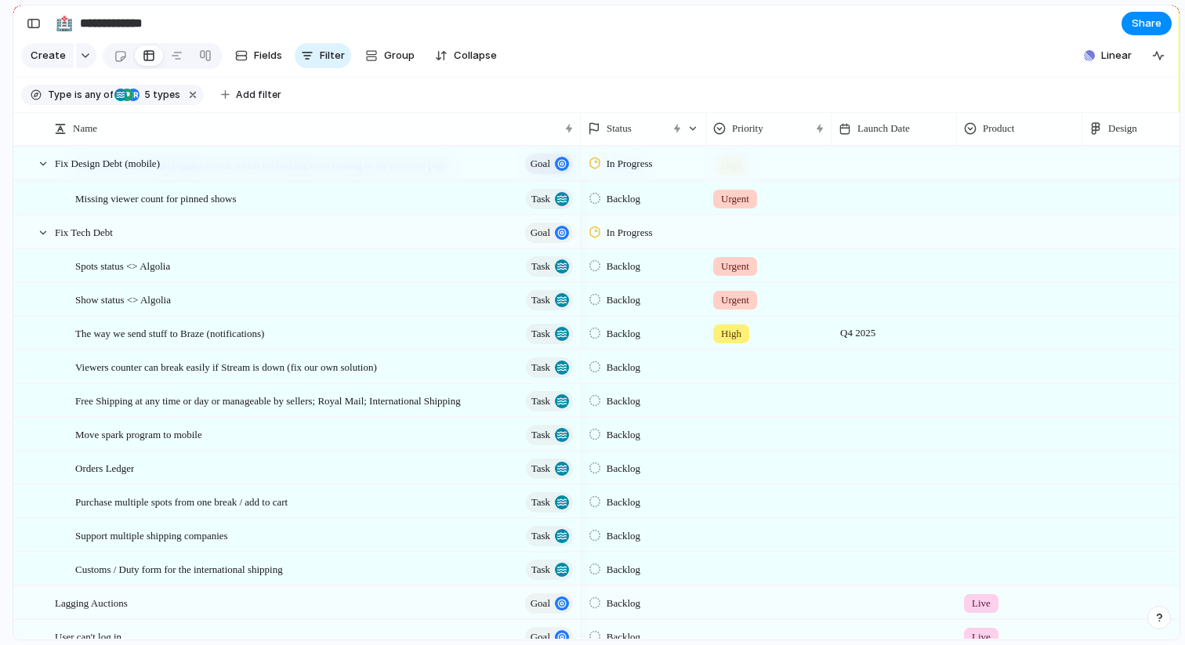
click at [855, 373] on div at bounding box center [893, 366] width 125 height 32
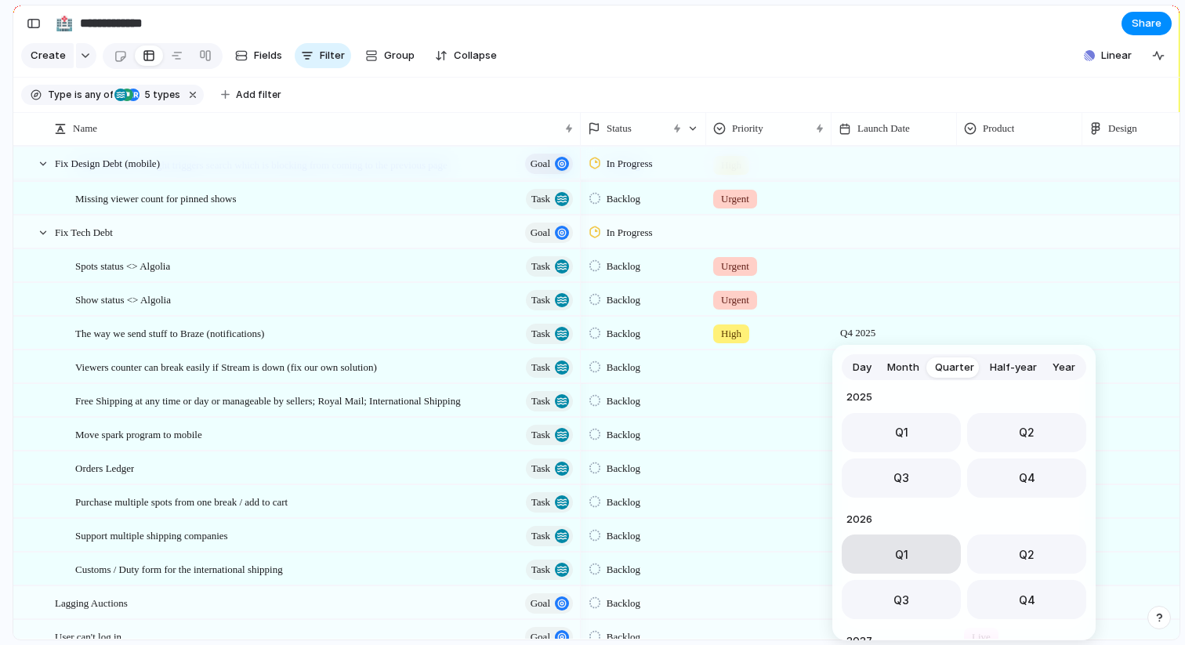
click at [900, 556] on span "Q1" at bounding box center [901, 554] width 13 height 16
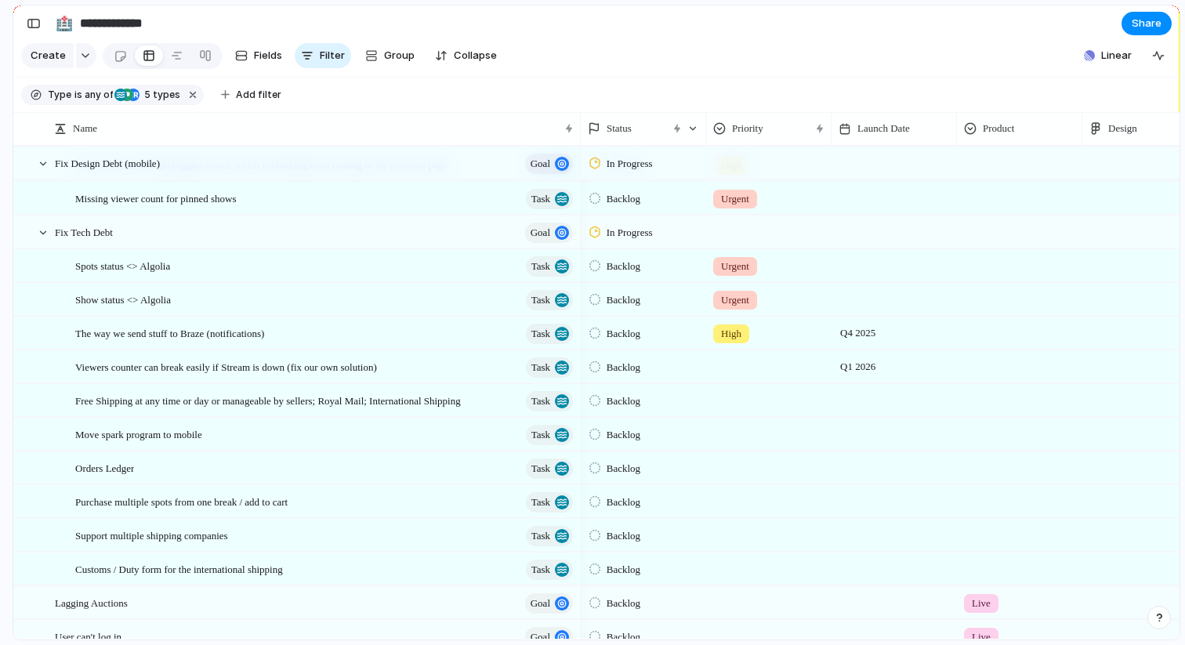
click at [730, 356] on div at bounding box center [769, 364] width 124 height 26
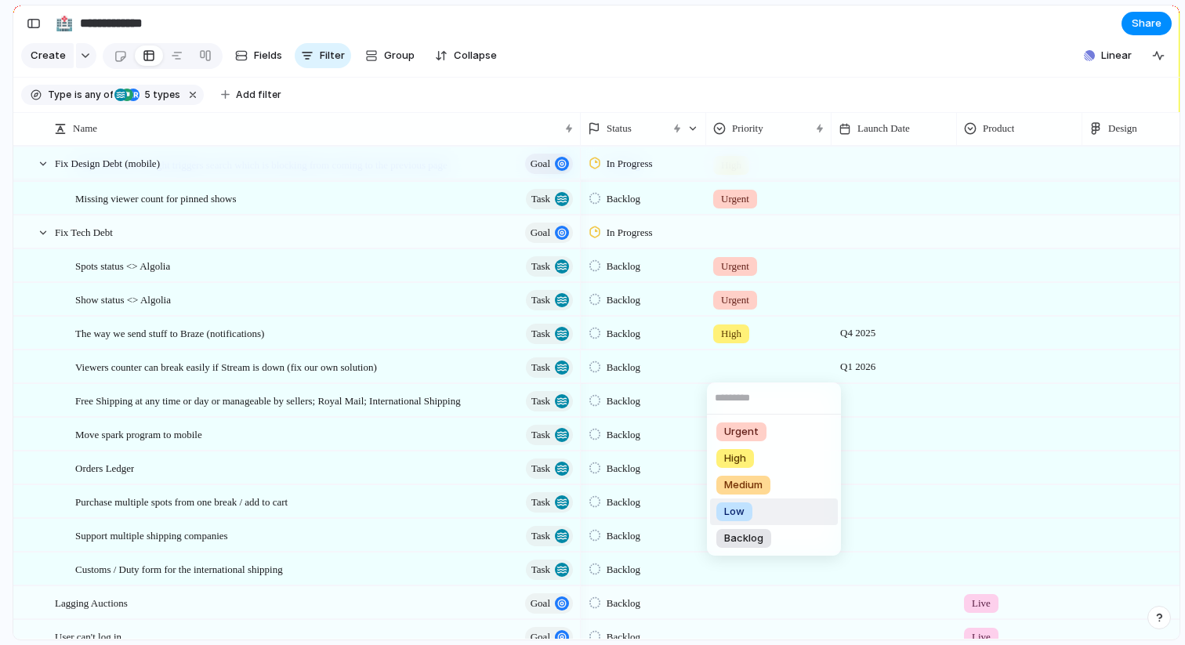
click at [744, 509] on div "Low" at bounding box center [734, 511] width 36 height 19
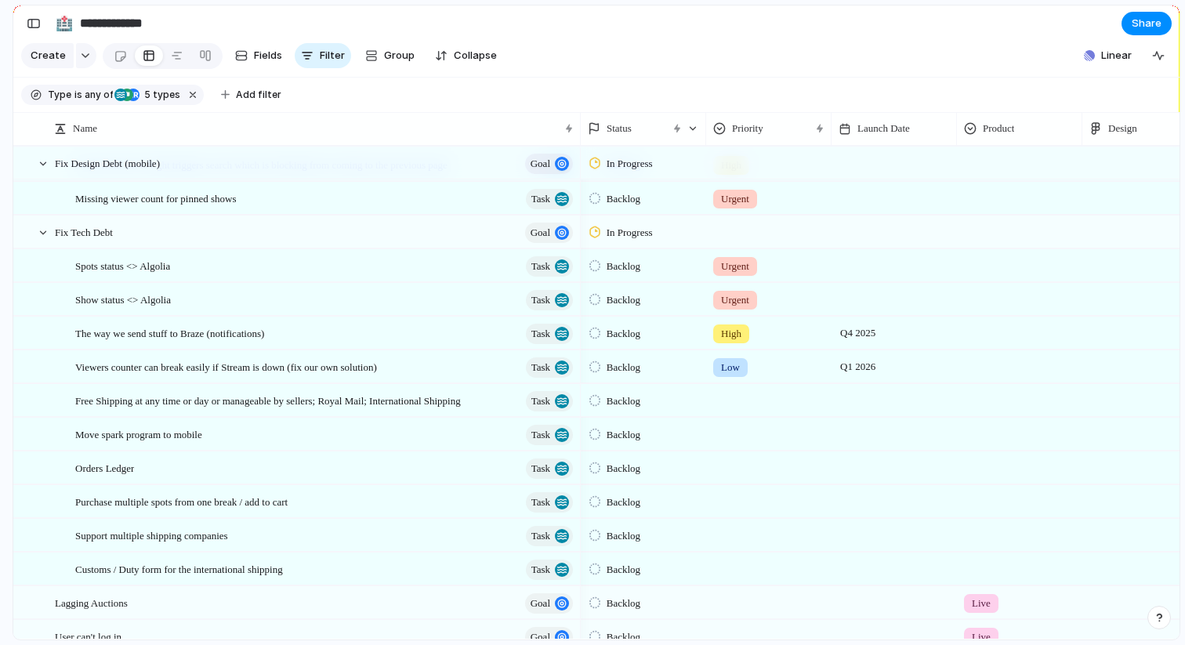
click at [858, 400] on div at bounding box center [893, 400] width 125 height 32
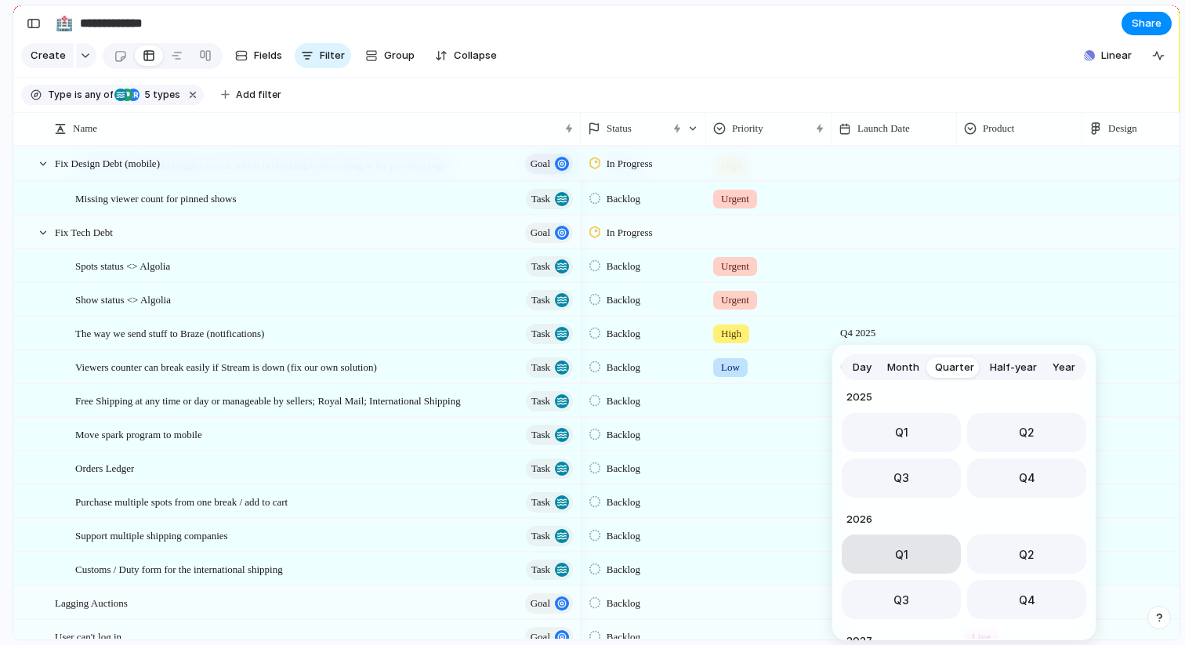
click at [889, 566] on button "Q1" at bounding box center [901, 553] width 119 height 39
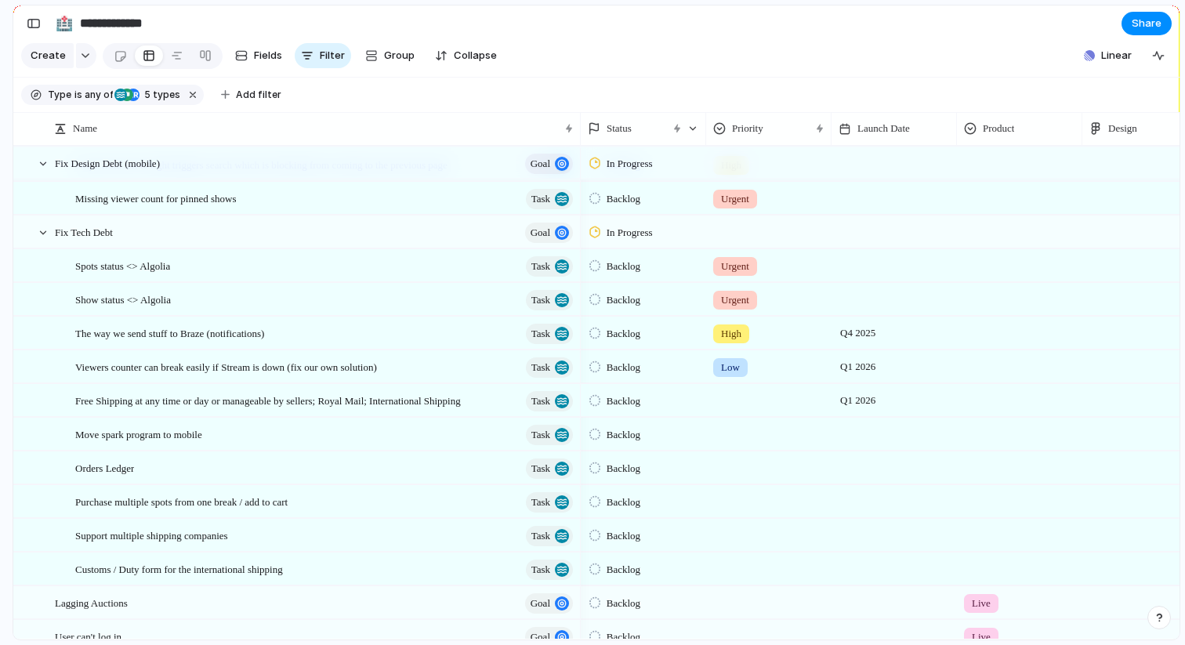
click at [737, 399] on div at bounding box center [769, 398] width 124 height 26
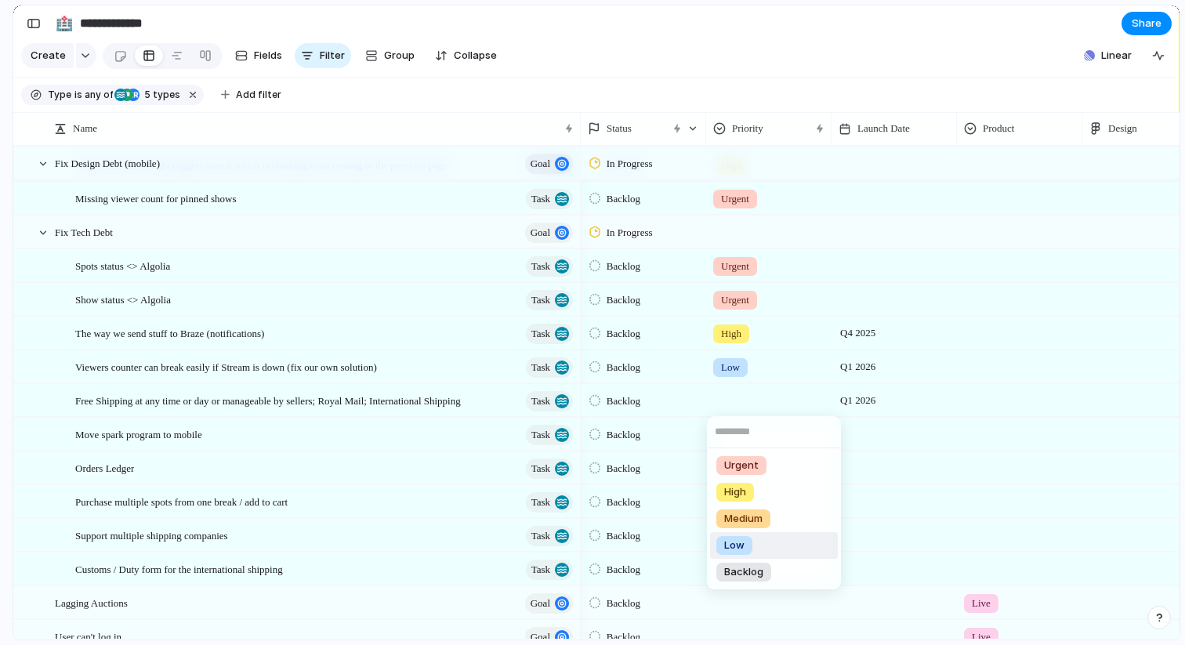
click at [748, 540] on div "Low" at bounding box center [734, 545] width 36 height 19
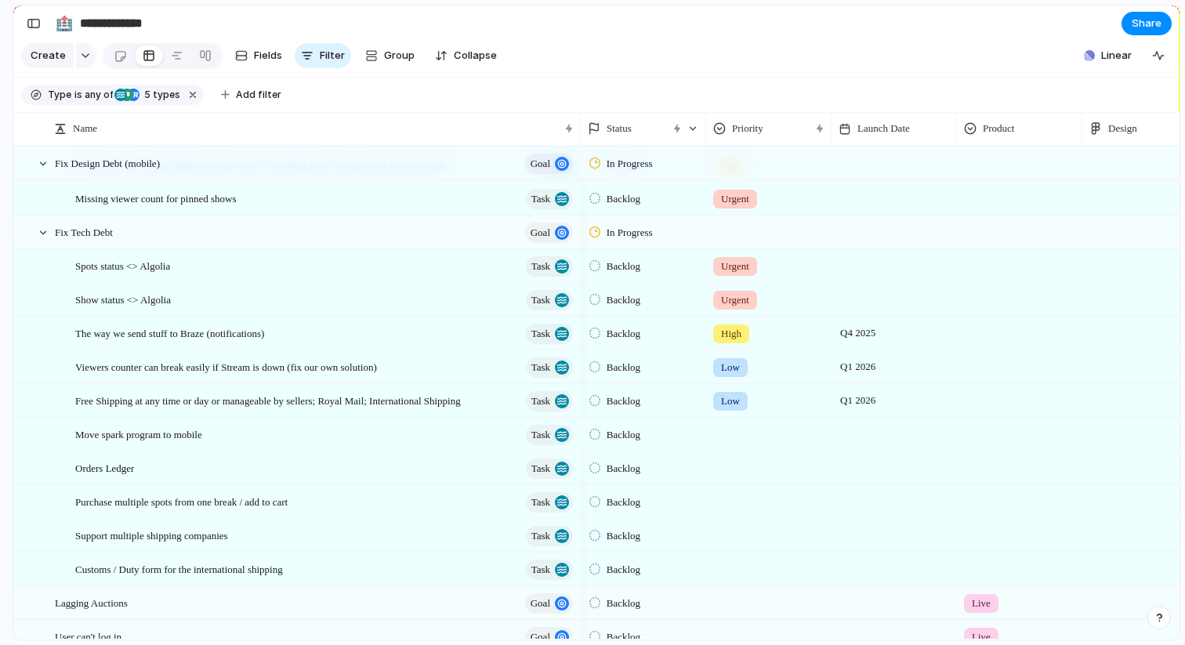
click at [731, 440] on div at bounding box center [769, 431] width 124 height 26
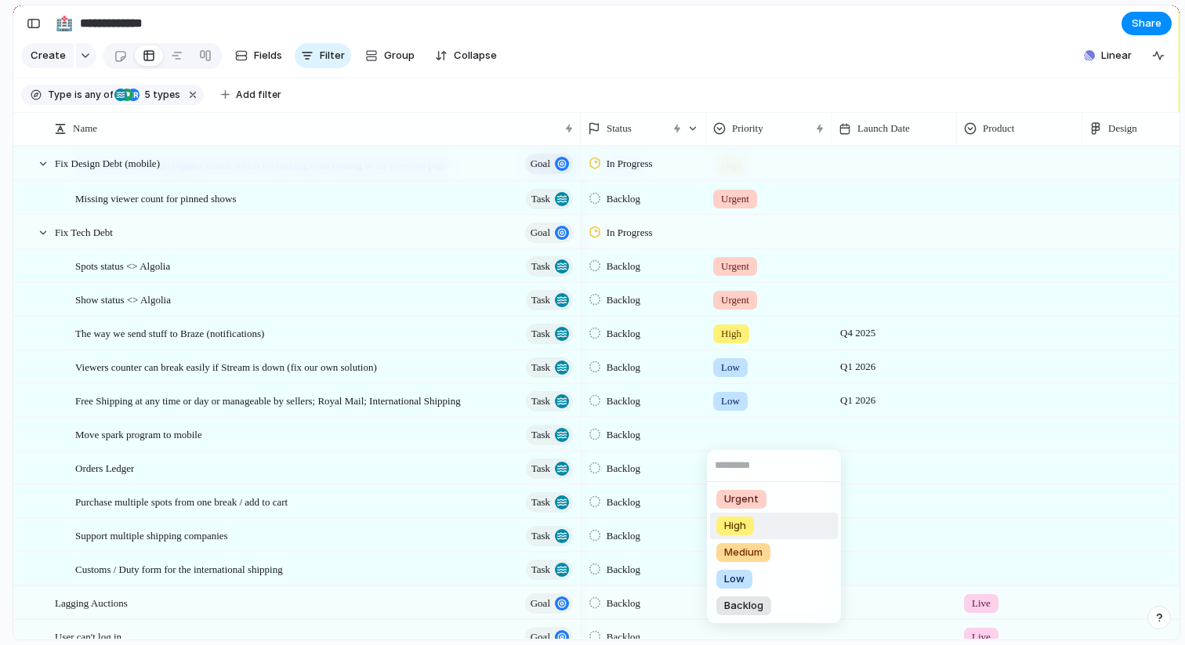
click at [863, 436] on div "Urgent High Medium Low Backlog" at bounding box center [592, 322] width 1185 height 645
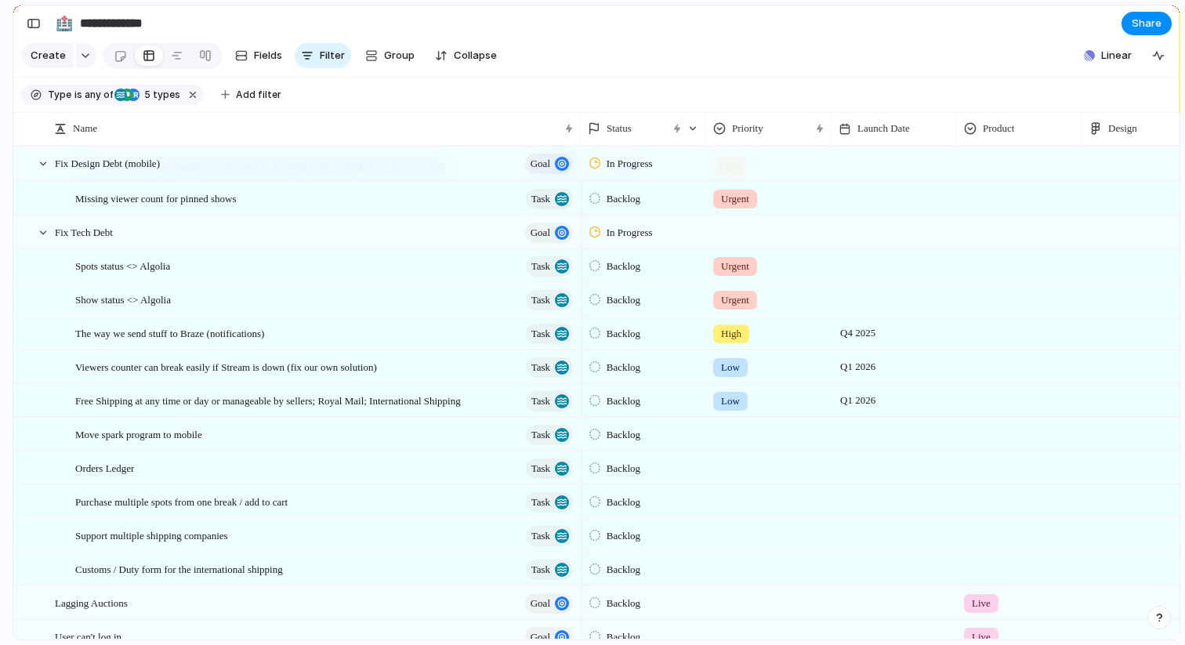
click at [863, 436] on div at bounding box center [893, 434] width 125 height 32
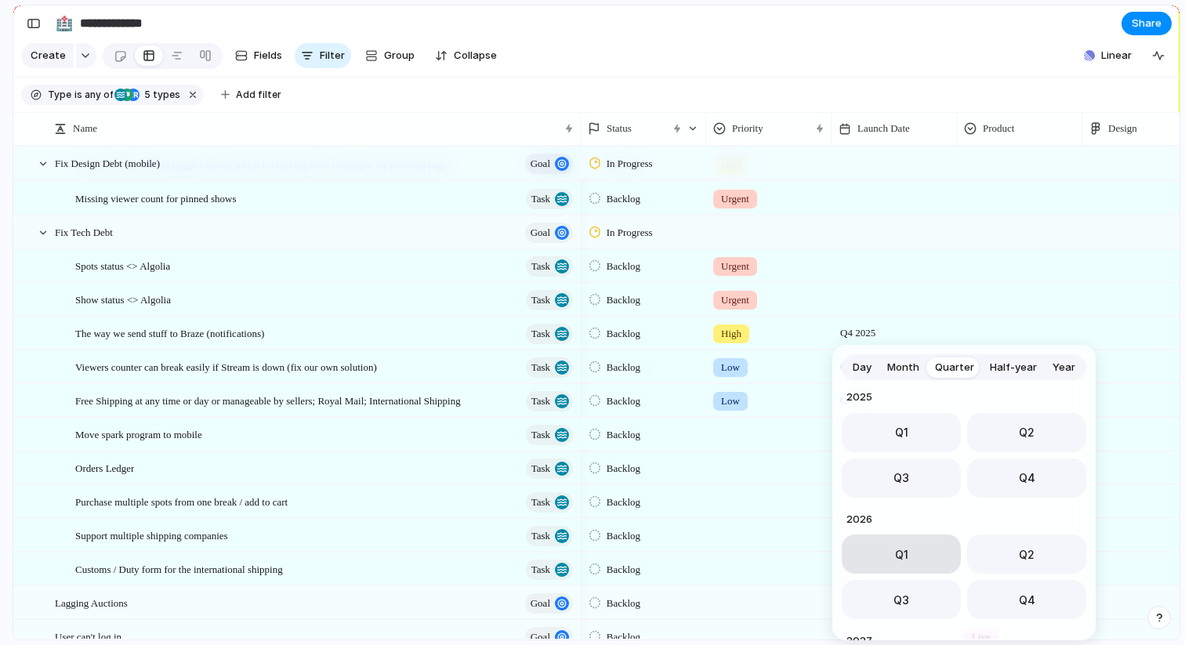
click at [884, 559] on button "Q1" at bounding box center [901, 553] width 119 height 39
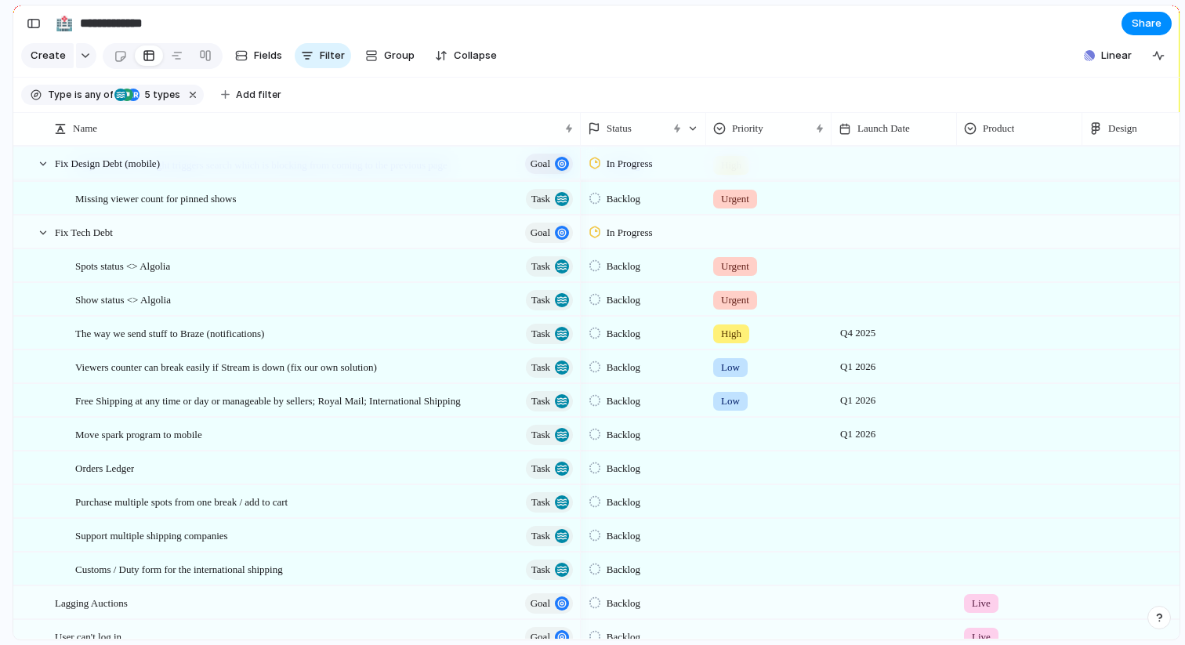
click at [722, 440] on div at bounding box center [769, 431] width 124 height 26
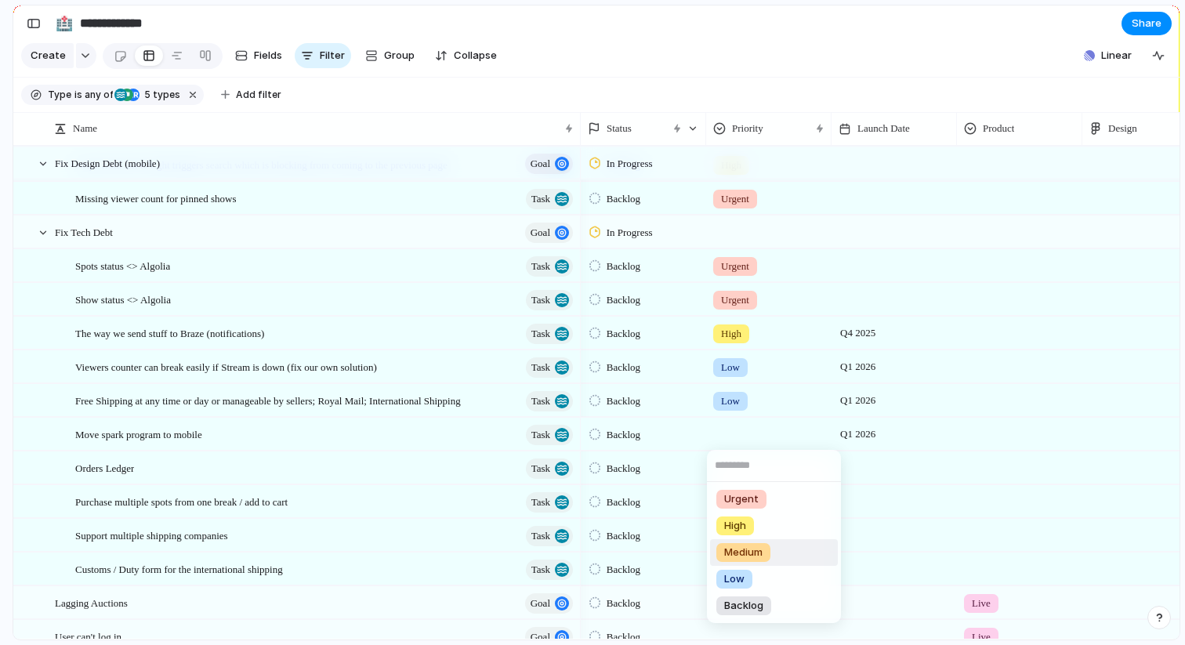
click at [732, 553] on span "Medium" at bounding box center [743, 553] width 38 height 16
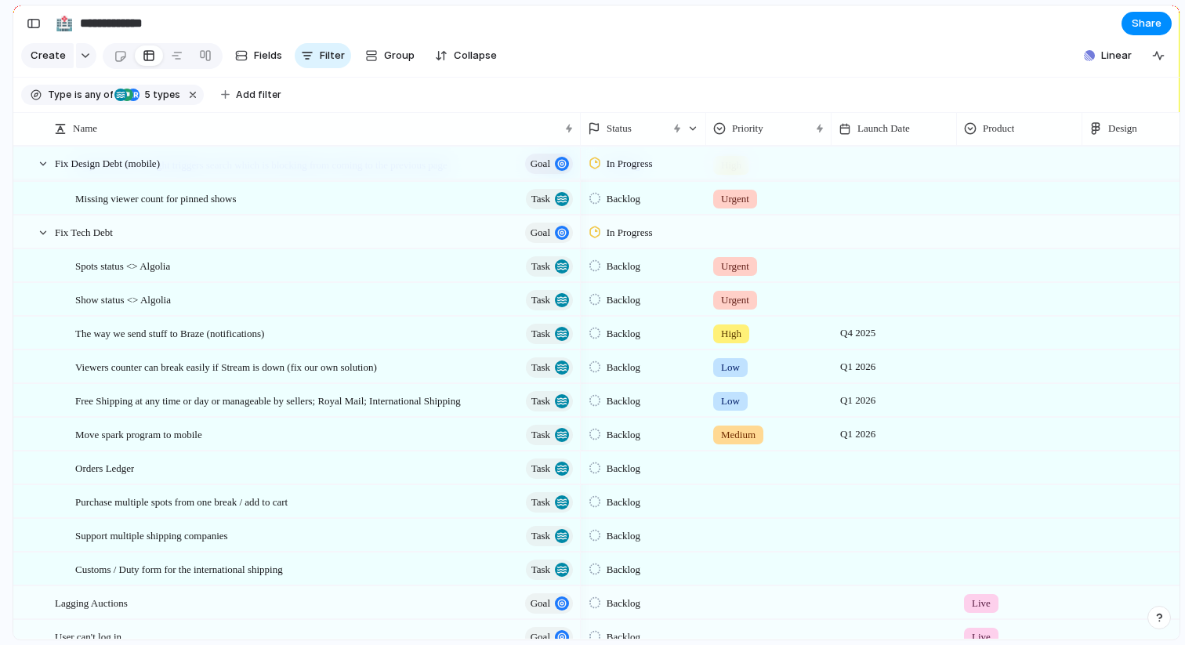
click at [884, 466] on div at bounding box center [893, 467] width 125 height 32
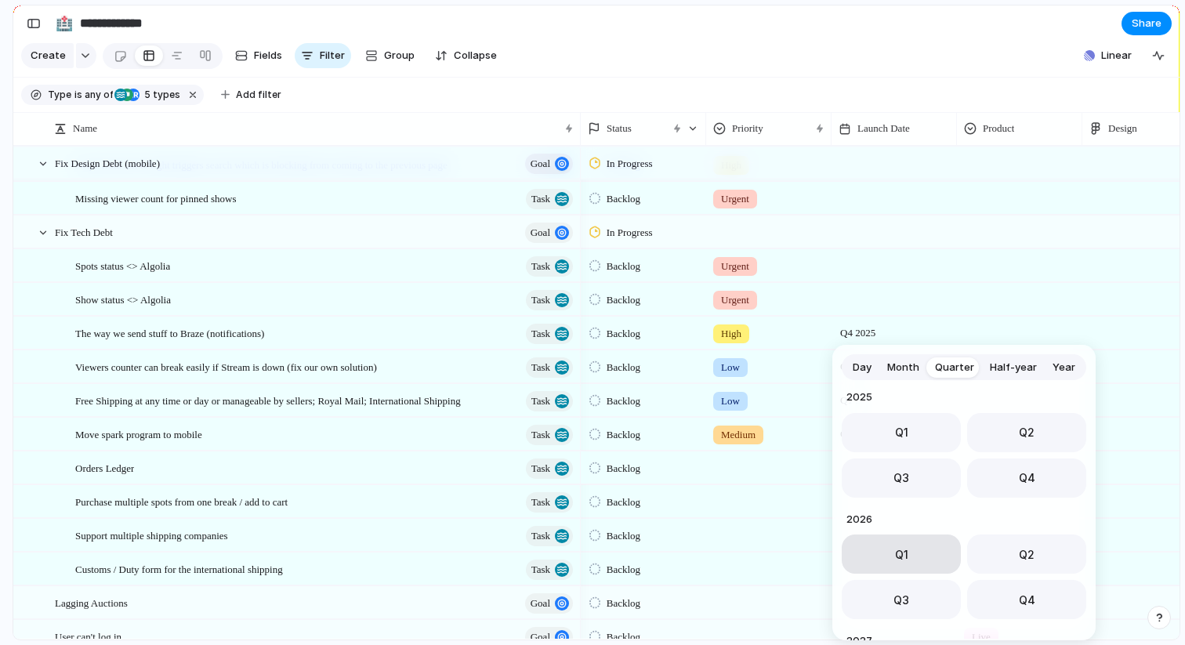
click at [919, 552] on button "Q1" at bounding box center [901, 553] width 119 height 39
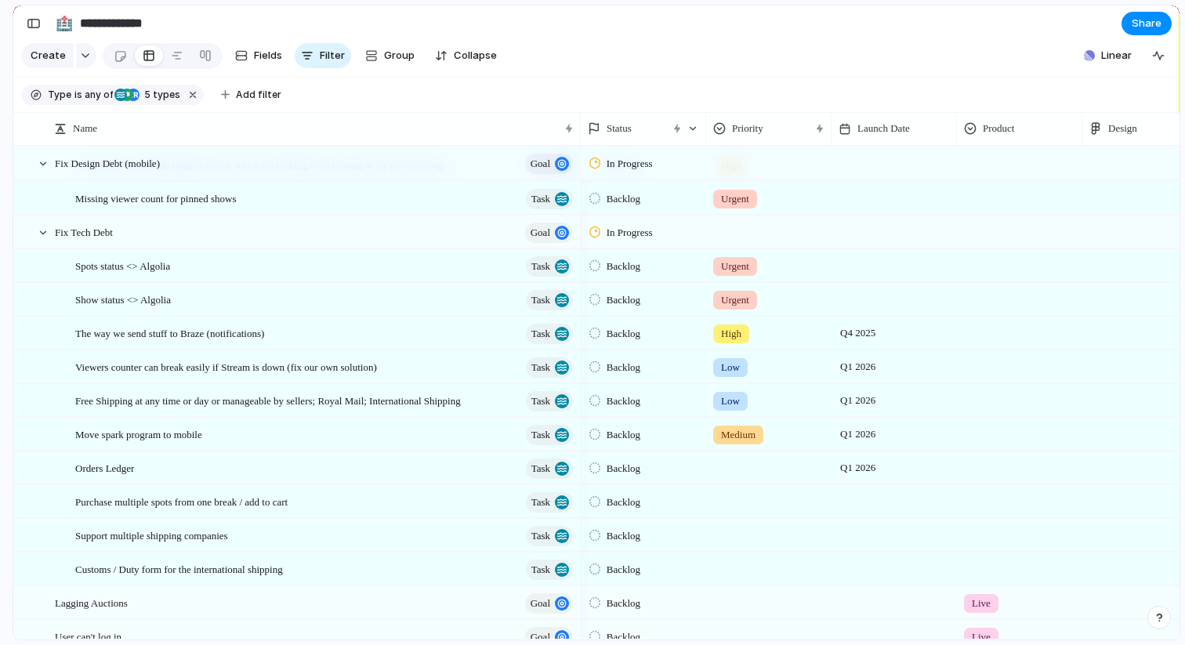
click at [722, 463] on div at bounding box center [769, 465] width 124 height 26
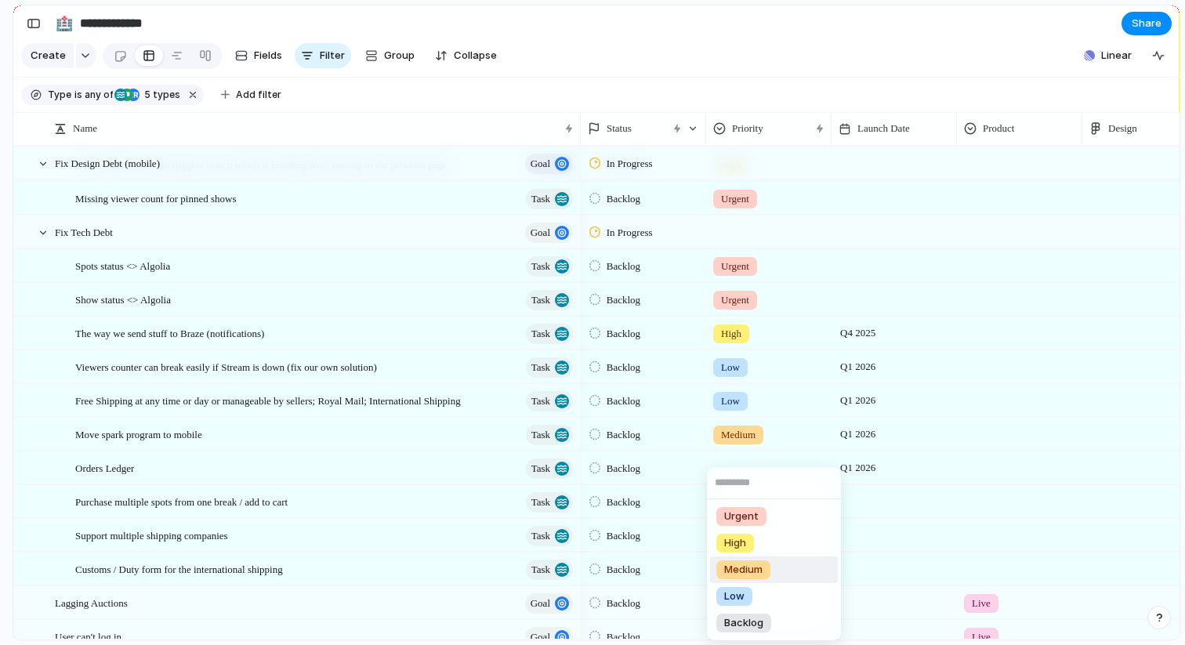
click at [766, 566] on div "Medium" at bounding box center [743, 569] width 54 height 19
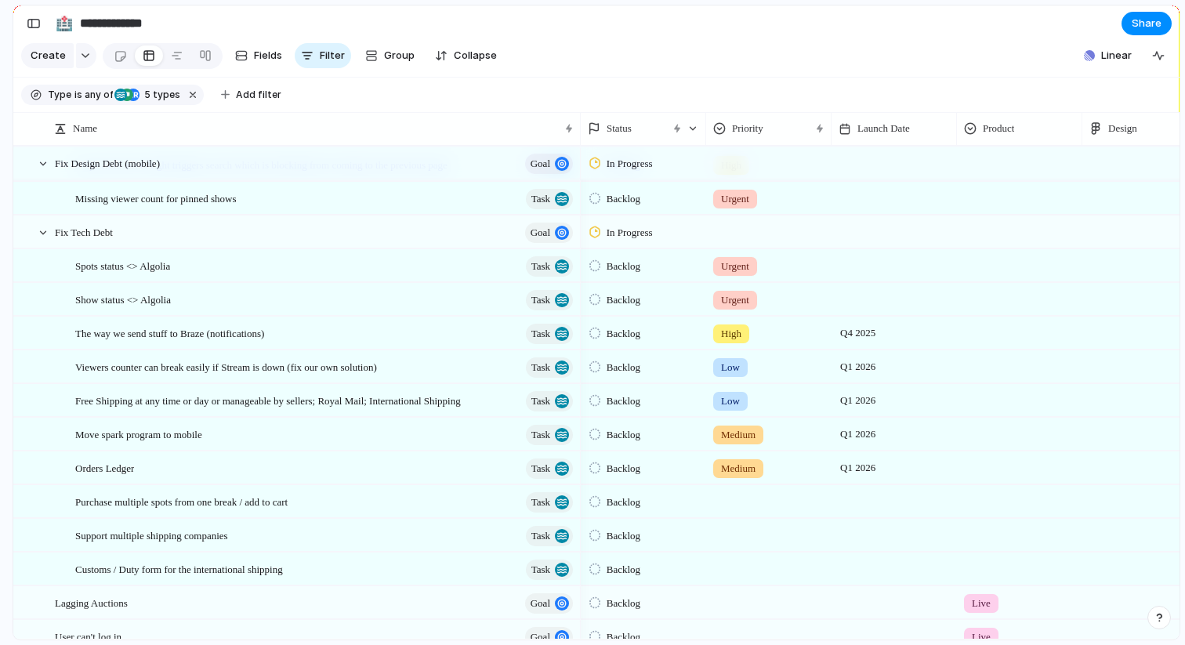
click at [874, 503] on div at bounding box center [893, 501] width 125 height 32
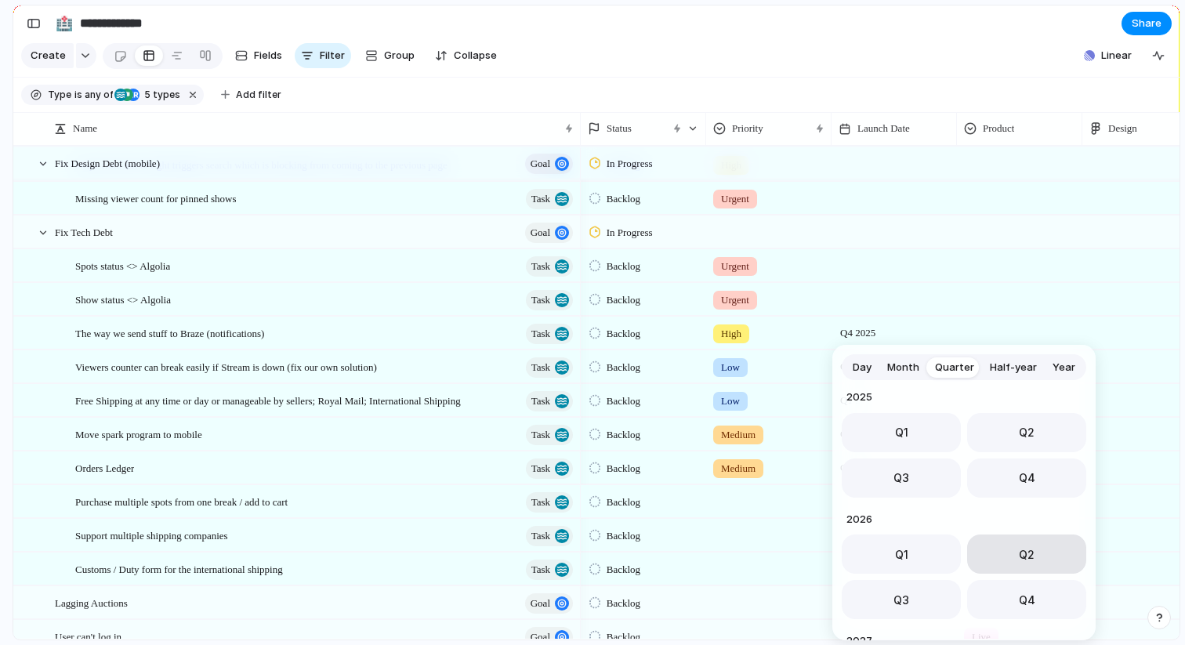
click at [1043, 548] on button "Q2" at bounding box center [1026, 553] width 119 height 39
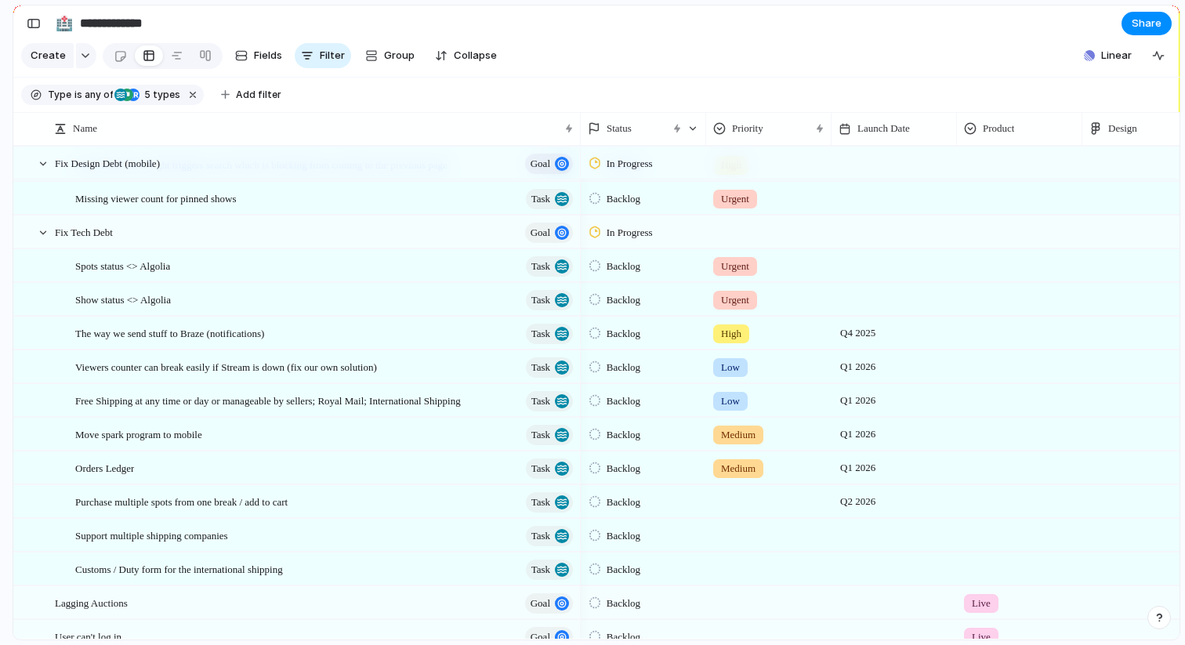
click at [746, 501] on div at bounding box center [769, 499] width 124 height 26
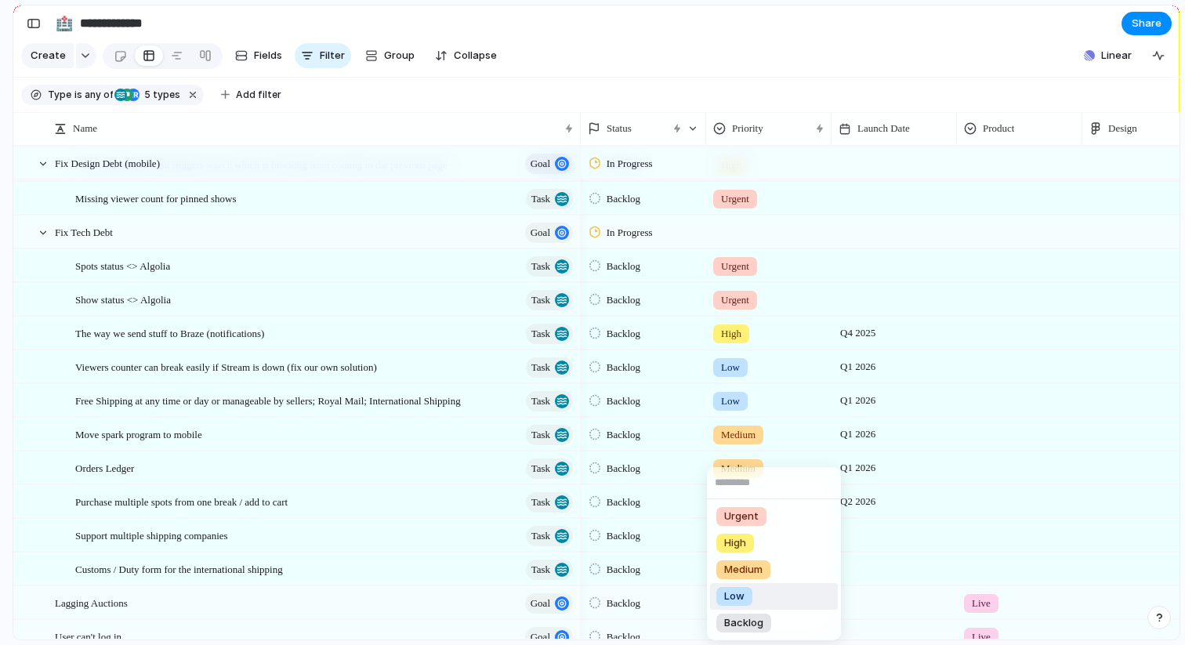
click at [759, 592] on li "Low" at bounding box center [774, 596] width 128 height 27
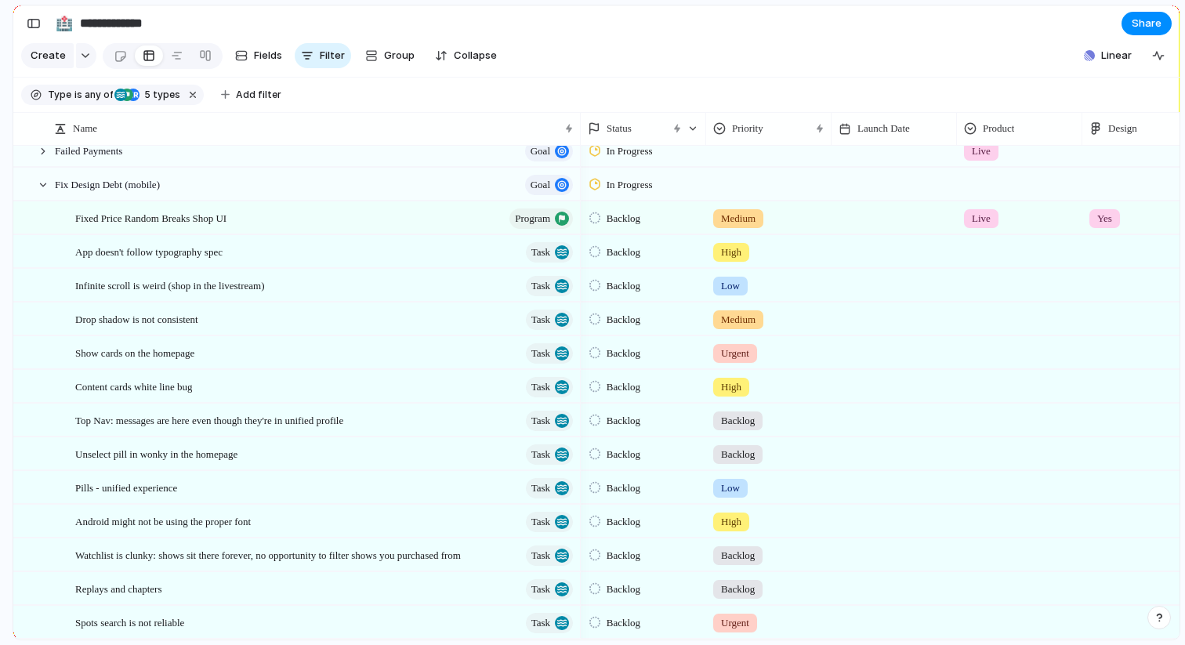
scroll to position [20, 0]
